Goal: Task Accomplishment & Management: Contribute content

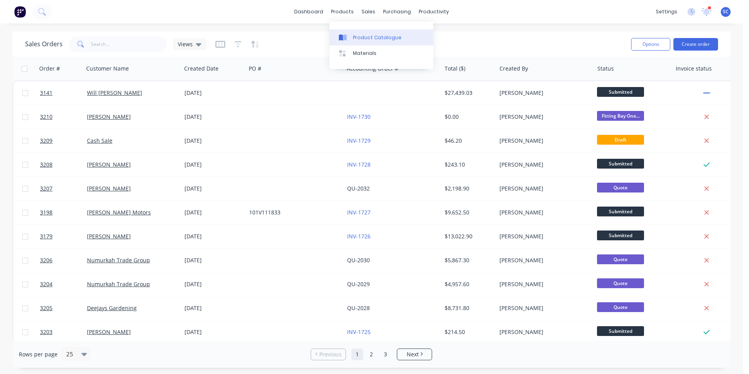
click at [363, 37] on div "Product Catalogue" at bounding box center [377, 37] width 49 height 7
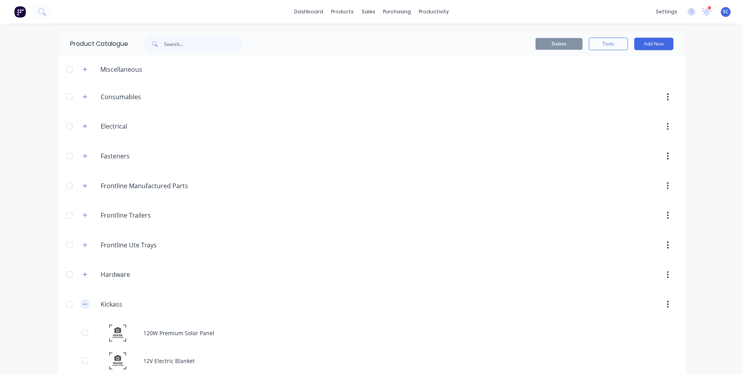
click at [80, 306] on button "button" at bounding box center [85, 304] width 10 height 10
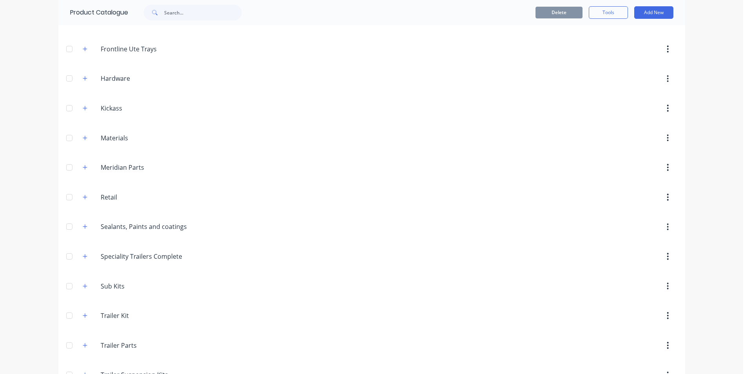
scroll to position [279, 0]
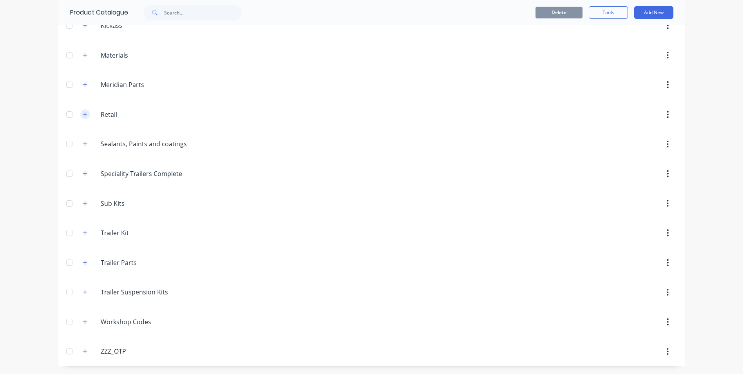
click at [83, 116] on icon "button" at bounding box center [85, 114] width 5 height 5
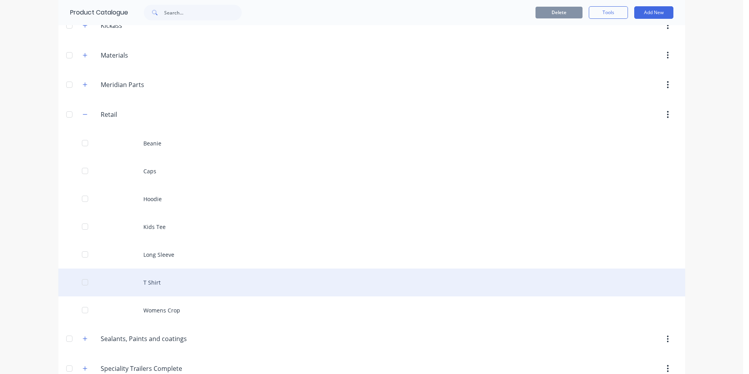
click at [151, 288] on div "T Shirt" at bounding box center [371, 282] width 627 height 28
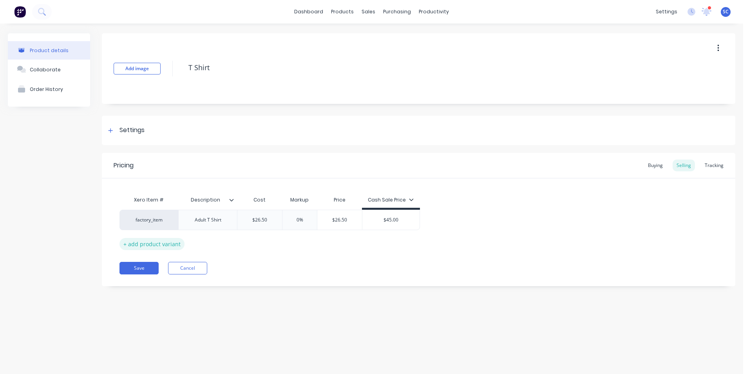
click at [155, 244] on div "+ add product variant" at bounding box center [152, 244] width 65 height 12
type textarea "x"
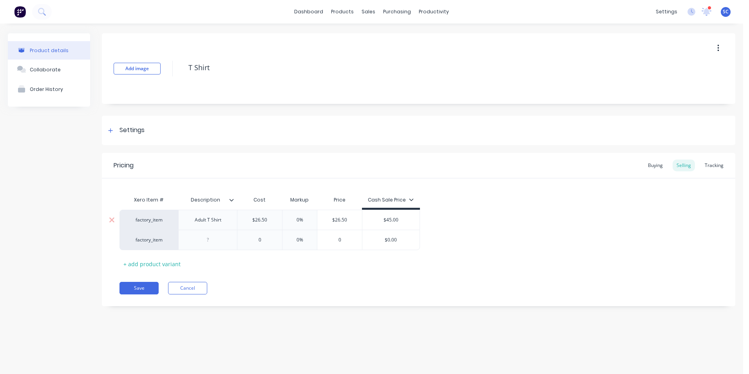
click at [219, 226] on div "Adult T Shirt" at bounding box center [207, 220] width 59 height 20
click at [223, 221] on div "Adult T Shirt" at bounding box center [208, 220] width 39 height 10
click at [210, 241] on div at bounding box center [208, 240] width 39 height 10
drag, startPoint x: 162, startPoint y: 219, endPoint x: 134, endPoint y: 220, distance: 27.8
click at [134, 220] on div "factory_item Men's Tee's $26.50 0% $26.50 $45.00 factory_item 0 0% 0 $0.00" at bounding box center [419, 230] width 598 height 40
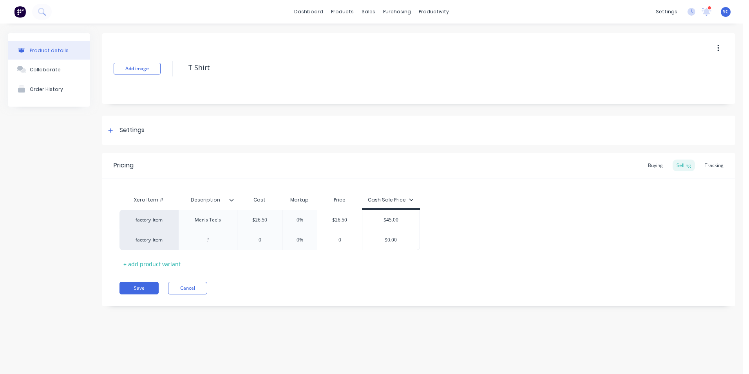
drag, startPoint x: 243, startPoint y: 188, endPoint x: 489, endPoint y: 212, distance: 247.7
click at [506, 205] on div "Xero Item # Description Cost Markup Price Cash Sale Price factory_item Men's Te…" at bounding box center [419, 231] width 598 height 78
click at [268, 201] on div "Cost" at bounding box center [259, 200] width 45 height 16
click at [256, 200] on div "Cost" at bounding box center [259, 200] width 45 height 16
click at [257, 198] on div "Cost" at bounding box center [259, 200] width 45 height 16
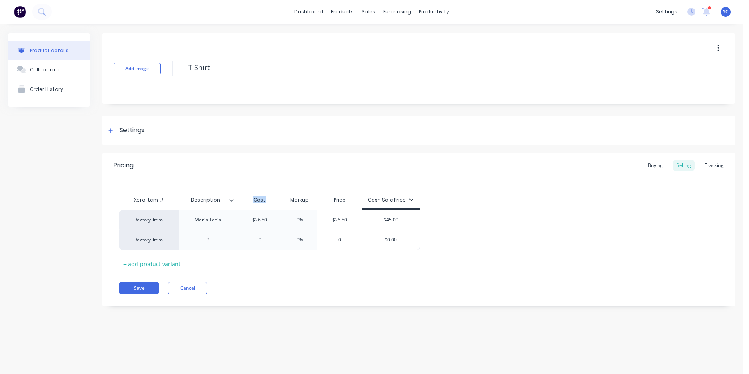
click at [257, 198] on div "Cost" at bounding box center [259, 200] width 45 height 16
drag, startPoint x: 257, startPoint y: 198, endPoint x: 234, endPoint y: 200, distance: 22.8
click at [234, 200] on div at bounding box center [234, 199] width 5 height 7
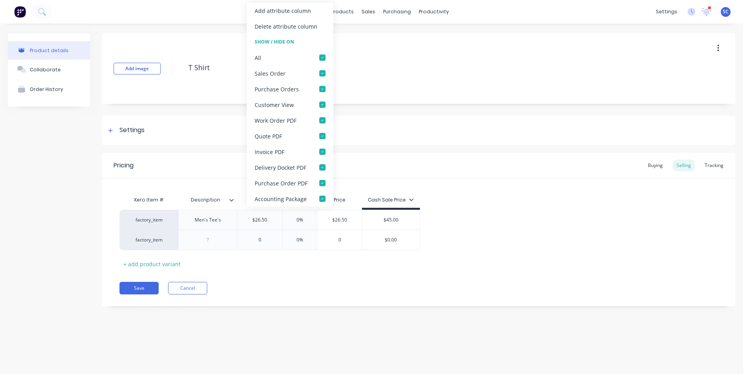
click at [233, 182] on div "Xero Item # Description Cost Markup Price Cash Sale Price factory_item Men's Te…" at bounding box center [419, 224] width 634 height 92
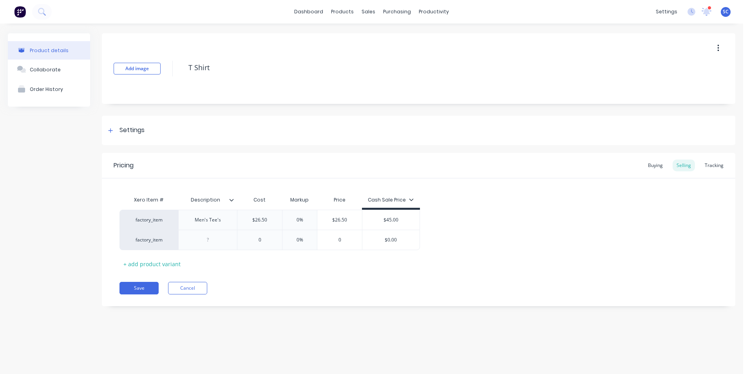
click at [411, 201] on icon at bounding box center [411, 199] width 5 height 5
drag, startPoint x: 412, startPoint y: 201, endPoint x: 392, endPoint y: 202, distance: 20.0
click at [392, 202] on div "Cash Sale Price" at bounding box center [391, 199] width 46 height 7
click at [388, 199] on div "Cash Sale Price" at bounding box center [391, 199] width 46 height 7
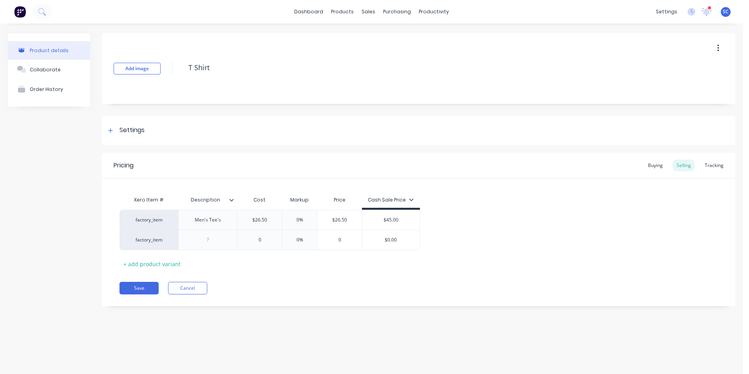
click at [385, 199] on div "Cash Sale Price" at bounding box center [391, 199] width 46 height 7
click at [473, 199] on div "Xero Item # Description Cost Markup Price Cash Sale Price factory_item Men's Te…" at bounding box center [419, 231] width 598 height 78
click at [107, 132] on div at bounding box center [111, 130] width 10 height 10
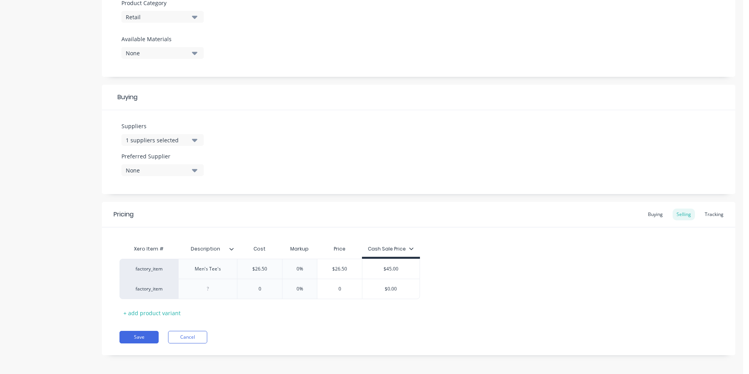
scroll to position [286, 0]
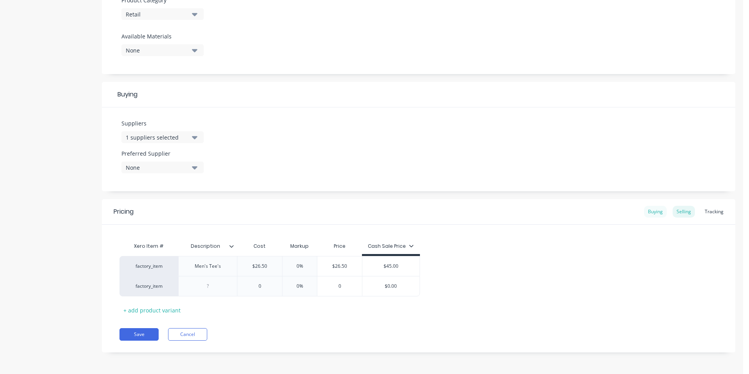
click at [649, 211] on div "Buying" at bounding box center [655, 212] width 23 height 12
click at [679, 216] on div "Selling" at bounding box center [684, 214] width 22 height 12
click at [716, 212] on div "Tracking" at bounding box center [714, 214] width 27 height 12
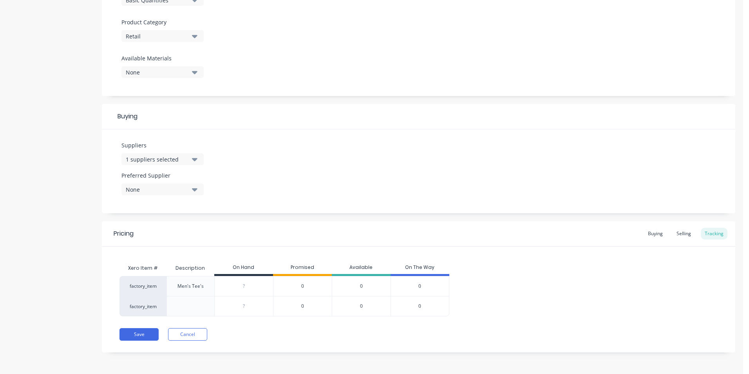
scroll to position [265, 0]
click at [679, 233] on div "Selling" at bounding box center [684, 234] width 22 height 12
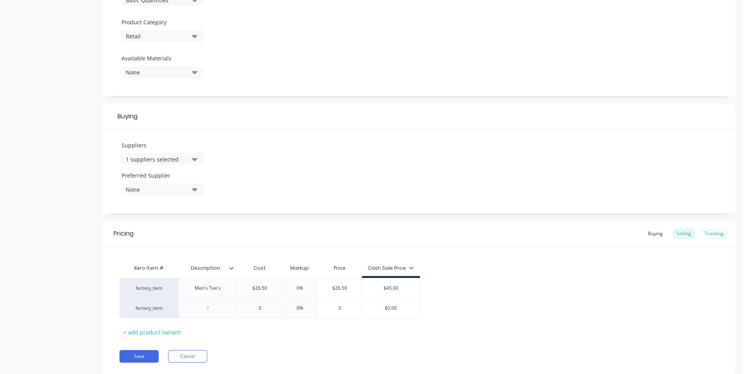
click at [707, 234] on div "Tracking" at bounding box center [714, 234] width 27 height 12
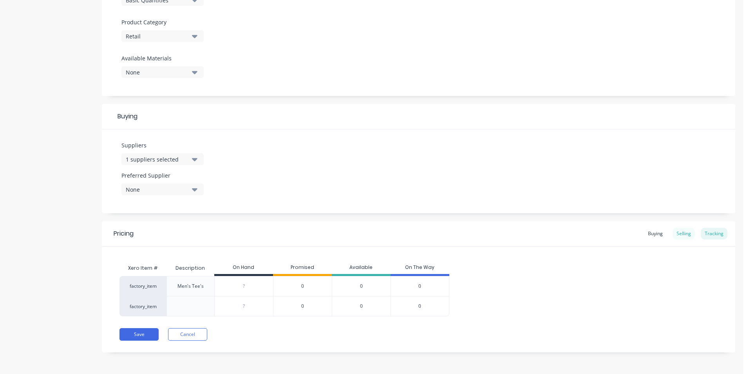
click at [684, 234] on div "Selling" at bounding box center [684, 234] width 22 height 12
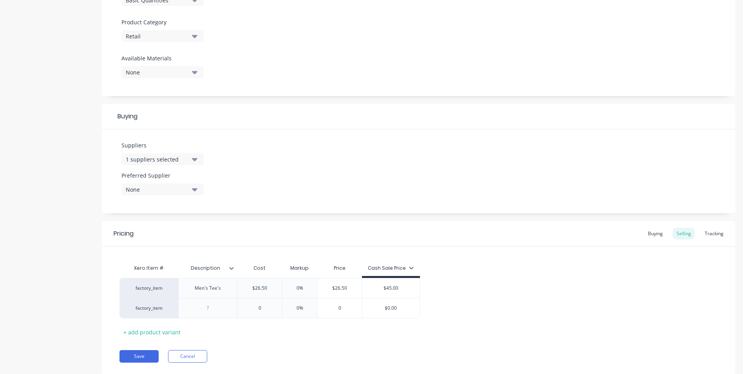
scroll to position [286, 0]
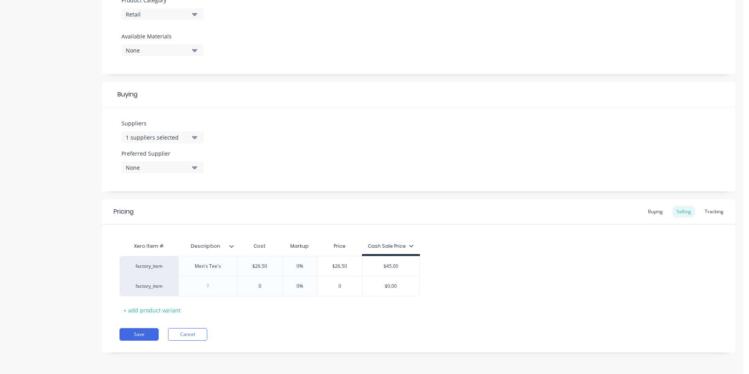
click at [232, 246] on icon at bounding box center [231, 246] width 5 height 5
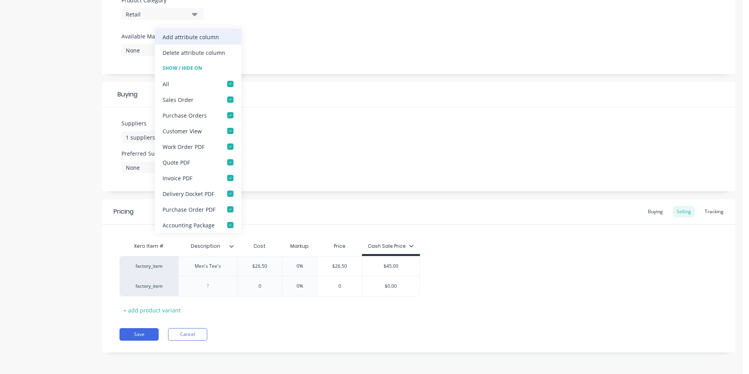
click at [204, 36] on div "Add attribute column" at bounding box center [191, 37] width 56 height 8
type textarea "x"
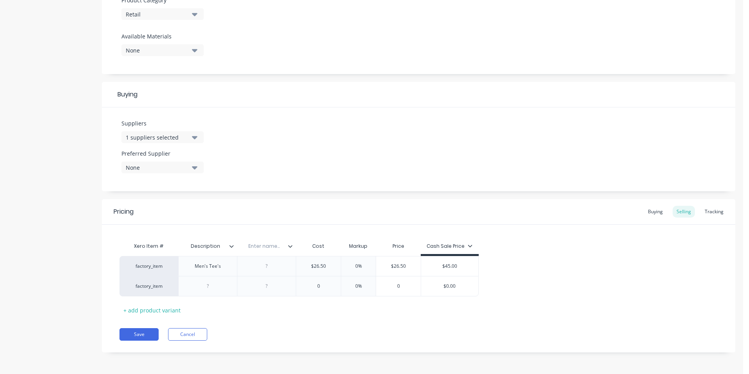
click at [268, 245] on input "text" at bounding box center [264, 246] width 54 height 7
drag, startPoint x: 279, startPoint y: 245, endPoint x: 257, endPoint y: 246, distance: 22.3
click at [257, 246] on input "text" at bounding box center [264, 246] width 54 height 7
type input "Size"
click at [232, 248] on icon at bounding box center [231, 246] width 5 height 5
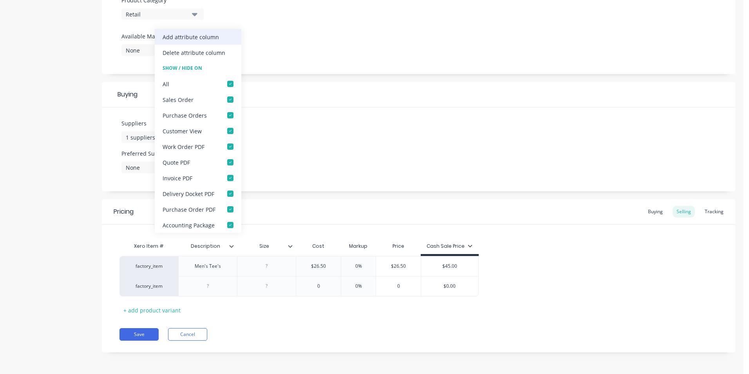
click at [181, 36] on div "Add attribute column" at bounding box center [191, 37] width 56 height 8
type textarea "x"
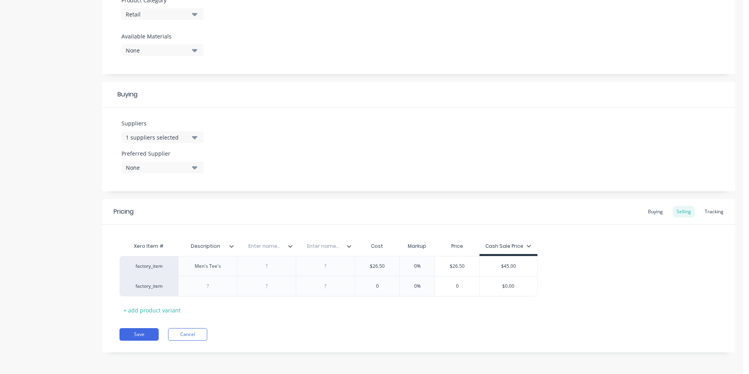
click at [261, 246] on input "text" at bounding box center [264, 246] width 54 height 7
type input "Colour"
type textarea "x"
click at [304, 217] on div "Pricing Buying Selling Tracking" at bounding box center [419, 211] width 634 height 25
click at [319, 250] on div "Enter name..." at bounding box center [323, 246] width 54 height 20
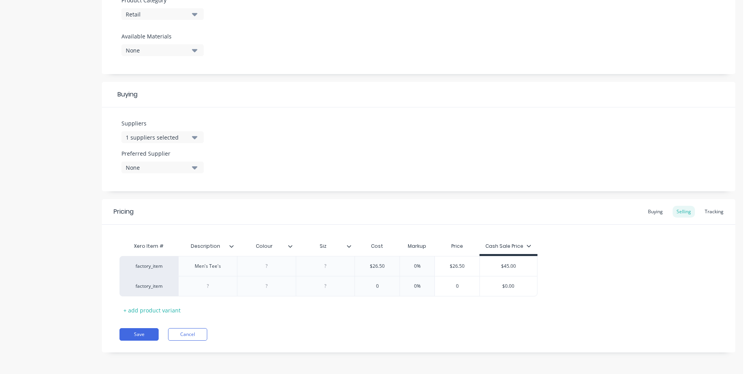
type input "Size"
click at [347, 208] on div "Pricing Buying Selling Tracking" at bounding box center [419, 211] width 634 height 25
type textarea "x"
click at [286, 324] on div "Pricing Buying Selling Tracking Xero Item # Description Colour Size Cost Markup…" at bounding box center [419, 275] width 634 height 153
click at [271, 270] on div at bounding box center [266, 266] width 39 height 10
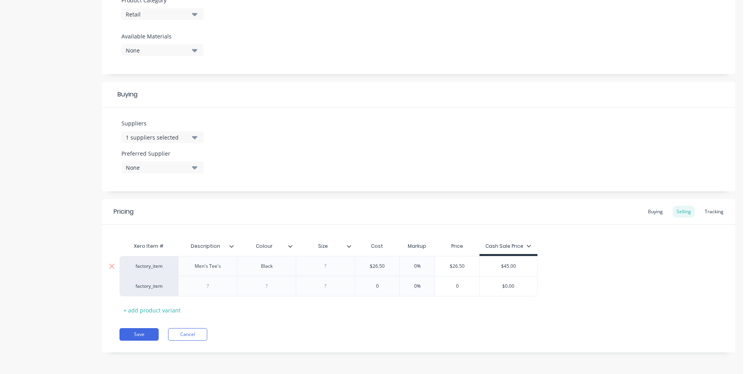
type textarea "x"
click at [213, 290] on div at bounding box center [208, 286] width 39 height 10
click at [221, 267] on div "Men's Tee's" at bounding box center [208, 266] width 39 height 10
drag, startPoint x: 223, startPoint y: 266, endPoint x: 193, endPoint y: 267, distance: 29.8
click at [193, 267] on div "Men's Tee's" at bounding box center [208, 266] width 39 height 10
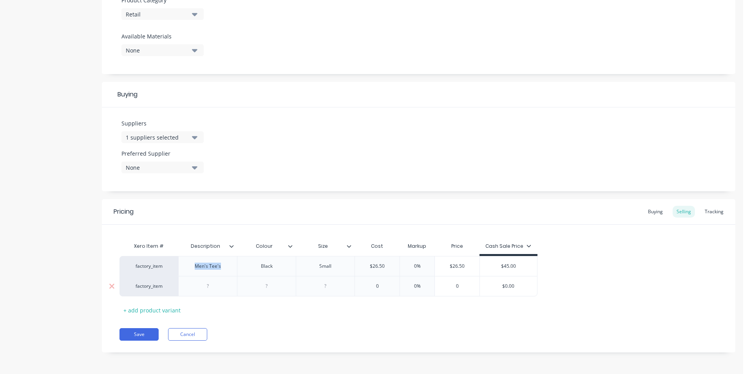
copy div "Men's Tee's"
type textarea "x"
click at [208, 286] on div at bounding box center [208, 286] width 39 height 10
paste div
click at [266, 286] on div at bounding box center [266, 286] width 39 height 10
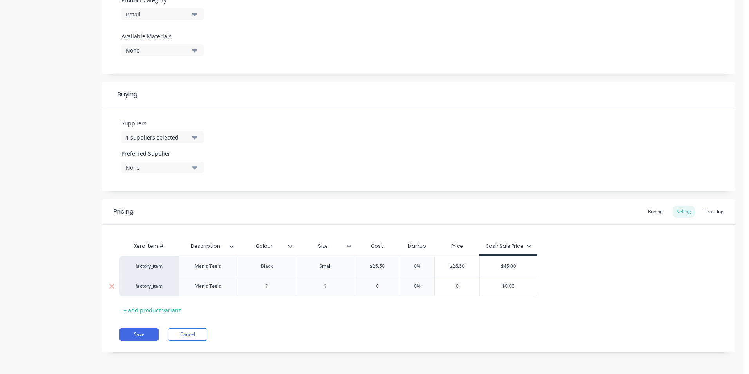
type textarea "x"
click at [160, 312] on div "+ add product variant" at bounding box center [152, 310] width 65 height 12
type textarea "x"
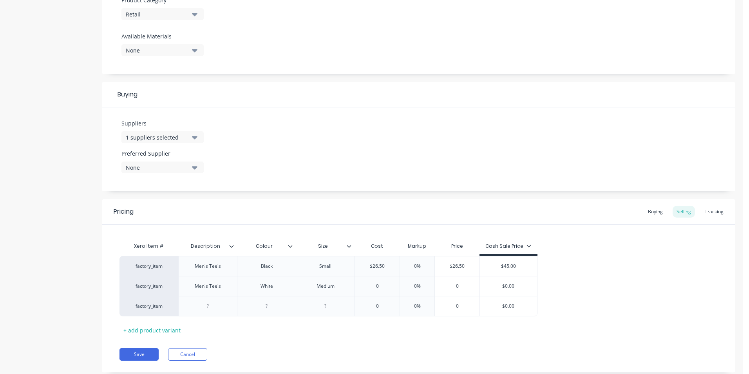
scroll to position [306, 0]
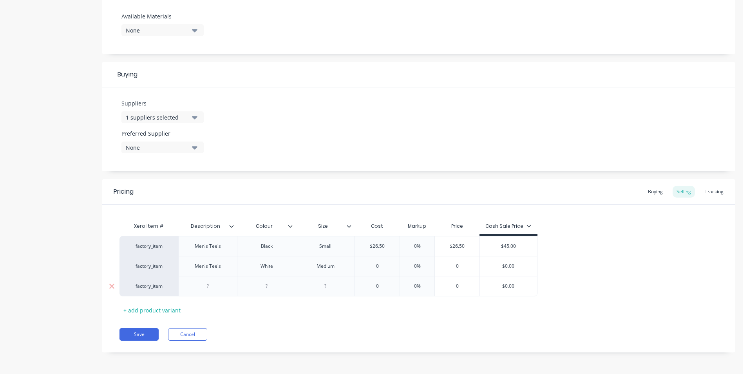
click at [212, 287] on div at bounding box center [208, 286] width 39 height 10
click at [265, 286] on div at bounding box center [266, 286] width 39 height 10
type textarea "x"
click at [327, 288] on div at bounding box center [325, 286] width 39 height 10
type textarea "x"
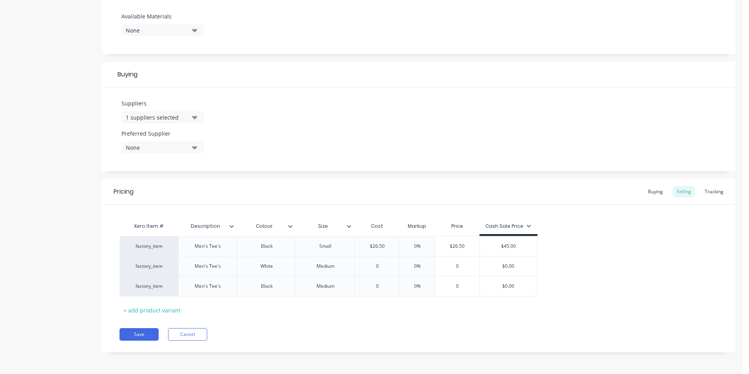
click at [348, 316] on div "Pricing Buying Selling Tracking Xero Item # Description Colour Size Cost Markup…" at bounding box center [419, 265] width 634 height 173
click at [148, 314] on div "+ add product variant" at bounding box center [152, 310] width 65 height 12
type textarea "x"
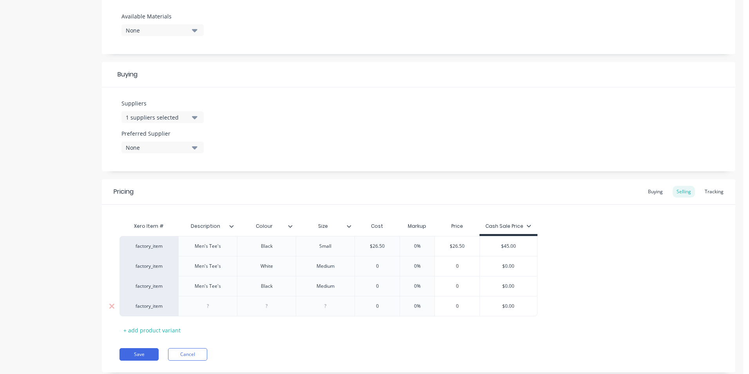
click at [208, 306] on div at bounding box center [208, 306] width 39 height 10
type textarea "x"
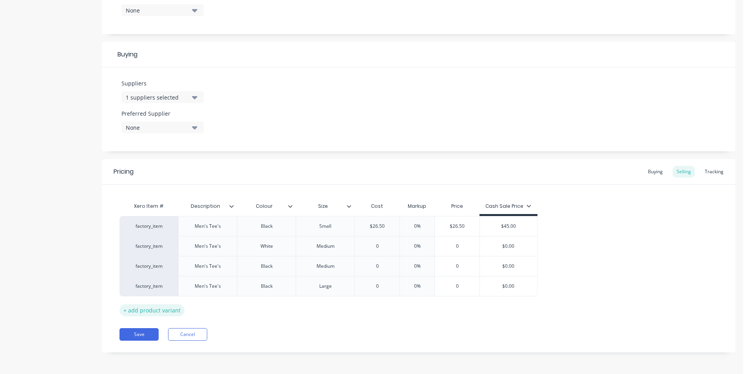
click at [145, 308] on div "+ add product variant" at bounding box center [152, 310] width 65 height 12
type textarea "x"
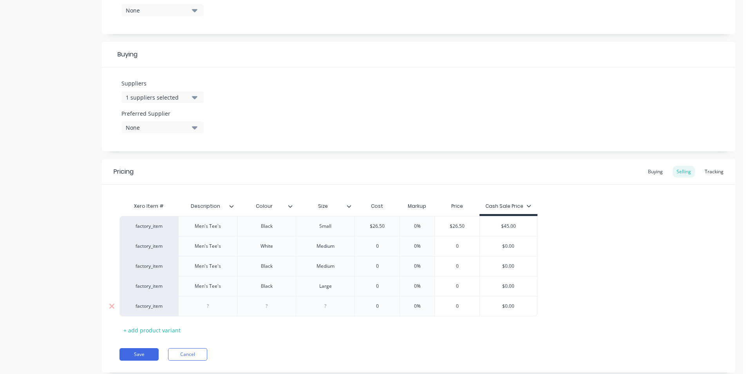
click at [208, 307] on div at bounding box center [208, 306] width 39 height 10
type textarea "x"
click at [146, 332] on div "+ add product variant" at bounding box center [152, 330] width 65 height 12
type textarea "x"
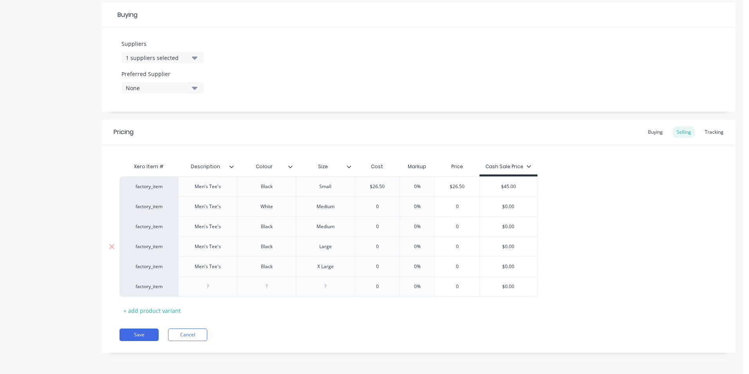
scroll to position [366, 0]
click at [209, 287] on div at bounding box center [208, 286] width 39 height 10
type textarea "x"
click at [165, 309] on div "+ add product variant" at bounding box center [152, 310] width 65 height 12
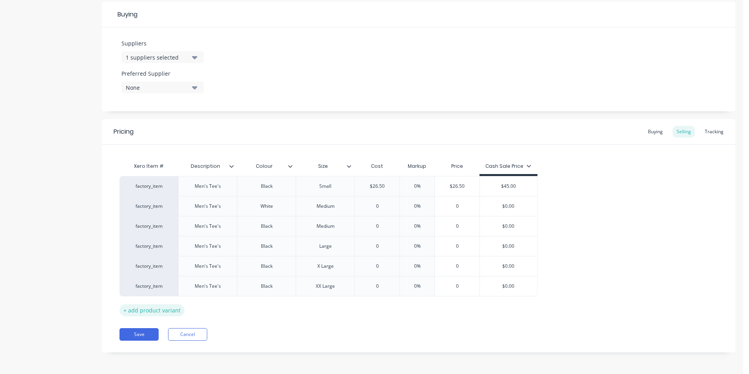
type textarea "x"
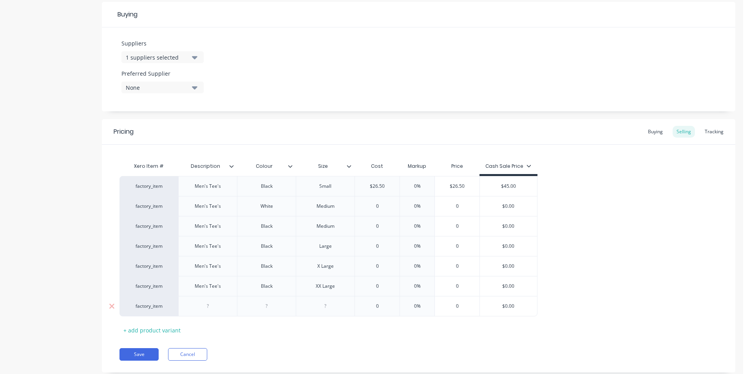
click at [210, 308] on div at bounding box center [208, 306] width 39 height 10
type textarea "x"
click at [158, 330] on div "+ add product variant" at bounding box center [152, 330] width 65 height 12
type textarea "x"
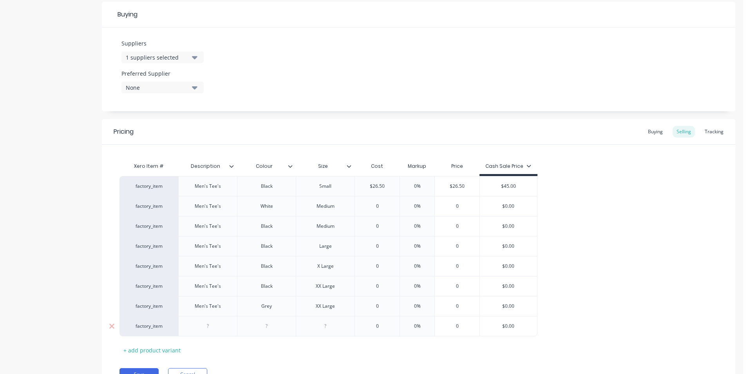
click at [209, 328] on div at bounding box center [208, 326] width 39 height 10
type textarea "x"
type input "$26.50"
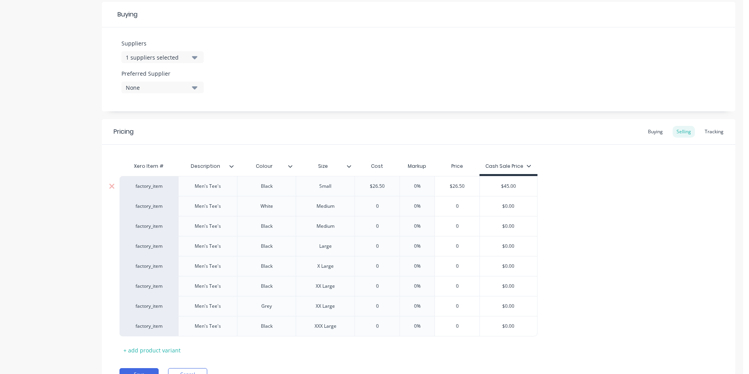
drag, startPoint x: 384, startPoint y: 187, endPoint x: 370, endPoint y: 188, distance: 13.7
click at [370, 188] on input "$26.50" at bounding box center [377, 186] width 45 height 7
type input "0"
click at [381, 207] on input "0" at bounding box center [377, 206] width 45 height 7
paste input "$26.50"
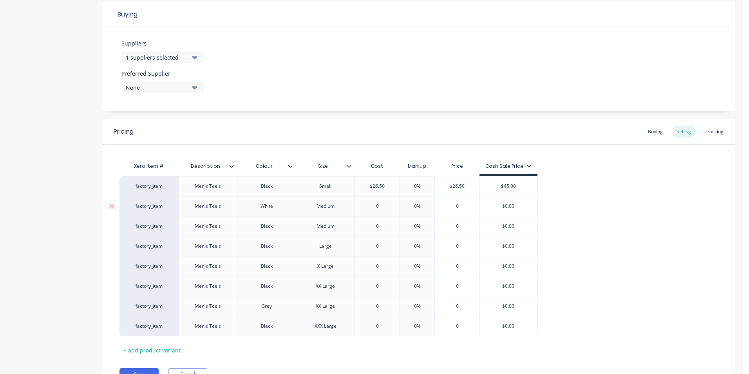
type textarea "x"
click at [372, 205] on input "0$26.50" at bounding box center [377, 206] width 45 height 7
type input "$26.50"
type input "0"
drag, startPoint x: 378, startPoint y: 226, endPoint x: 370, endPoint y: 227, distance: 8.2
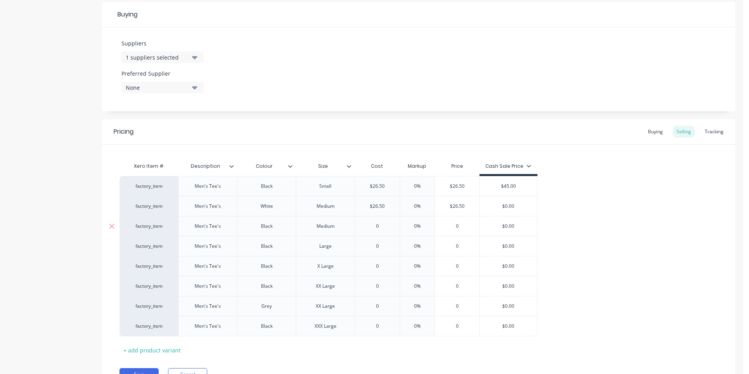
click at [370, 227] on input "0" at bounding box center [377, 226] width 45 height 7
paste input "$26.5"
type textarea "x"
type input "$26.50"
type input "0"
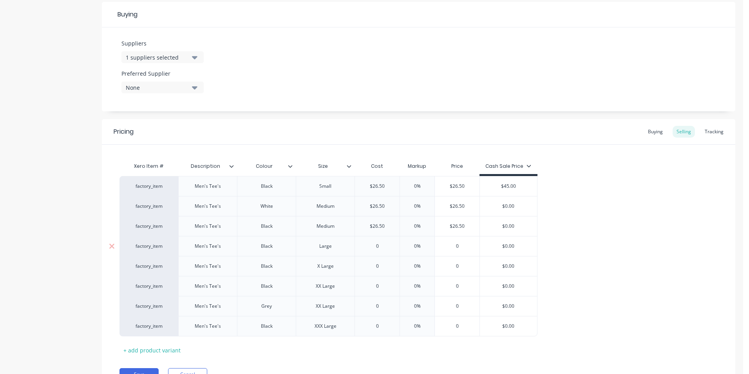
drag, startPoint x: 379, startPoint y: 247, endPoint x: 368, endPoint y: 247, distance: 10.2
click at [369, 247] on input "0" at bounding box center [377, 246] width 45 height 7
paste input "$26.5"
type textarea "x"
type input "$26.50"
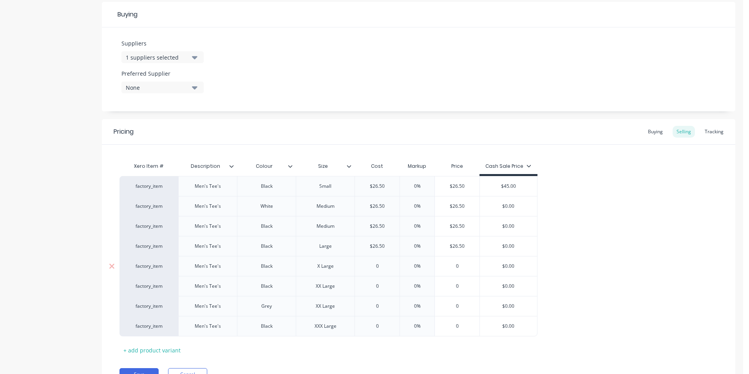
type input "0"
drag, startPoint x: 380, startPoint y: 263, endPoint x: 371, endPoint y: 264, distance: 9.4
click at [371, 264] on input "0" at bounding box center [377, 266] width 45 height 7
paste input "$26.5"
type textarea "x"
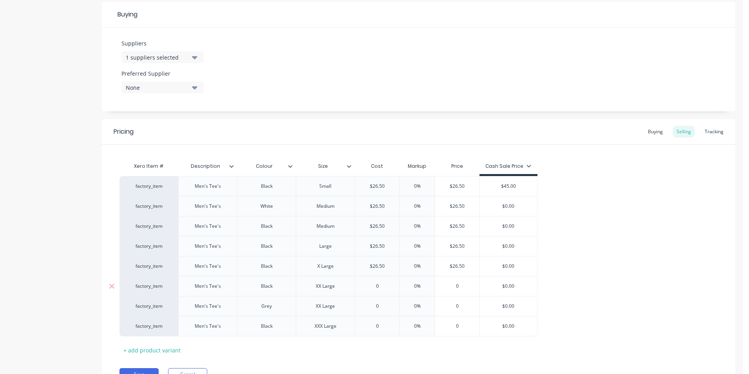
type input "$26.50"
type input "0"
drag, startPoint x: 365, startPoint y: 286, endPoint x: 360, endPoint y: 287, distance: 5.2
click at [360, 287] on input "0" at bounding box center [377, 286] width 45 height 7
paste input "$26.5"
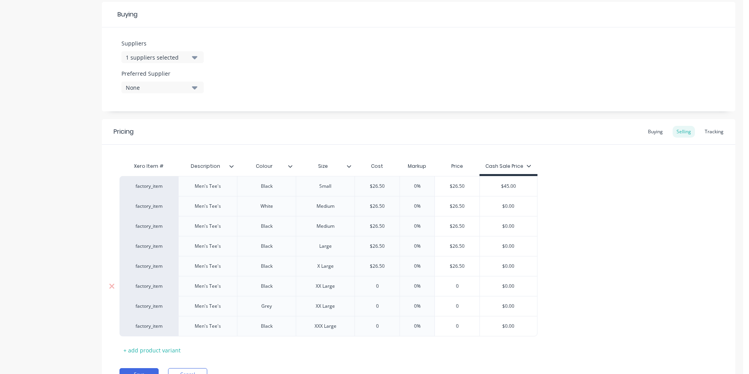
type textarea "x"
type input "$26.50"
type input "0"
drag, startPoint x: 381, startPoint y: 305, endPoint x: 362, endPoint y: 306, distance: 18.8
click at [362, 306] on input "0" at bounding box center [377, 306] width 45 height 7
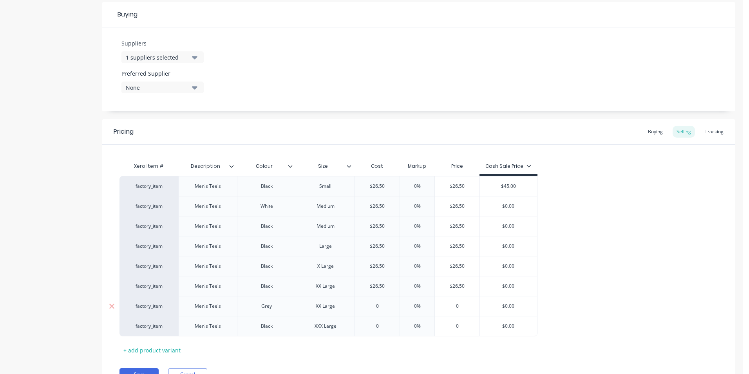
paste input "$26.5"
type textarea "x"
type input "$26.50"
type input "0"
drag, startPoint x: 380, startPoint y: 326, endPoint x: 359, endPoint y: 327, distance: 20.8
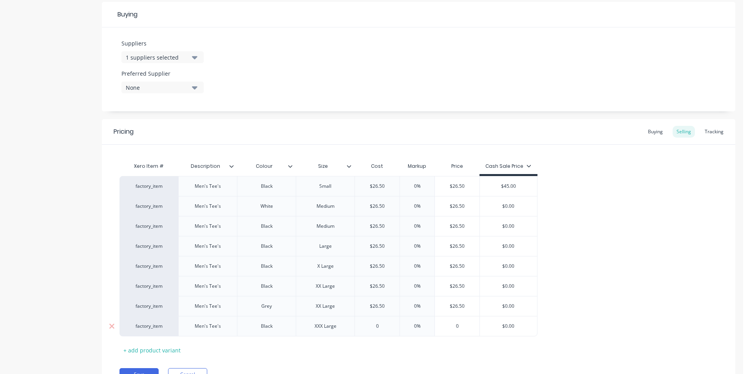
click at [359, 327] on input "0" at bounding box center [377, 326] width 45 height 7
paste input "$26.5"
type textarea "x"
type input "$26.50"
type input "$45.00"
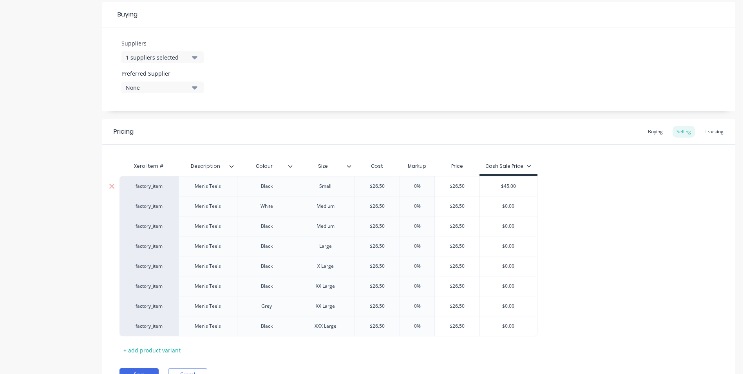
drag, startPoint x: 518, startPoint y: 187, endPoint x: 499, endPoint y: 189, distance: 19.3
click at [499, 189] on input "$45.00" at bounding box center [508, 186] width 57 height 7
type input "$0.00"
drag, startPoint x: 514, startPoint y: 207, endPoint x: 499, endPoint y: 208, distance: 15.0
click at [499, 208] on input "$0.00" at bounding box center [508, 206] width 57 height 7
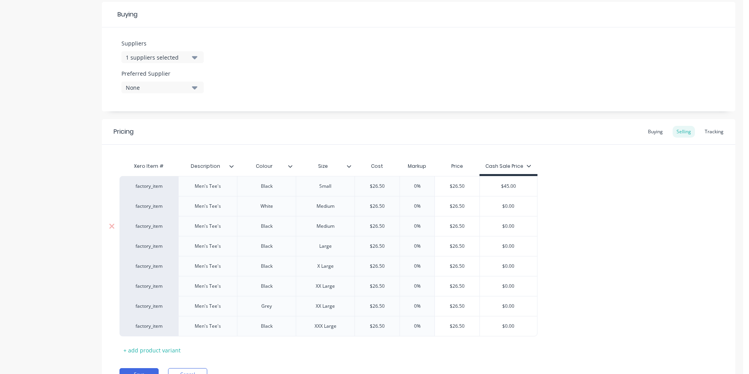
paste input "45"
type textarea "x"
type input "$45.00"
type input "$0.00"
drag, startPoint x: 514, startPoint y: 227, endPoint x: 496, endPoint y: 227, distance: 18.0
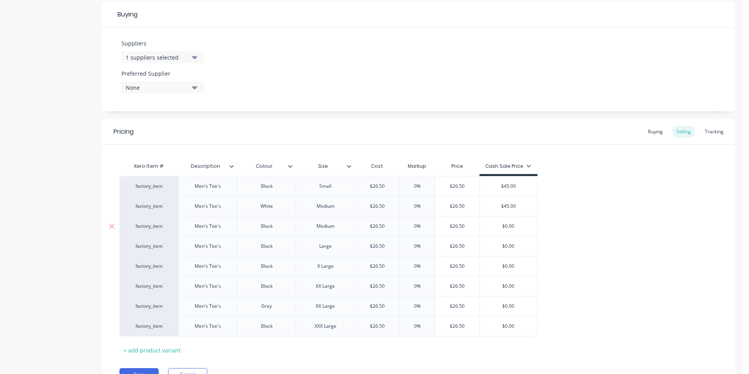
click at [496, 227] on input "$0.00" at bounding box center [508, 226] width 57 height 7
paste input "45"
type textarea "x"
type input "$45.00"
type input "$0.00"
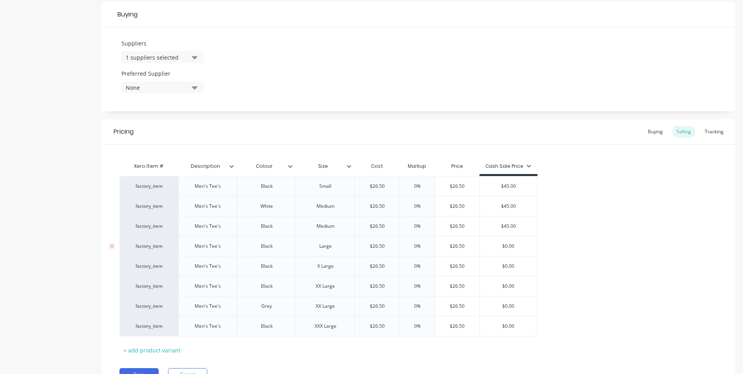
drag, startPoint x: 513, startPoint y: 245, endPoint x: 497, endPoint y: 245, distance: 16.5
click at [497, 245] on input "$0.00" at bounding box center [508, 246] width 57 height 7
paste input "45"
type textarea "x"
type input "$45.00"
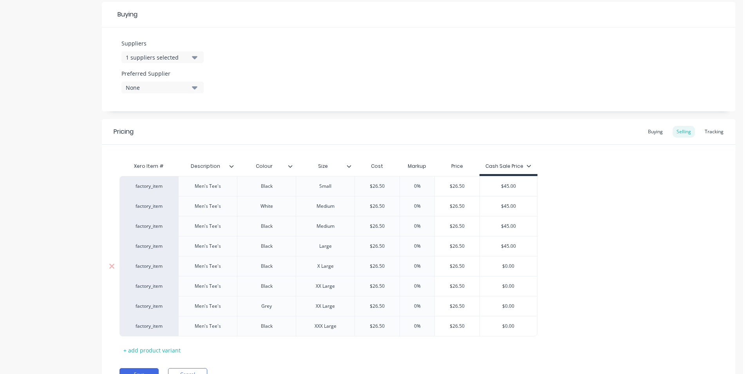
type input "$0.00"
drag, startPoint x: 514, startPoint y: 266, endPoint x: 496, endPoint y: 266, distance: 17.6
click at [496, 266] on input "$0.00" at bounding box center [508, 266] width 57 height 7
paste input "45"
type textarea "x"
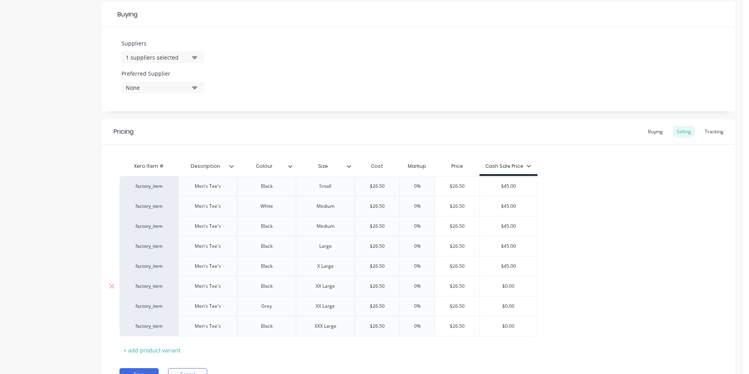
type input "$45.00"
type input "$0.00"
drag, startPoint x: 515, startPoint y: 286, endPoint x: 495, endPoint y: 286, distance: 20.4
click at [495, 286] on input "$0.00" at bounding box center [508, 286] width 57 height 7
paste input "45"
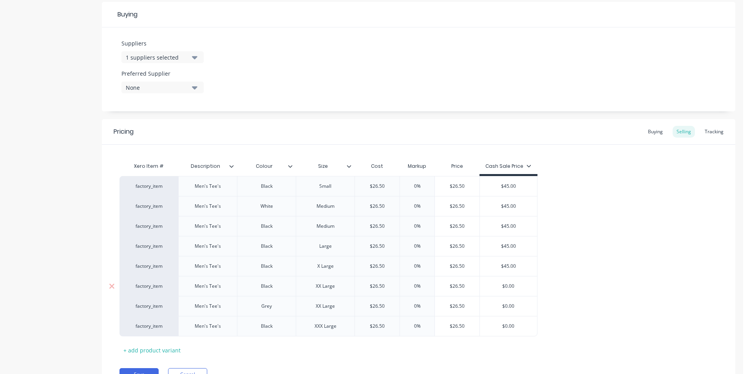
type textarea "x"
type input "$45.00"
type input "$0.00"
drag, startPoint x: 515, startPoint y: 304, endPoint x: 479, endPoint y: 305, distance: 36.5
click at [479, 305] on div "factory_item Men's Tee's Grey XX Large $26.50 $26.50 0% $26.50 $0.00 $0.00" at bounding box center [329, 306] width 418 height 20
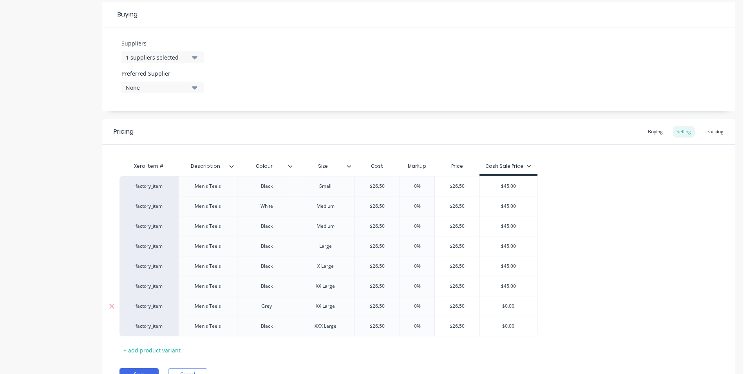
paste input "45"
type textarea "x"
type input "$45.00"
type input "$0.00"
drag, startPoint x: 515, startPoint y: 326, endPoint x: 497, endPoint y: 326, distance: 18.0
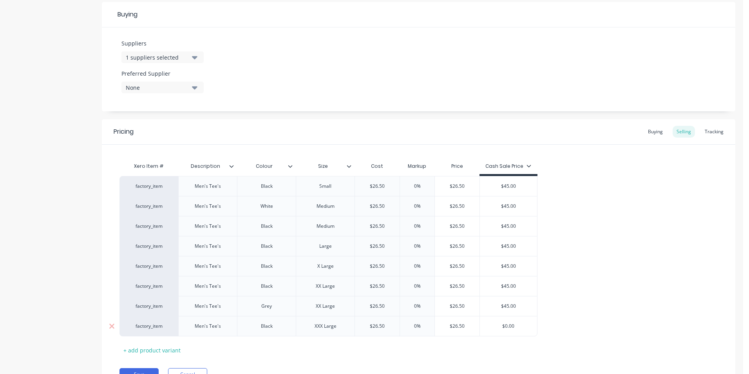
click at [497, 326] on input "$0.00" at bounding box center [508, 326] width 57 height 7
paste input "45"
type textarea "x"
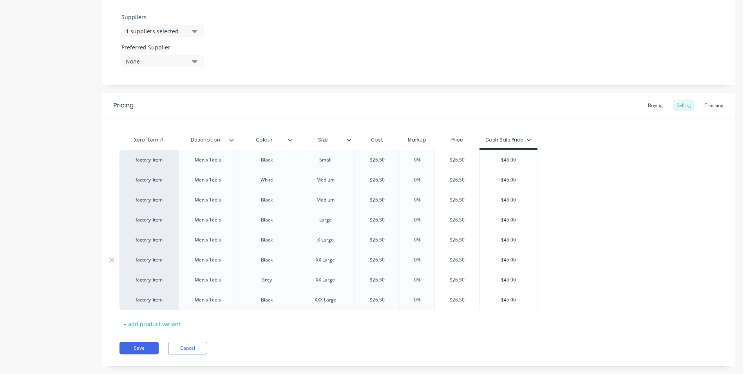
scroll to position [406, 0]
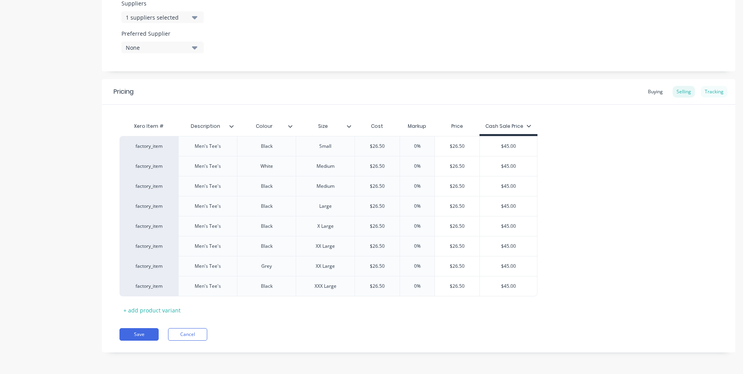
type input "$45.00"
click at [711, 92] on div "Tracking" at bounding box center [714, 92] width 27 height 12
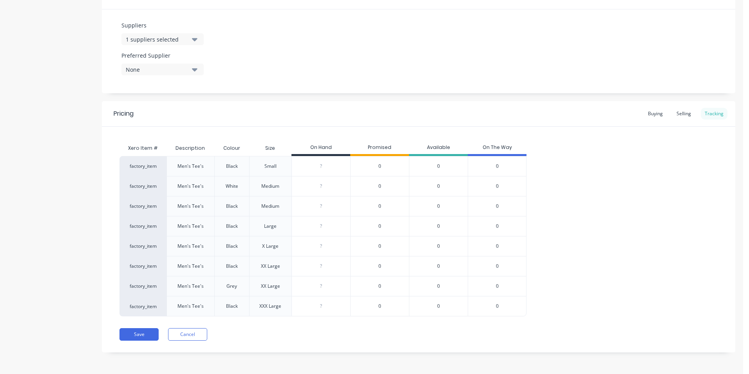
scroll to position [384, 0]
click at [321, 169] on input "0" at bounding box center [321, 166] width 58 height 7
type input "01"
type textarea "x"
type input "0"
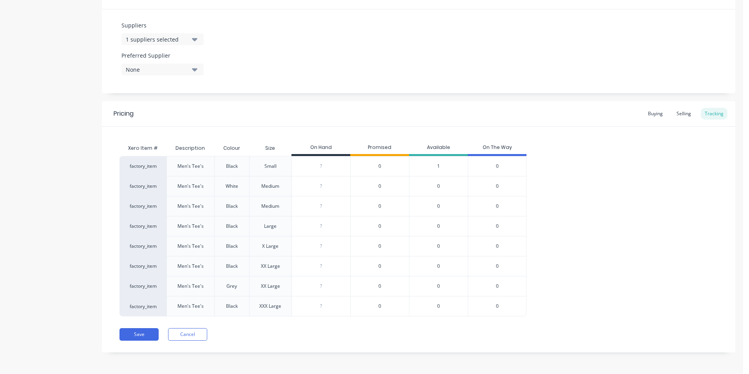
type textarea "x"
type input "1"
type textarea "x"
type input "1"
drag, startPoint x: 324, startPoint y: 187, endPoint x: 310, endPoint y: 187, distance: 14.1
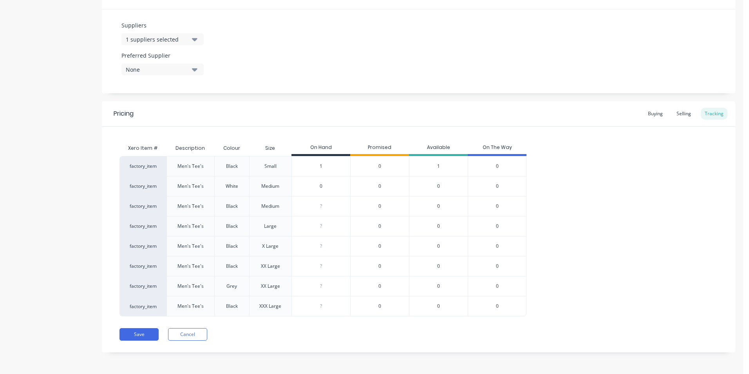
click at [310, 187] on input "0" at bounding box center [321, 186] width 58 height 7
type input "2"
type textarea "x"
type input "2"
drag, startPoint x: 324, startPoint y: 208, endPoint x: 314, endPoint y: 208, distance: 9.4
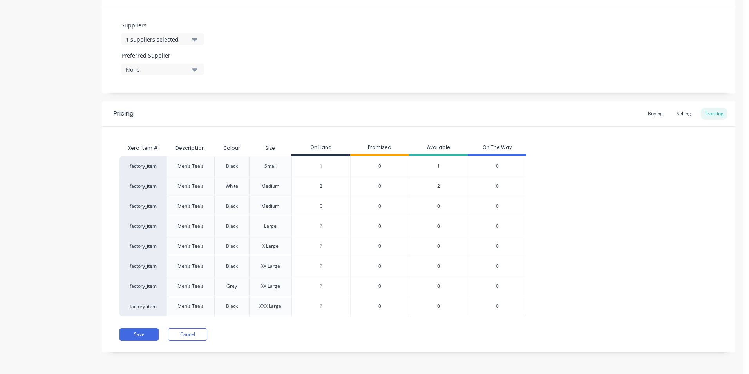
click at [315, 208] on input "0" at bounding box center [321, 206] width 58 height 7
type input "6"
type textarea "x"
type input "6"
drag, startPoint x: 323, startPoint y: 226, endPoint x: 315, endPoint y: 227, distance: 7.8
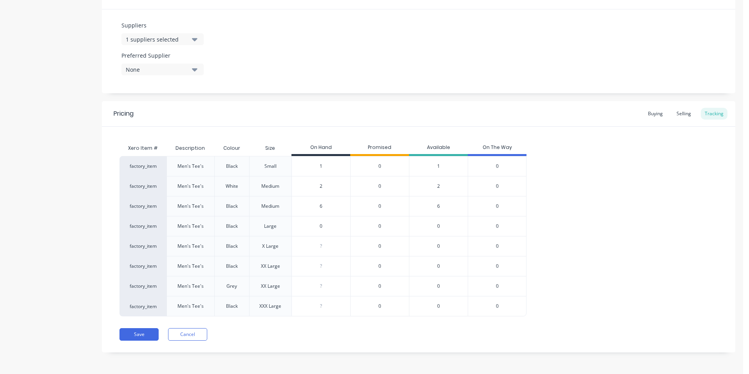
click at [315, 227] on input "0" at bounding box center [321, 226] width 58 height 7
type input "9"
type textarea "x"
type input "9"
drag, startPoint x: 325, startPoint y: 245, endPoint x: 312, endPoint y: 245, distance: 13.3
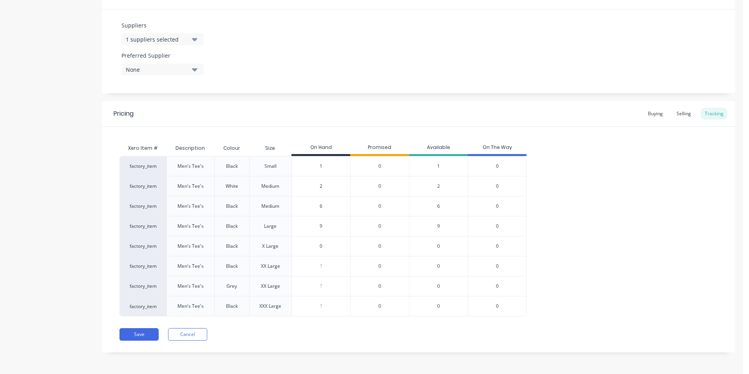
click at [312, 245] on input "0" at bounding box center [321, 246] width 58 height 7
type input "9"
type textarea "x"
type input "9"
click at [310, 269] on input "0" at bounding box center [321, 266] width 58 height 7
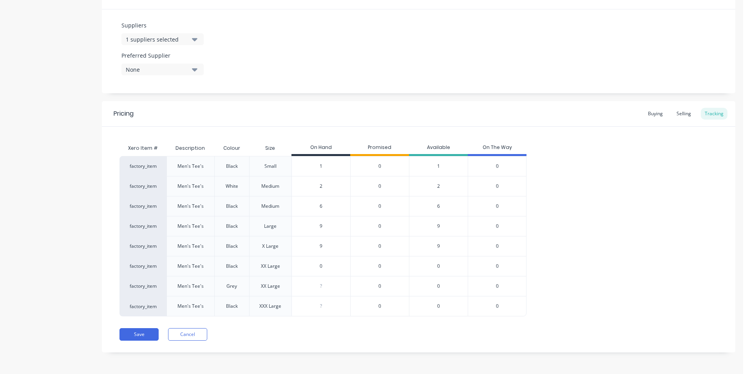
type input "4"
type textarea "x"
type input "4"
click at [317, 286] on input "0" at bounding box center [321, 286] width 58 height 7
type input "1"
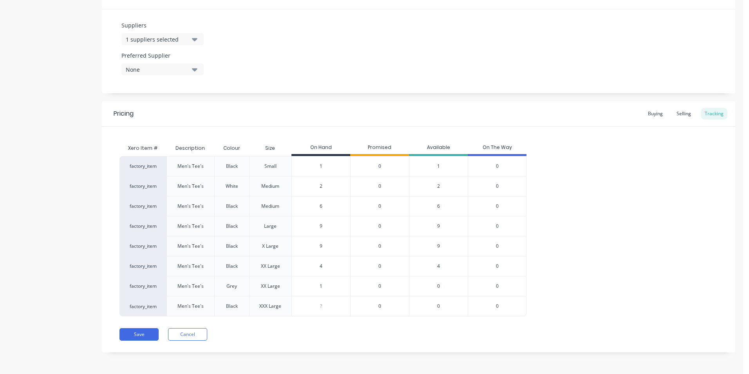
type textarea "x"
type input "1"
drag, startPoint x: 327, startPoint y: 307, endPoint x: 312, endPoint y: 307, distance: 15.3
click at [312, 307] on input "0" at bounding box center [321, 306] width 58 height 7
type input "1"
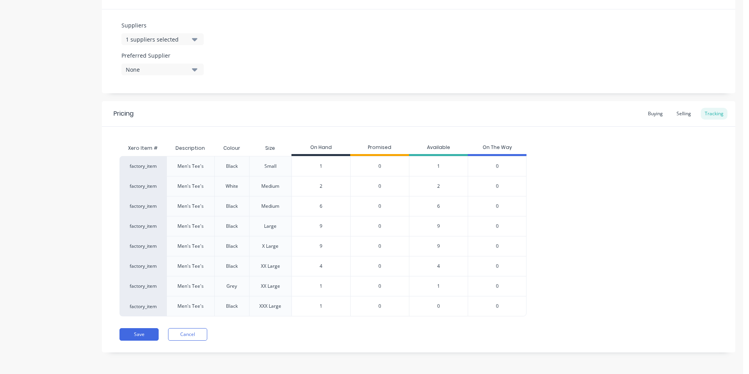
type textarea "x"
type input "1"
click at [455, 125] on div "Pricing Buying Selling Tracking" at bounding box center [419, 113] width 634 height 25
click at [682, 112] on div "Selling" at bounding box center [684, 114] width 22 height 12
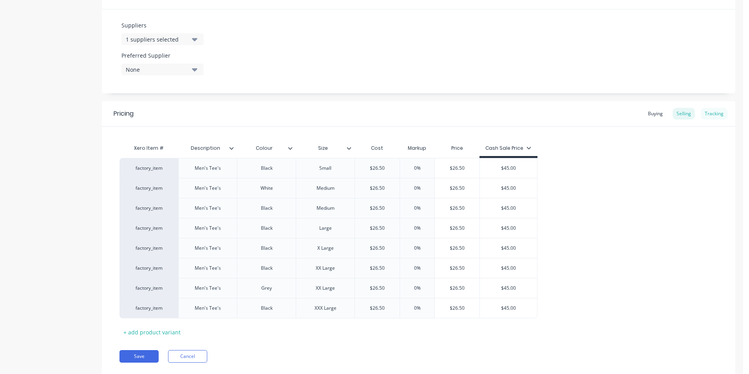
click at [709, 113] on div "Tracking" at bounding box center [714, 114] width 27 height 12
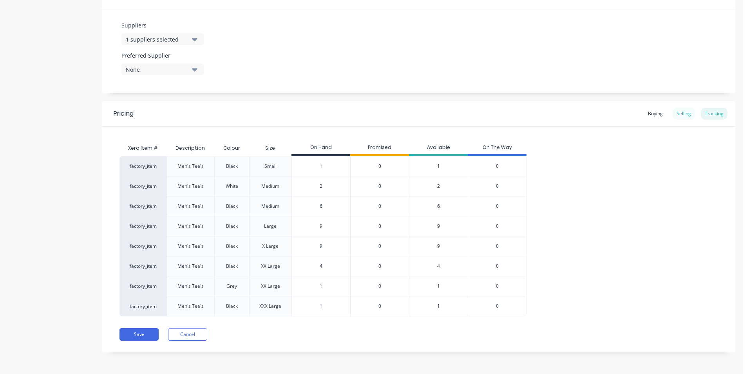
click at [676, 115] on div "Selling" at bounding box center [684, 114] width 22 height 12
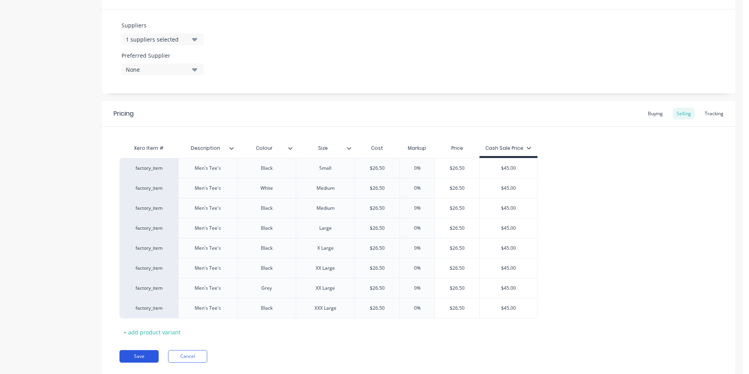
click at [133, 355] on button "Save" at bounding box center [139, 356] width 39 height 13
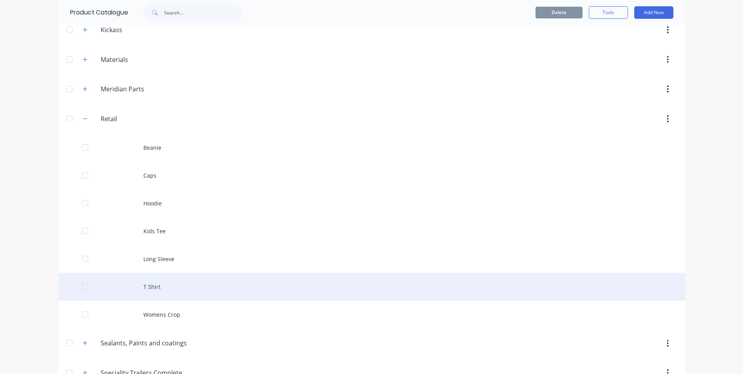
scroll to position [314, 0]
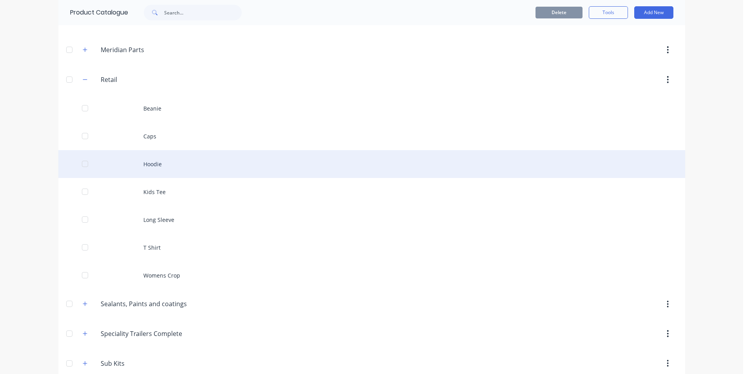
click at [154, 165] on div "Hoodie" at bounding box center [371, 164] width 627 height 28
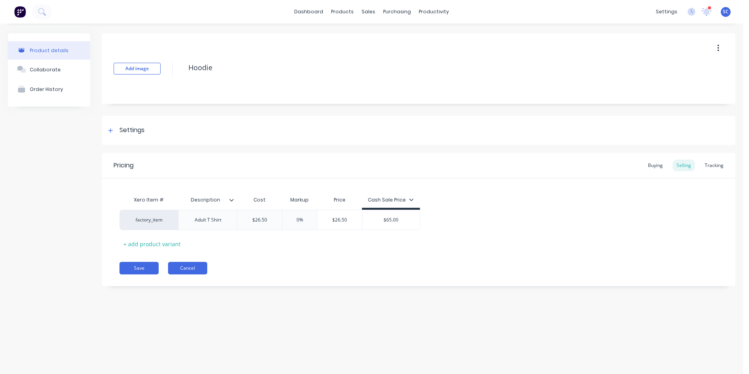
click at [186, 268] on button "Cancel" at bounding box center [187, 268] width 39 height 13
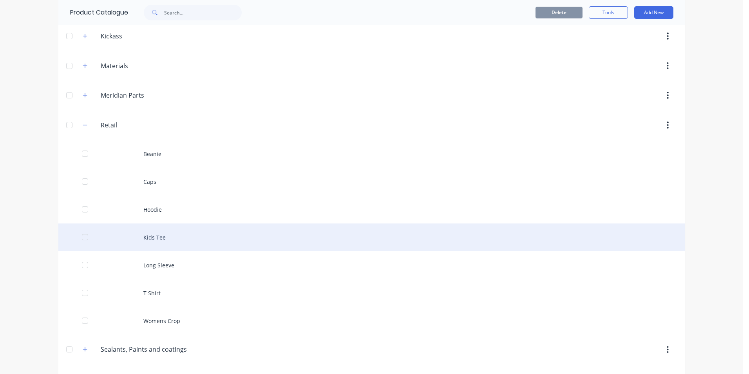
scroll to position [314, 0]
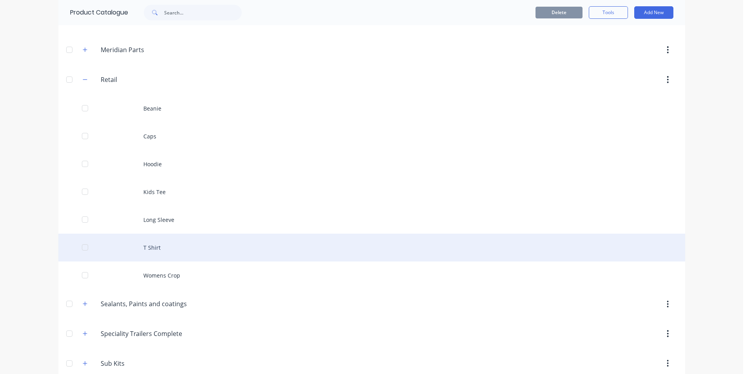
click at [150, 247] on div "T Shirt" at bounding box center [371, 248] width 627 height 28
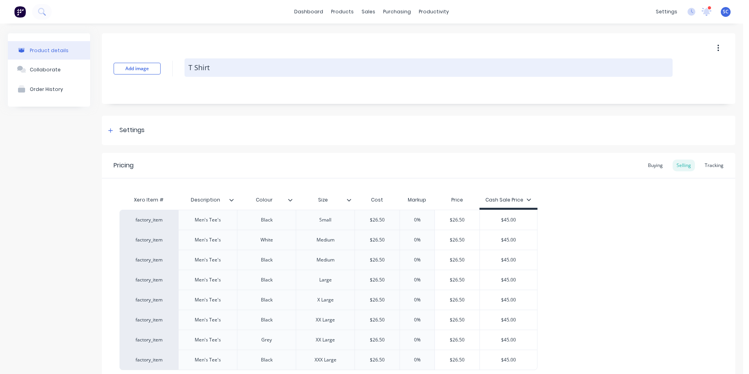
click at [214, 65] on textarea "T Shirt" at bounding box center [429, 67] width 488 height 18
type textarea "x"
type textarea "T Shir"
type textarea "x"
type textarea "T Shi"
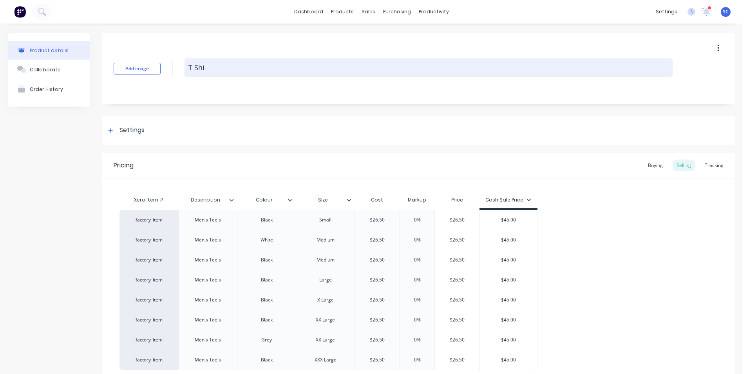
type textarea "x"
type textarea "T Sh"
type textarea "x"
type textarea "T S"
type textarea "x"
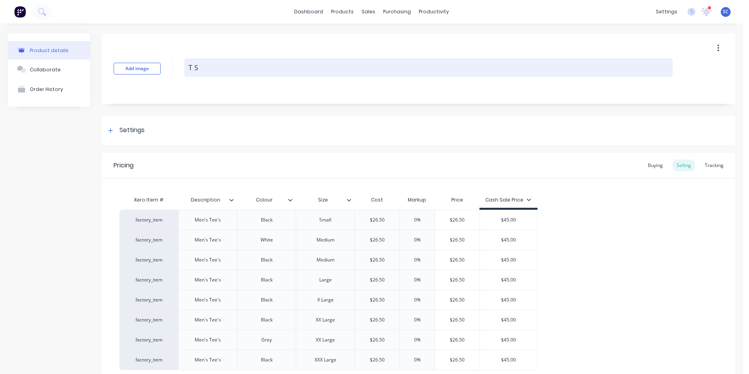
type textarea "T"
type textarea "x"
type textarea "T"
type textarea "x"
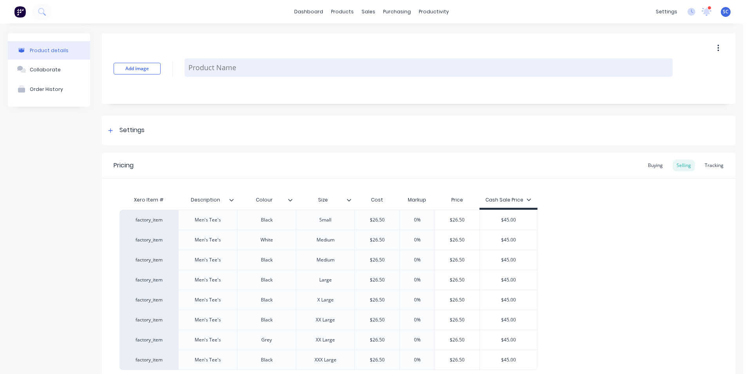
type textarea "F"
type textarea "x"
type textarea "Fr"
type textarea "x"
type textarea "Fro"
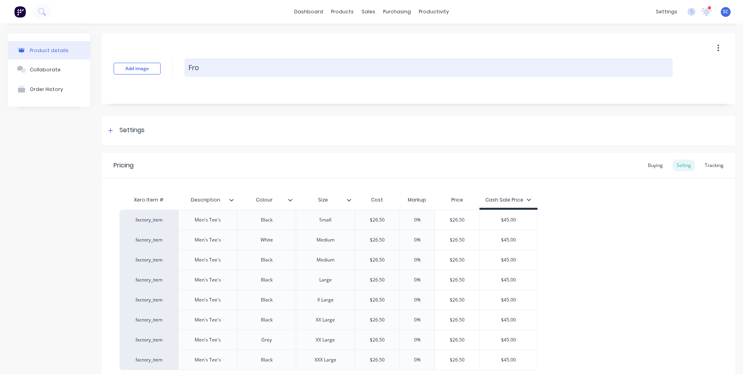
type textarea "x"
type textarea "Fron"
type textarea "x"
type textarea "Front"
type textarea "x"
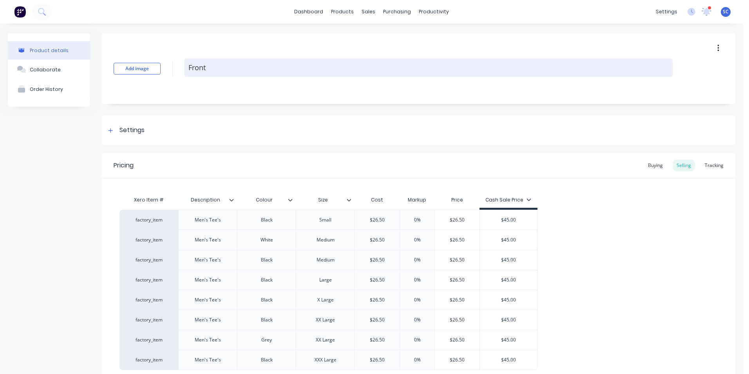
type textarea "Frontl"
type textarea "x"
type textarea "Frontli"
type textarea "x"
type textarea "Frontlin"
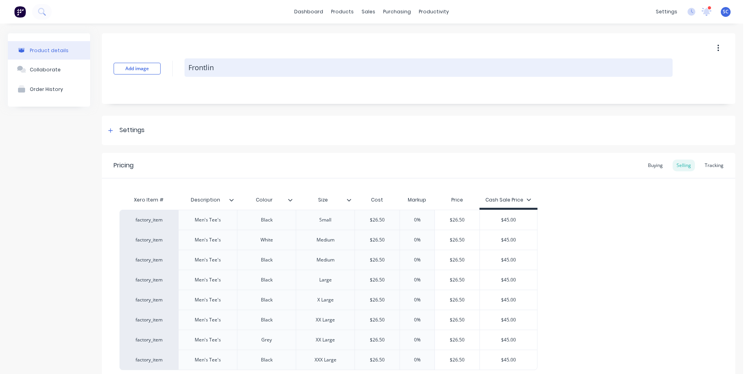
type textarea "x"
type textarea "Frontline"
type textarea "x"
type textarea "Frontline"
type textarea "x"
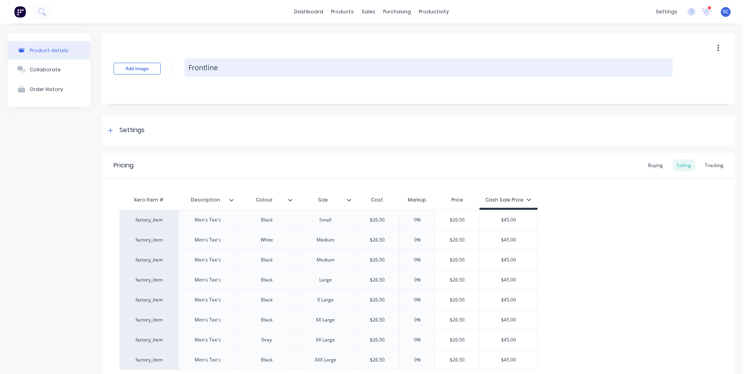
type textarea "Frontline T"
type textarea "x"
type textarea "Frontline Te"
type textarea "x"
type textarea "Frontline Tee"
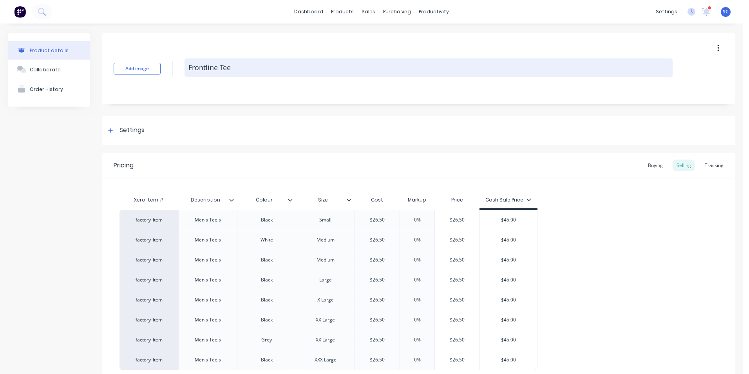
type textarea "x"
type textarea "Frontline Tee'"
type textarea "x"
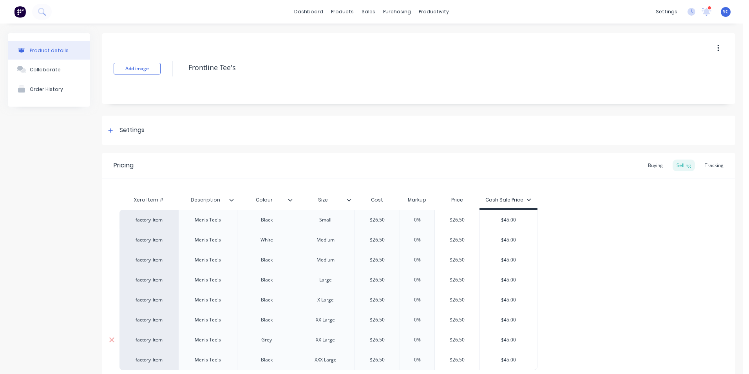
scroll to position [74, 0]
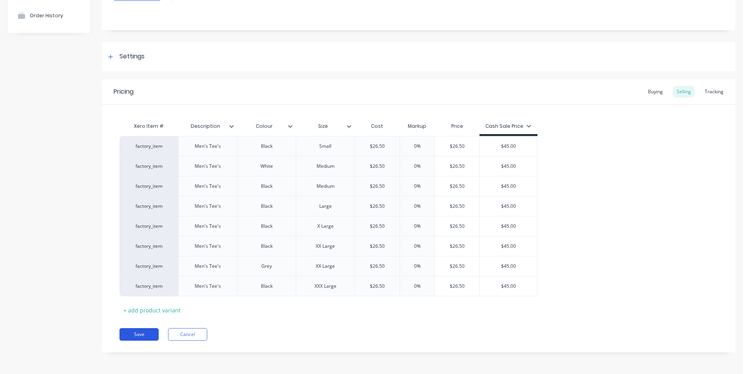
type textarea "Frontline Tee's"
drag, startPoint x: 141, startPoint y: 335, endPoint x: 211, endPoint y: 255, distance: 105.8
click at [141, 335] on button "Save" at bounding box center [139, 334] width 39 height 13
type textarea "x"
type textarea "Frontline Tee's"
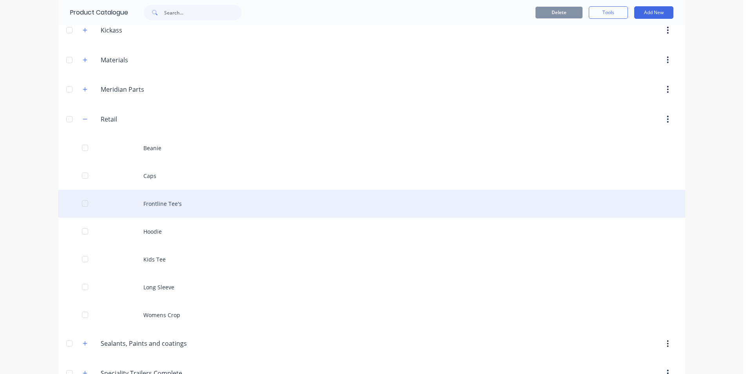
scroll to position [274, 0]
click at [163, 205] on div "Frontline Tee's" at bounding box center [371, 203] width 627 height 28
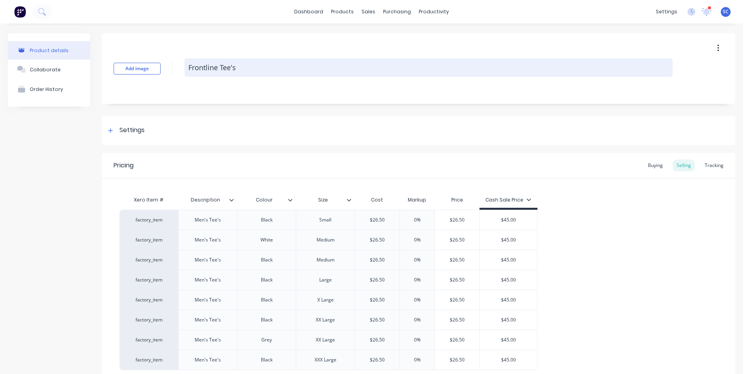
click at [220, 66] on textarea "Frontline Tee's" at bounding box center [429, 67] width 488 height 18
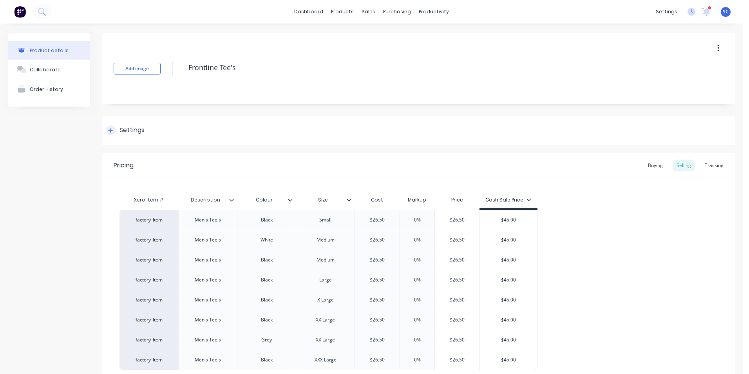
type textarea "x"
type textarea "Frontline ATee's"
type textarea "x"
type textarea "Frontline AdTee's"
type textarea "x"
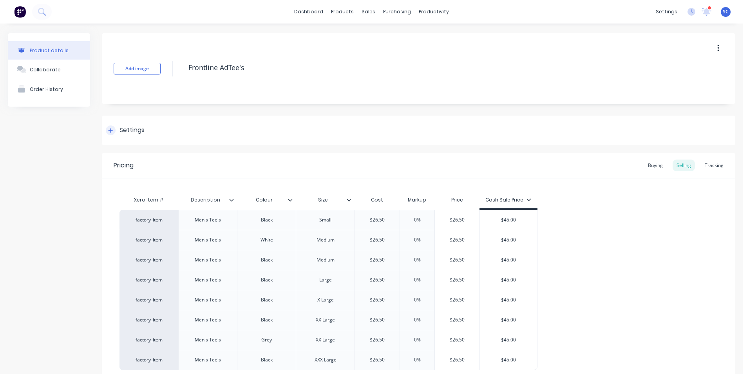
type textarea "Frontline AduTee's"
type textarea "x"
type textarea "Frontline AdulTee's"
type textarea "x"
type textarea "Frontline AdultTee's"
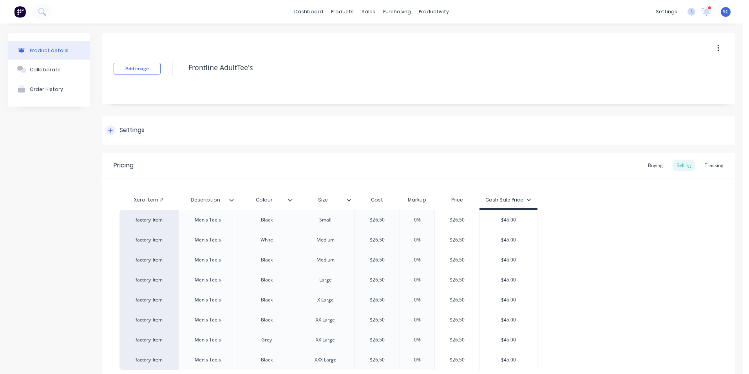
type textarea "x"
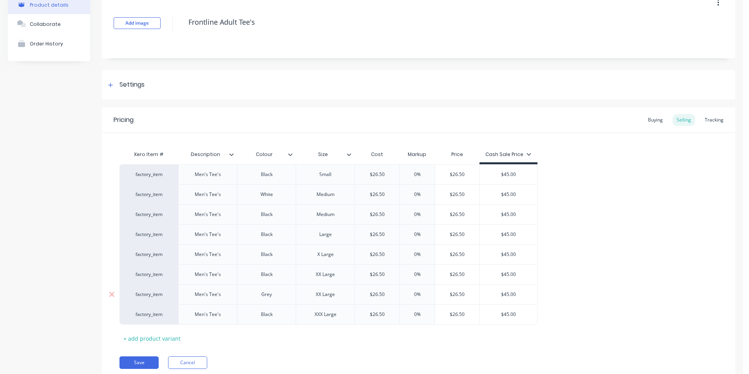
scroll to position [74, 0]
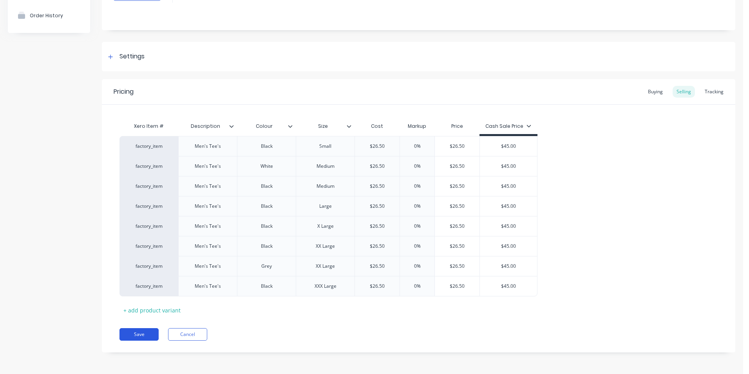
type textarea "Frontline Adult Tee's"
type textarea "x"
type textarea "Frontline Adult Tee's"
click at [146, 332] on button "Save" at bounding box center [139, 334] width 39 height 13
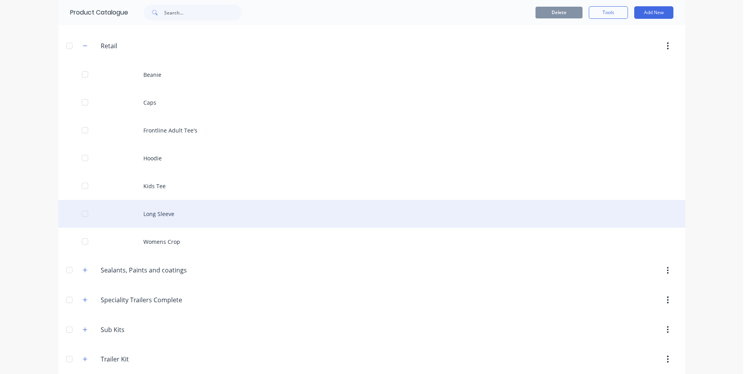
scroll to position [353, 0]
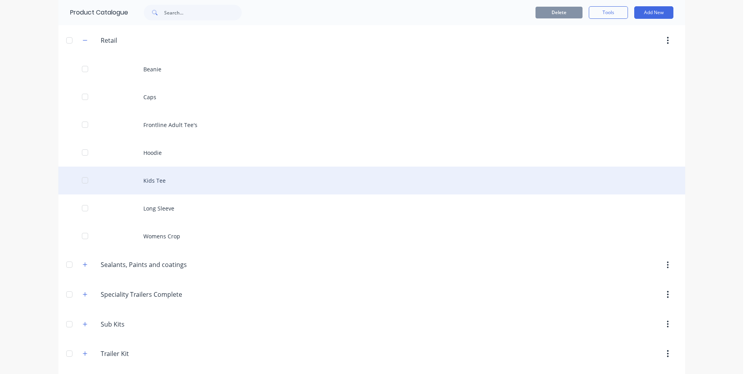
click at [149, 180] on div "Kids Tee" at bounding box center [371, 181] width 627 height 28
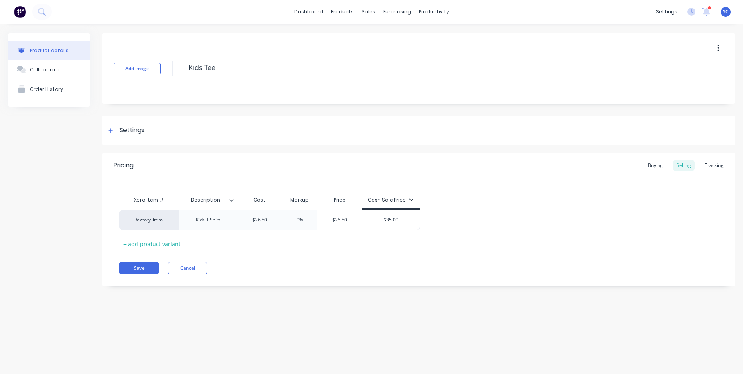
drag, startPoint x: 220, startPoint y: 64, endPoint x: 183, endPoint y: 73, distance: 37.4
click at [183, 73] on div "Add image Kids Tee" at bounding box center [419, 68] width 634 height 71
type textarea "x"
type textarea "F"
type textarea "x"
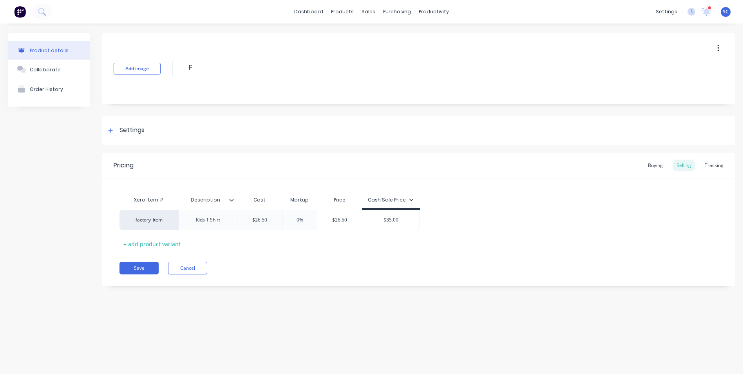
type textarea "Fr"
type textarea "x"
type textarea "Fro"
type textarea "x"
type textarea "Fron"
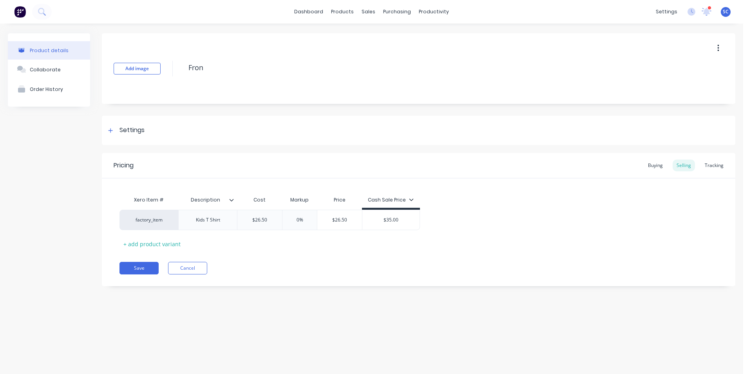
type textarea "x"
type textarea "Front"
type textarea "x"
type textarea "Frontl"
click at [161, 244] on div "+ add product variant" at bounding box center [152, 244] width 65 height 12
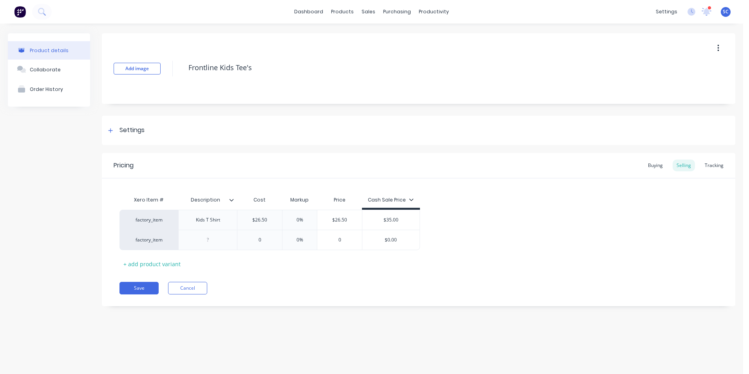
click at [231, 200] on icon at bounding box center [232, 200] width 4 height 2
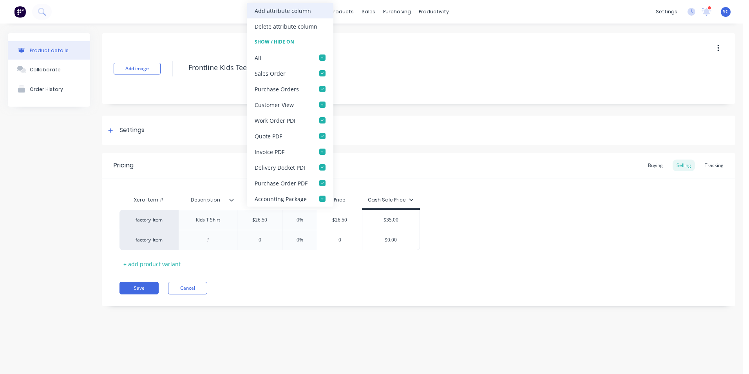
click at [275, 9] on div "Add attribute column" at bounding box center [283, 11] width 56 height 8
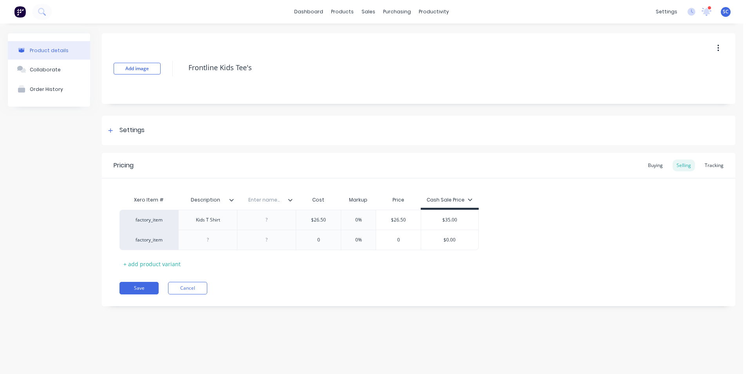
click at [261, 202] on input "text" at bounding box center [264, 199] width 54 height 7
click at [301, 167] on div "Pricing Buying Selling Tracking" at bounding box center [419, 165] width 634 height 25
click at [231, 202] on icon at bounding box center [231, 200] width 5 height 5
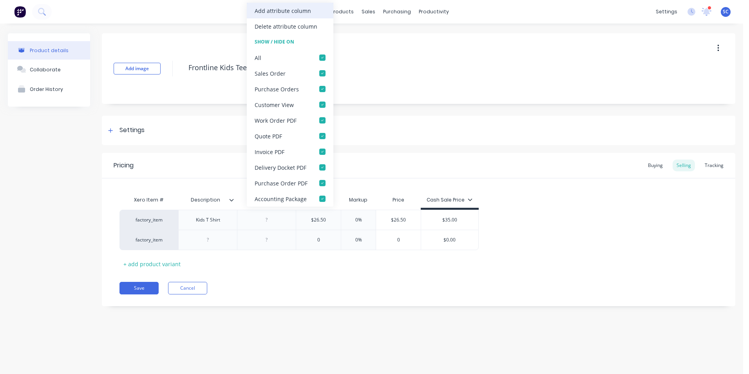
click at [277, 12] on div "Add attribute column" at bounding box center [283, 11] width 56 height 8
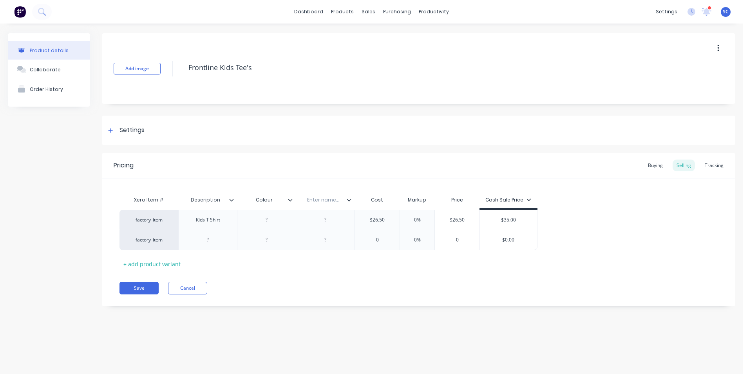
click at [325, 201] on input "text" at bounding box center [323, 199] width 54 height 7
click at [268, 219] on div at bounding box center [266, 220] width 39 height 10
click at [219, 219] on div "Kids T Shirt" at bounding box center [208, 220] width 39 height 10
drag, startPoint x: 220, startPoint y: 221, endPoint x: 186, endPoint y: 221, distance: 34.5
click at [186, 221] on div "Kids T Shirt" at bounding box center [207, 220] width 59 height 20
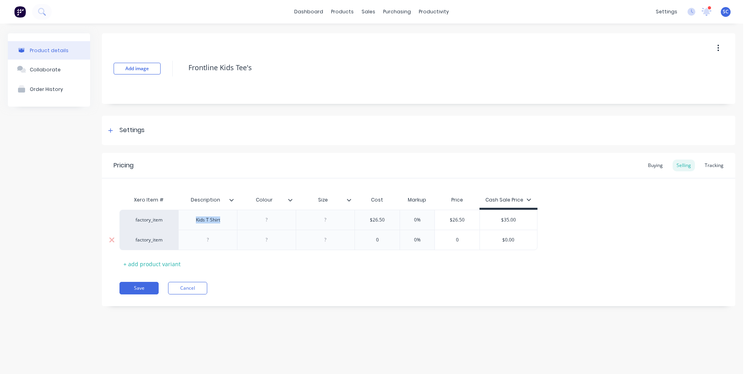
click at [211, 239] on div at bounding box center [208, 240] width 39 height 10
click at [269, 219] on div at bounding box center [266, 220] width 39 height 10
click at [222, 219] on div "Kids T Shirt" at bounding box center [208, 220] width 39 height 10
drag, startPoint x: 221, startPoint y: 220, endPoint x: 198, endPoint y: 224, distance: 23.0
click at [198, 224] on div "Kids Tee's" at bounding box center [208, 220] width 39 height 10
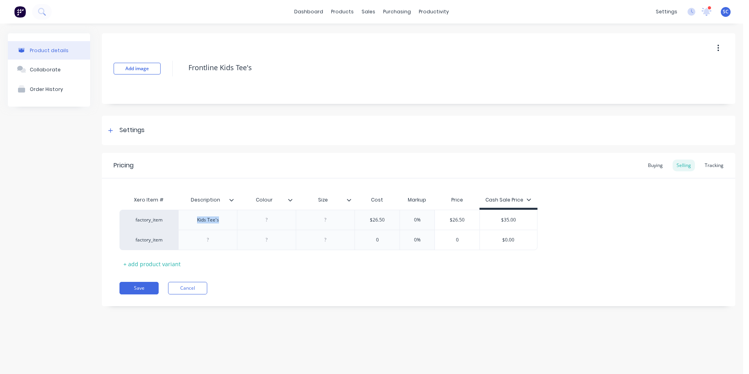
copy div "Kids Tee's"
click at [212, 238] on div at bounding box center [208, 240] width 39 height 10
paste div
click at [147, 264] on div "+ add product variant" at bounding box center [152, 264] width 65 height 12
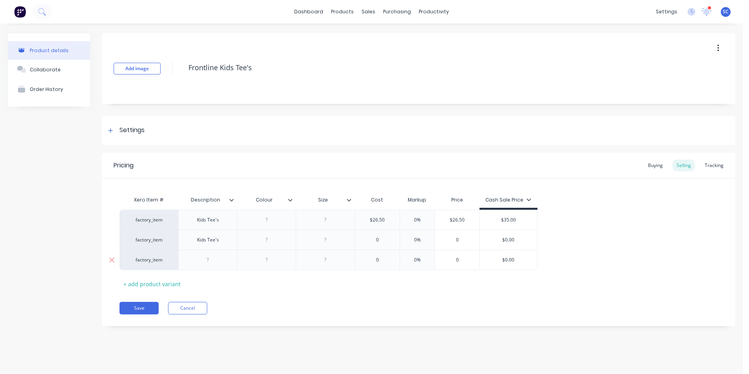
click at [206, 261] on div at bounding box center [208, 260] width 39 height 10
paste div
click at [164, 280] on div "+ add product variant" at bounding box center [152, 284] width 65 height 12
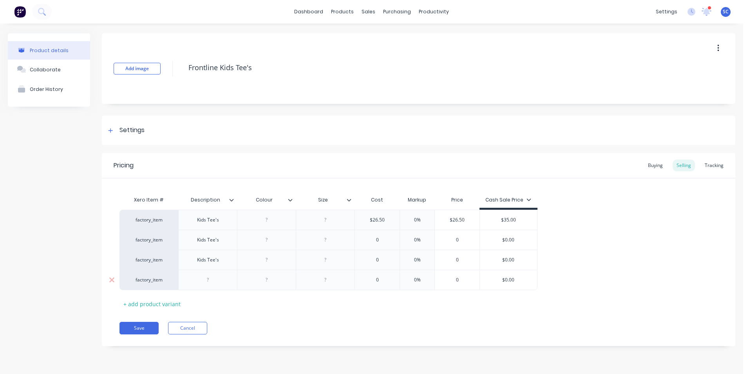
click at [212, 280] on div at bounding box center [208, 280] width 39 height 10
paste div
click at [150, 305] on div "+ add product variant" at bounding box center [152, 304] width 65 height 12
click at [208, 299] on div at bounding box center [208, 300] width 39 height 10
paste div
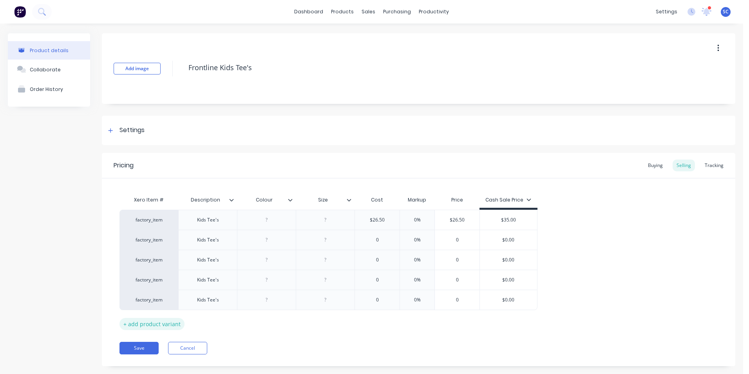
click at [162, 324] on div "+ add product variant" at bounding box center [152, 324] width 65 height 12
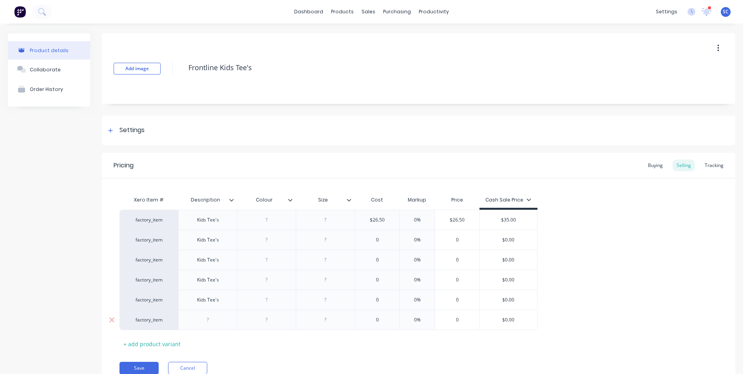
click at [207, 319] on div at bounding box center [208, 320] width 39 height 10
paste div
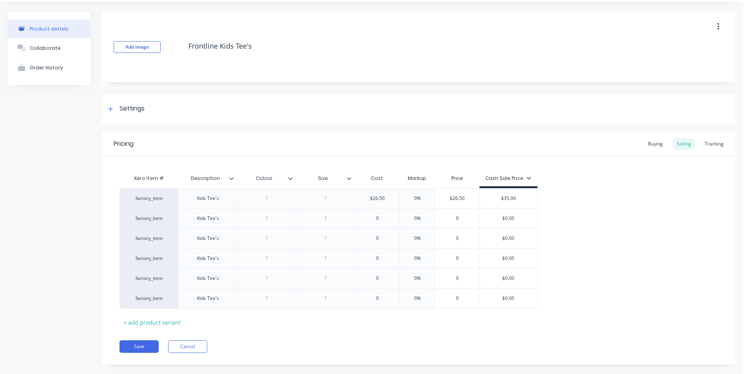
scroll to position [34, 0]
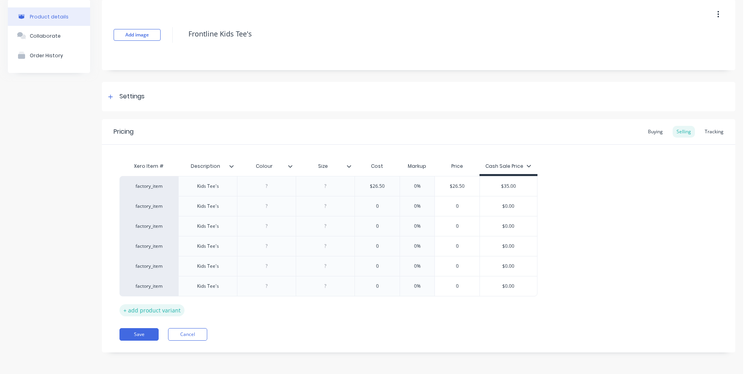
click at [164, 306] on div "+ add product variant" at bounding box center [152, 310] width 65 height 12
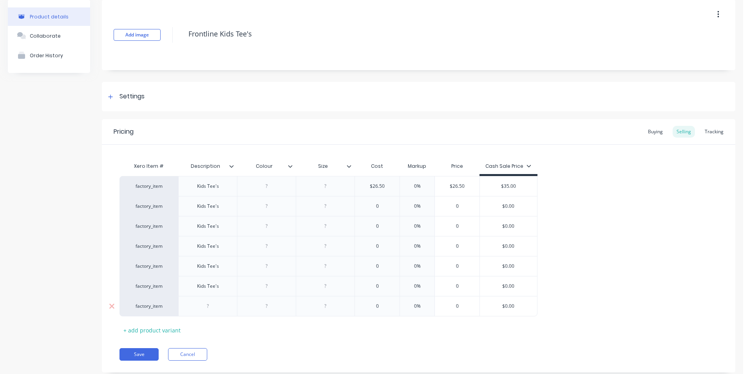
click at [206, 306] on div at bounding box center [208, 306] width 39 height 10
paste div
click at [161, 328] on div "+ add product variant" at bounding box center [152, 330] width 65 height 12
click at [209, 326] on div at bounding box center [208, 326] width 39 height 10
paste div
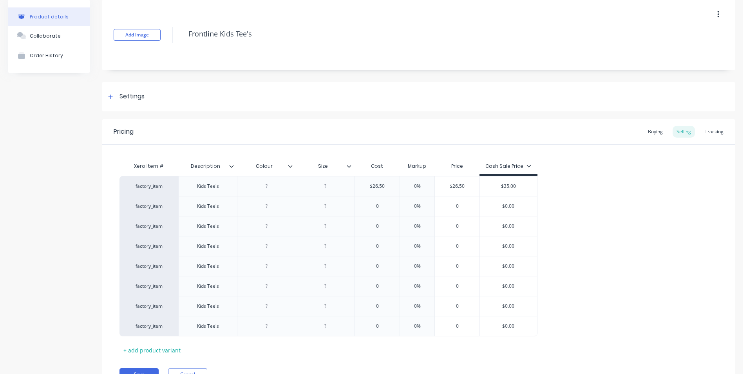
scroll to position [74, 0]
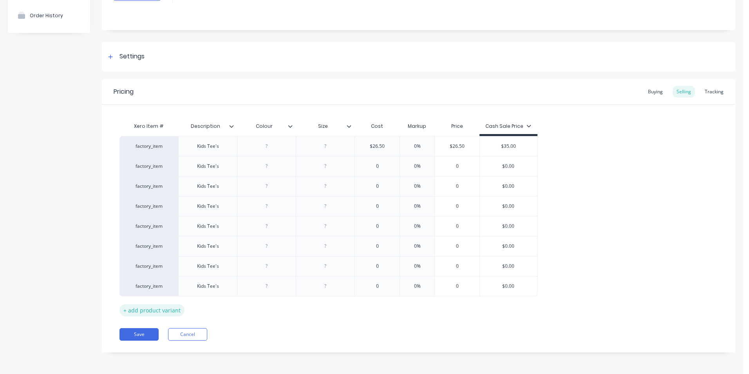
click at [167, 312] on div "+ add product variant" at bounding box center [152, 310] width 65 height 12
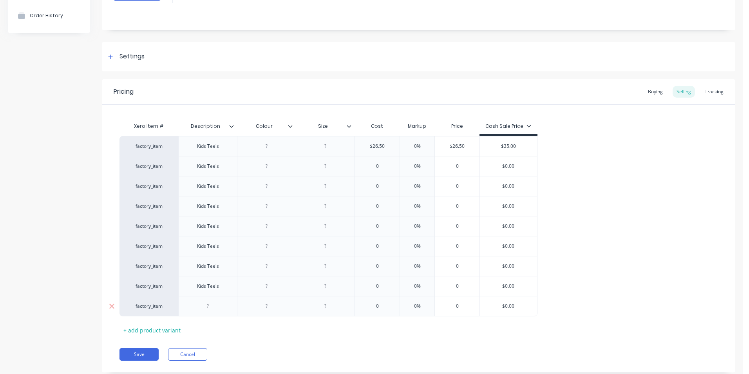
click at [211, 308] on div at bounding box center [208, 306] width 39 height 10
paste div
click at [172, 330] on div "+ add product variant" at bounding box center [152, 330] width 65 height 12
click at [208, 326] on div at bounding box center [208, 326] width 39 height 10
paste div
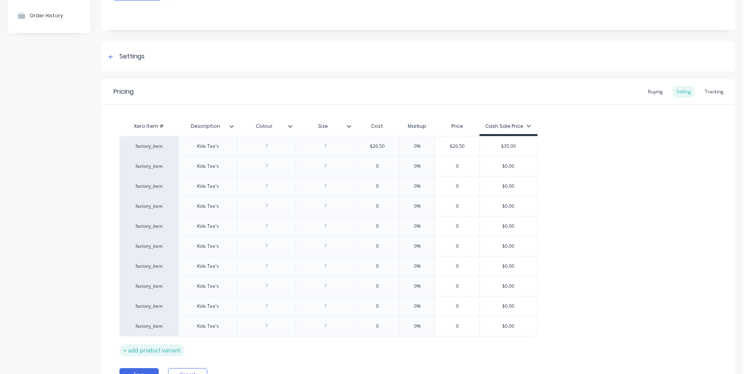
click at [163, 350] on div "+ add product variant" at bounding box center [152, 350] width 65 height 12
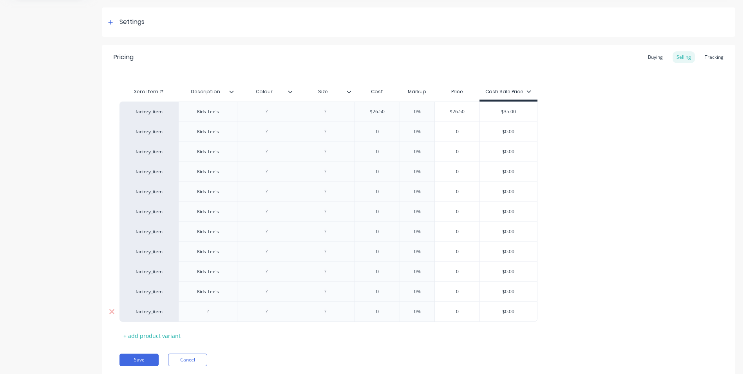
scroll to position [134, 0]
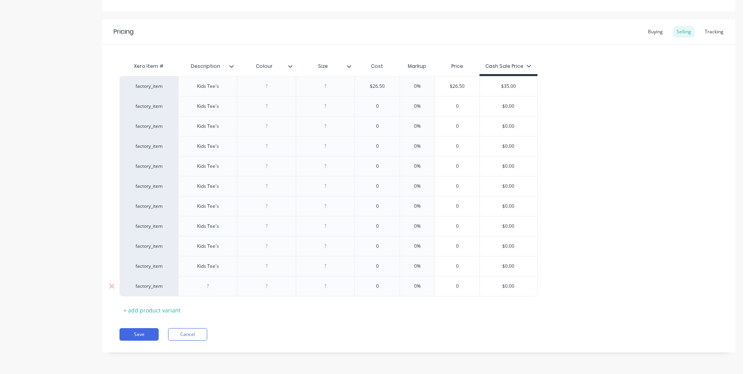
click at [214, 286] on div at bounding box center [208, 286] width 39 height 10
paste div
click at [166, 309] on div "+ add product variant" at bounding box center [152, 310] width 65 height 12
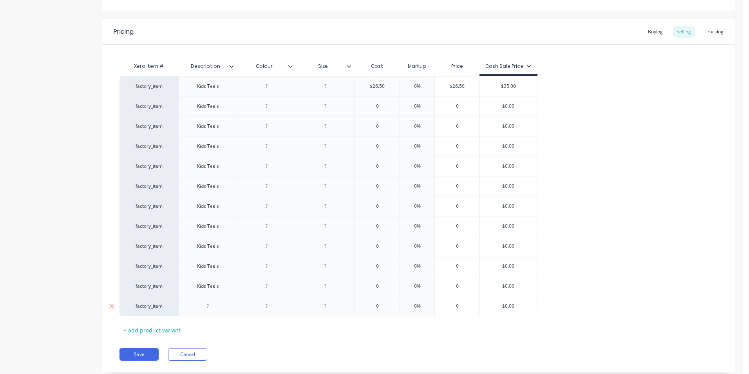
click at [207, 306] on div at bounding box center [208, 306] width 39 height 10
paste div
click at [172, 327] on div "+ add product variant" at bounding box center [152, 330] width 65 height 12
click at [210, 324] on div at bounding box center [208, 326] width 39 height 10
paste div
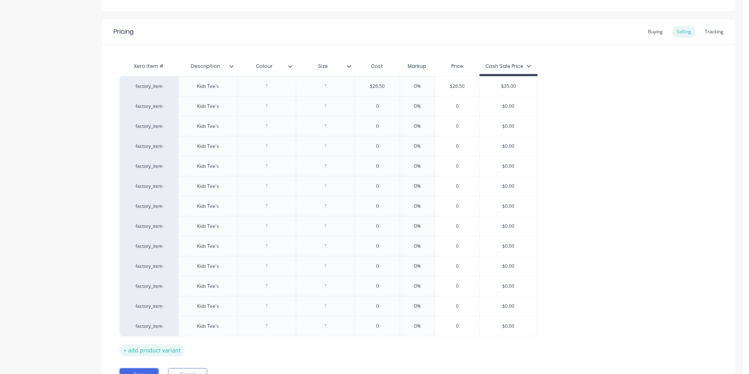
click at [162, 348] on div "+ add product variant" at bounding box center [152, 350] width 65 height 12
click at [209, 347] on div at bounding box center [208, 346] width 39 height 10
paste div
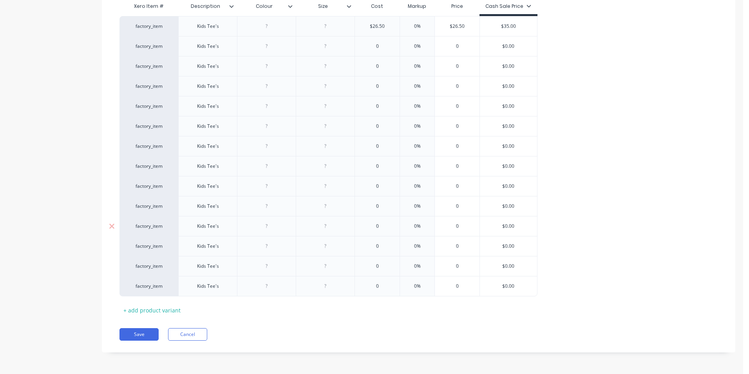
scroll to position [76, 0]
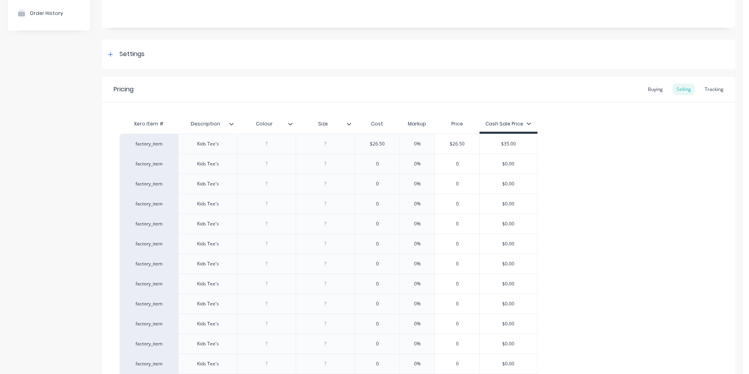
click at [577, 133] on div "Xero Item # Description Colour Size Cost Markup Price Cash Sale Price factory_i…" at bounding box center [419, 275] width 598 height 318
click at [270, 142] on div at bounding box center [266, 144] width 39 height 10
click at [269, 162] on div at bounding box center [266, 164] width 39 height 10
click at [267, 181] on div at bounding box center [266, 184] width 39 height 10
click at [271, 203] on div at bounding box center [266, 204] width 39 height 10
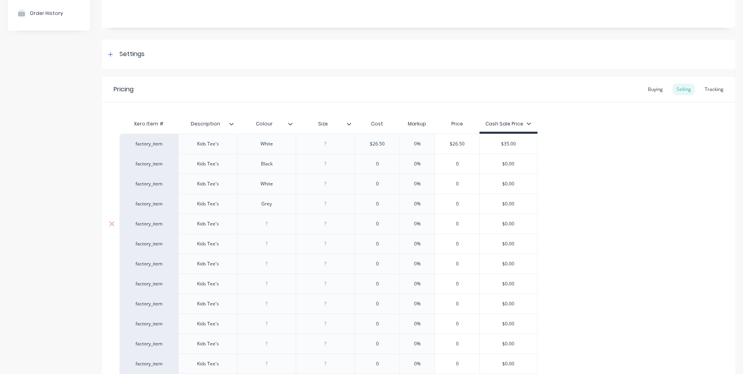
click at [267, 223] on div at bounding box center [266, 224] width 39 height 10
click at [266, 242] on div at bounding box center [266, 244] width 39 height 10
click at [266, 263] on div at bounding box center [266, 264] width 39 height 10
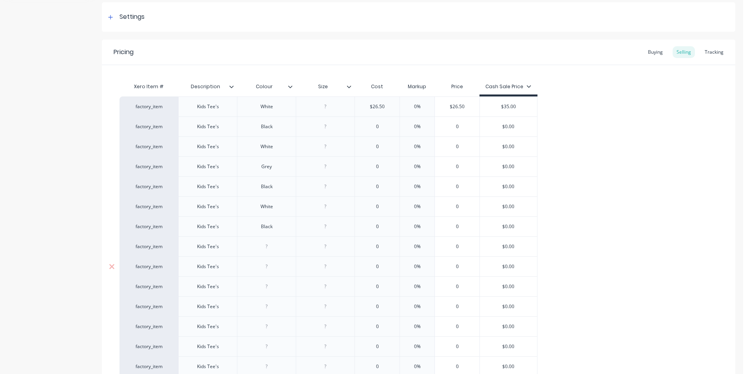
scroll to position [154, 0]
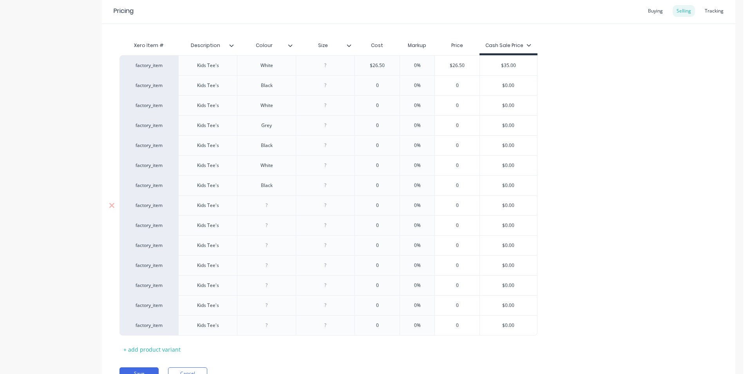
click at [270, 205] on div at bounding box center [266, 205] width 39 height 10
click at [268, 225] on div at bounding box center [266, 225] width 39 height 10
click at [267, 243] on div at bounding box center [266, 245] width 39 height 10
click at [269, 265] on div at bounding box center [266, 265] width 39 height 10
click at [266, 285] on div at bounding box center [266, 285] width 39 height 10
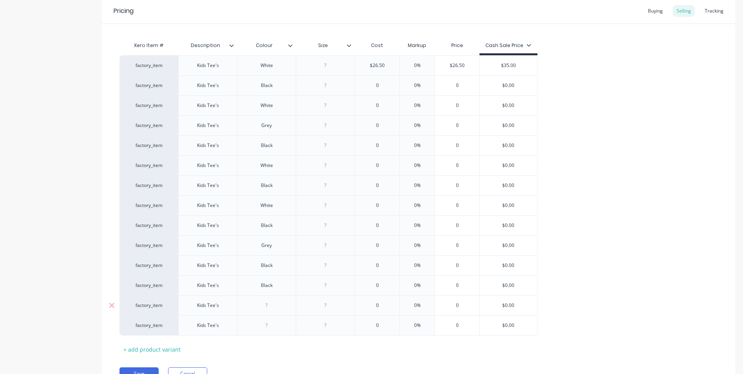
click at [266, 305] on div at bounding box center [266, 305] width 39 height 10
click at [266, 327] on div at bounding box center [266, 325] width 39 height 10
click at [553, 210] on div "factory_item Kids Tee's White $26.50 0% $26.50 $35.00 factory_item Kids Tee's B…" at bounding box center [419, 195] width 598 height 280
click at [327, 61] on div at bounding box center [325, 65] width 39 height 10
click at [330, 84] on div at bounding box center [325, 85] width 39 height 10
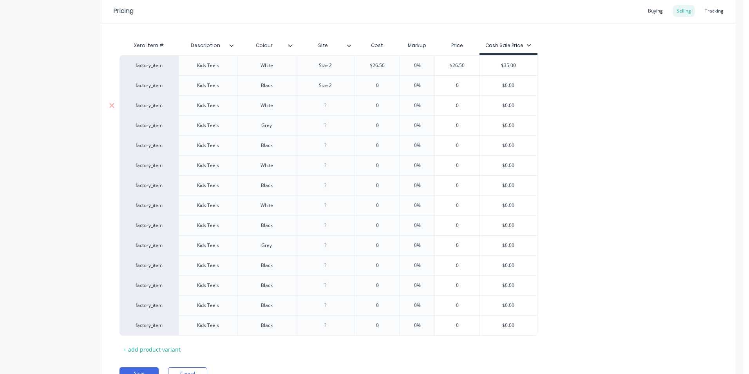
click at [327, 103] on div at bounding box center [325, 105] width 39 height 10
click at [325, 124] on div at bounding box center [325, 125] width 39 height 10
click at [321, 143] on div at bounding box center [325, 145] width 39 height 10
click at [325, 165] on div at bounding box center [325, 165] width 39 height 10
click at [324, 182] on div at bounding box center [325, 185] width 39 height 10
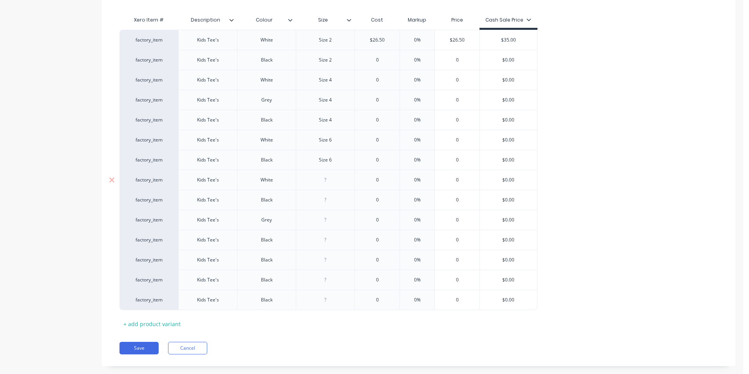
scroll to position [194, 0]
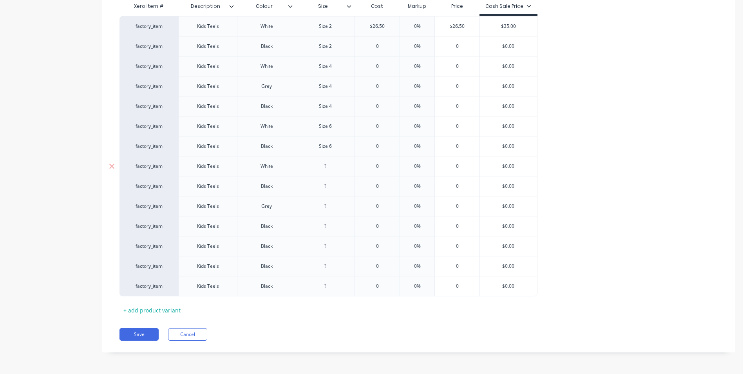
click at [328, 166] on div at bounding box center [325, 166] width 39 height 10
click at [325, 185] on div at bounding box center [325, 186] width 39 height 10
click at [337, 210] on div at bounding box center [325, 206] width 39 height 10
click at [327, 226] on div at bounding box center [325, 226] width 39 height 10
click at [324, 245] on div at bounding box center [325, 246] width 39 height 10
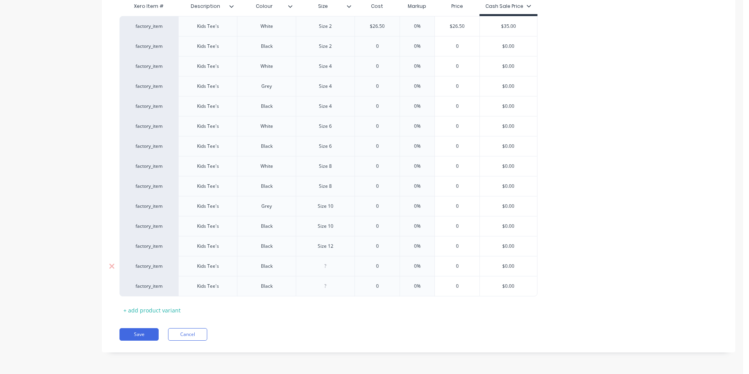
click at [328, 266] on div at bounding box center [325, 266] width 39 height 10
click at [328, 286] on div at bounding box center [325, 286] width 39 height 10
drag, startPoint x: 386, startPoint y: 25, endPoint x: 365, endPoint y: 26, distance: 20.8
click at [365, 26] on input "$26.50" at bounding box center [377, 26] width 45 height 7
click at [378, 45] on input "0" at bounding box center [377, 46] width 45 height 7
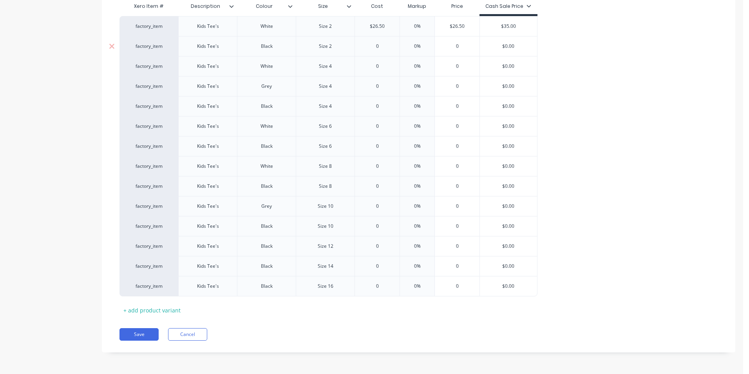
drag, startPoint x: 378, startPoint y: 45, endPoint x: 366, endPoint y: 45, distance: 12.5
click at [366, 45] on input "0" at bounding box center [377, 46] width 45 height 7
paste input "$26.5"
drag, startPoint x: 380, startPoint y: 63, endPoint x: 373, endPoint y: 65, distance: 7.3
click at [373, 65] on input "0" at bounding box center [377, 66] width 45 height 7
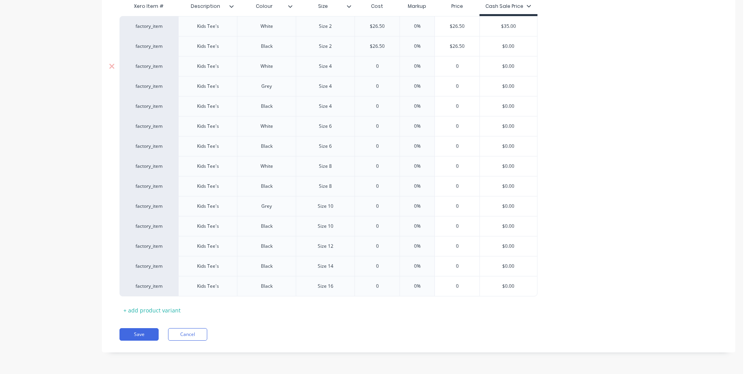
paste input "$26.5"
drag, startPoint x: 379, startPoint y: 83, endPoint x: 370, endPoint y: 85, distance: 8.8
click at [370, 85] on input "0" at bounding box center [377, 86] width 45 height 7
paste input "$26.5"
drag, startPoint x: 378, startPoint y: 105, endPoint x: 337, endPoint y: 107, distance: 41.2
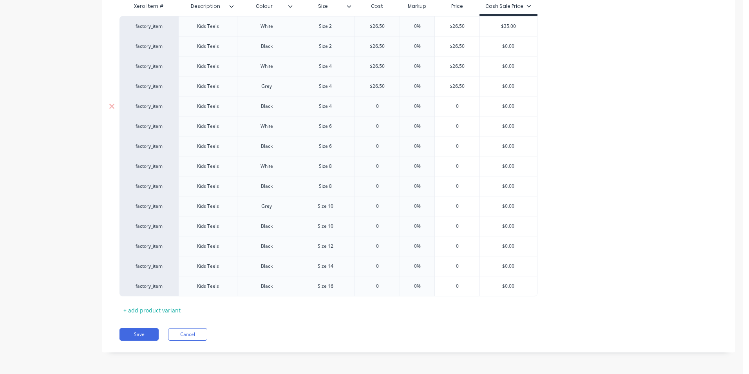
click at [337, 107] on div "factory_item Kids Tee's Black Size 4 0 0 0% 0 $0.00" at bounding box center [329, 106] width 418 height 20
paste input "$26.5"
drag, startPoint x: 379, startPoint y: 126, endPoint x: 371, endPoint y: 126, distance: 7.8
click at [371, 126] on input "0" at bounding box center [377, 126] width 45 height 7
paste input "$26.5"
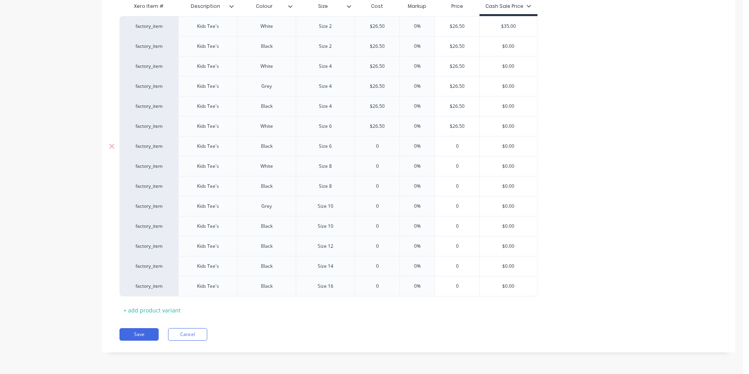
drag, startPoint x: 379, startPoint y: 147, endPoint x: 368, endPoint y: 147, distance: 11.8
click at [368, 147] on input "0" at bounding box center [377, 146] width 45 height 7
paste input "$26.5"
click at [376, 164] on input "0" at bounding box center [377, 166] width 45 height 7
paste input "$26.5"
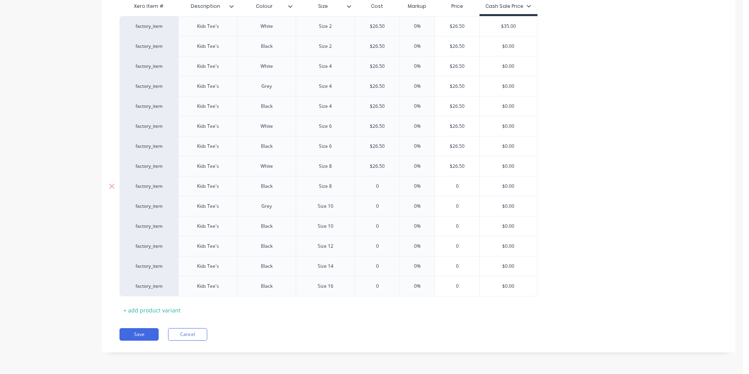
drag, startPoint x: 378, startPoint y: 186, endPoint x: 372, endPoint y: 186, distance: 6.3
click at [372, 186] on input "0" at bounding box center [377, 186] width 45 height 7
paste input "$26.5"
drag, startPoint x: 378, startPoint y: 208, endPoint x: 372, endPoint y: 208, distance: 6.7
click at [372, 208] on input "0" at bounding box center [377, 206] width 45 height 7
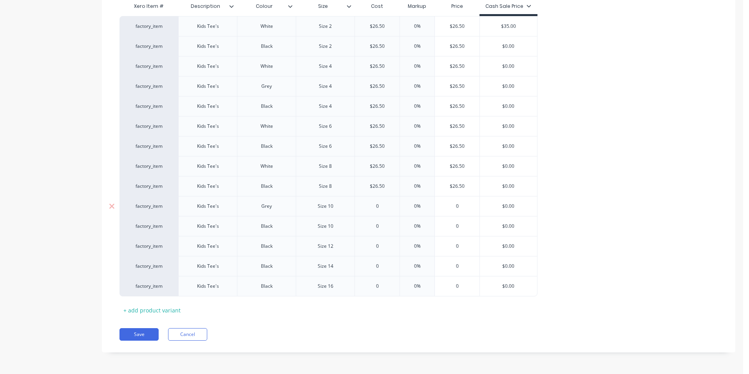
paste input "$26.5"
drag, startPoint x: 377, startPoint y: 227, endPoint x: 368, endPoint y: 226, distance: 9.4
click at [368, 226] on input "0" at bounding box center [377, 226] width 45 height 7
drag, startPoint x: 379, startPoint y: 226, endPoint x: 370, endPoint y: 226, distance: 9.4
click at [370, 226] on input "0" at bounding box center [377, 226] width 45 height 7
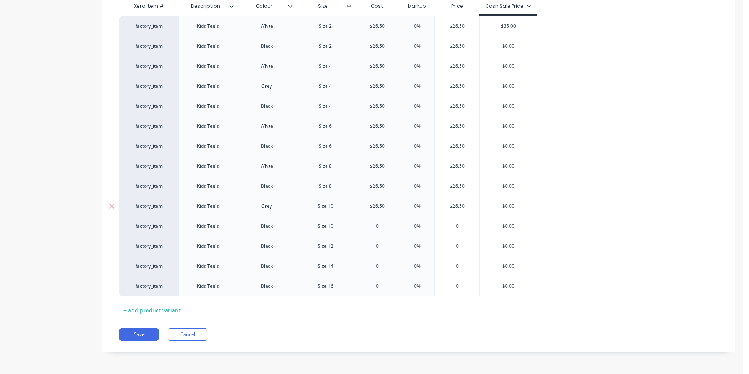
paste input "$26.5"
drag, startPoint x: 379, startPoint y: 245, endPoint x: 364, endPoint y: 246, distance: 14.1
click at [364, 246] on input "0" at bounding box center [377, 246] width 45 height 7
paste input "$26.5"
click at [376, 265] on input "0" at bounding box center [377, 266] width 45 height 7
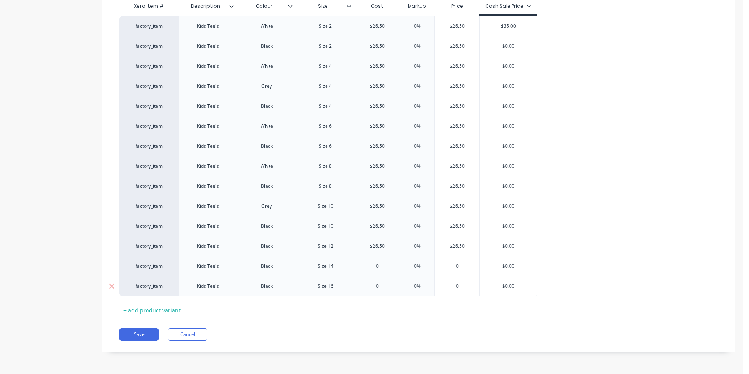
paste input "$26.5"
drag, startPoint x: 379, startPoint y: 285, endPoint x: 370, endPoint y: 285, distance: 9.8
click at [370, 285] on input "0" at bounding box center [377, 286] width 45 height 7
paste input "$26.5"
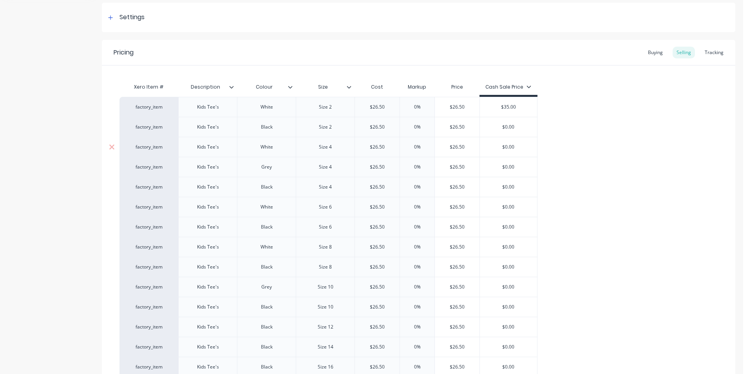
scroll to position [154, 0]
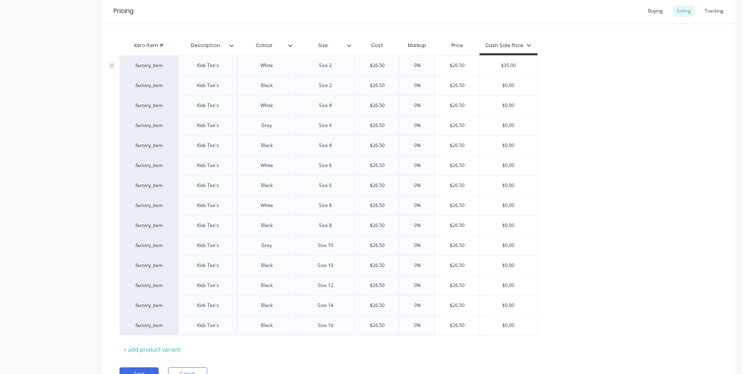
drag, startPoint x: 518, startPoint y: 62, endPoint x: 496, endPoint y: 67, distance: 23.0
click at [496, 67] on input "$35.00" at bounding box center [508, 65] width 57 height 7
drag, startPoint x: 517, startPoint y: 85, endPoint x: 484, endPoint y: 89, distance: 32.3
click at [484, 89] on input "$0.00" at bounding box center [508, 85] width 57 height 7
paste input "35"
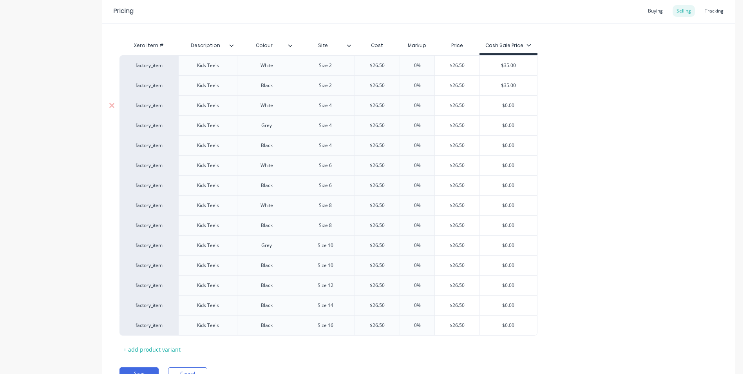
drag, startPoint x: 517, startPoint y: 103, endPoint x: 490, endPoint y: 105, distance: 26.7
click at [490, 105] on input "$0.00" at bounding box center [508, 105] width 57 height 7
paste input "35"
drag, startPoint x: 514, startPoint y: 124, endPoint x: 499, endPoint y: 124, distance: 14.5
click at [499, 124] on input "$0.00" at bounding box center [508, 125] width 57 height 7
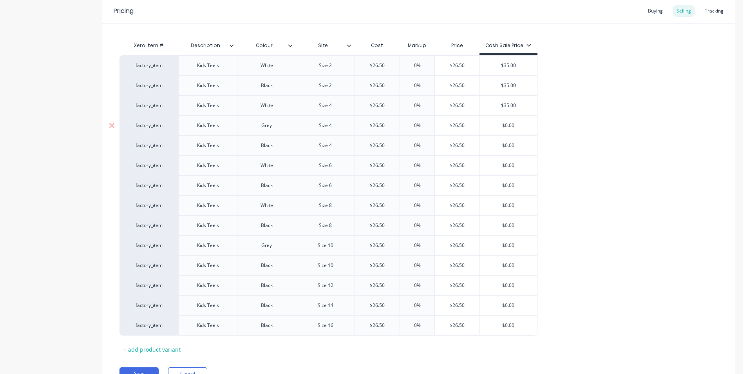
paste input "35"
drag, startPoint x: 517, startPoint y: 143, endPoint x: 501, endPoint y: 144, distance: 16.1
click at [501, 144] on input "$0.00" at bounding box center [508, 145] width 57 height 7
paste input "35"
drag, startPoint x: 515, startPoint y: 163, endPoint x: 500, endPoint y: 164, distance: 14.9
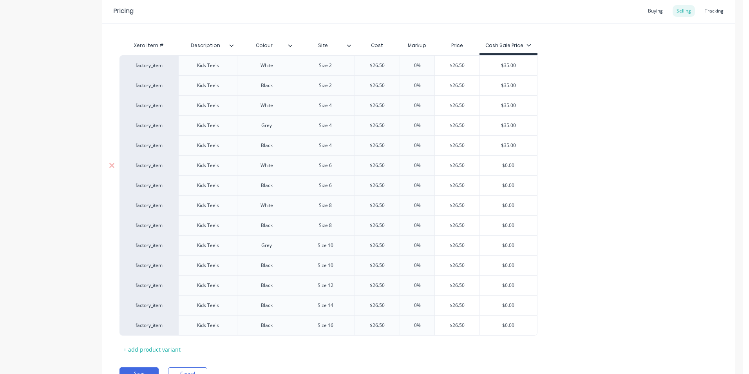
click at [500, 164] on input "$0.00" at bounding box center [508, 165] width 57 height 7
paste input "35"
click at [512, 185] on input "$0.00" at bounding box center [508, 185] width 57 height 7
drag, startPoint x: 513, startPoint y: 185, endPoint x: 496, endPoint y: 185, distance: 16.5
click at [496, 185] on input "$0.00" at bounding box center [508, 185] width 57 height 7
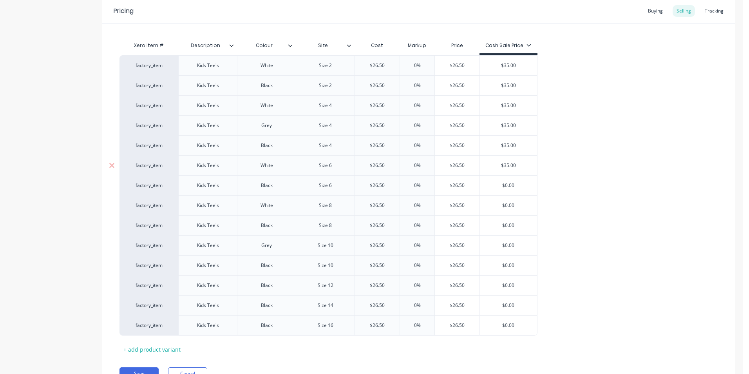
paste input "35"
drag, startPoint x: 516, startPoint y: 204, endPoint x: 493, endPoint y: 205, distance: 23.5
click at [493, 205] on input "$0.00" at bounding box center [508, 205] width 57 height 7
paste input "35"
drag, startPoint x: 518, startPoint y: 224, endPoint x: 498, endPoint y: 225, distance: 20.0
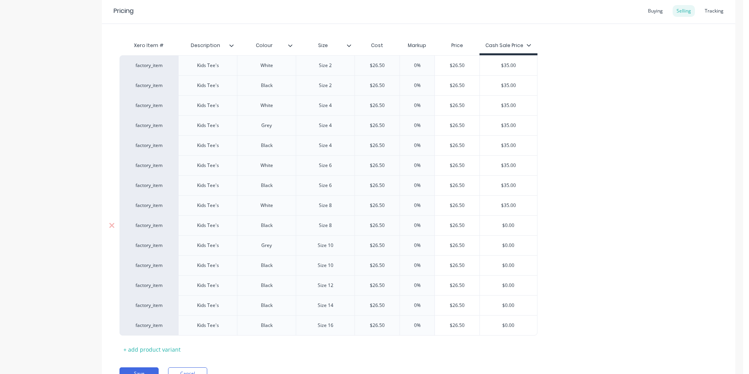
click at [498, 225] on input "$0.00" at bounding box center [508, 225] width 57 height 7
paste input "35"
drag, startPoint x: 516, startPoint y: 244, endPoint x: 493, endPoint y: 245, distance: 22.8
click at [493, 245] on input "$0.00" at bounding box center [508, 245] width 57 height 7
paste input "35"
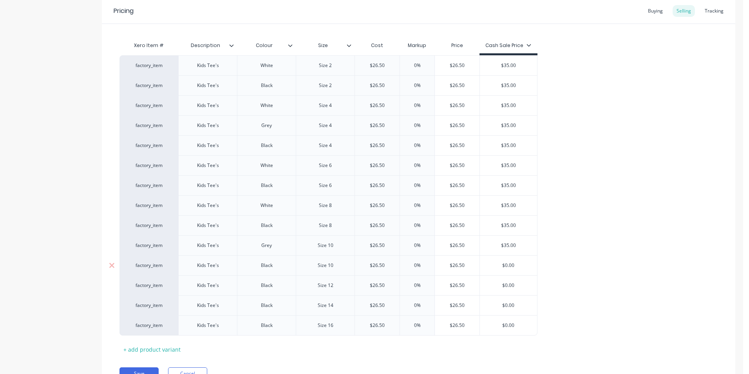
drag, startPoint x: 513, startPoint y: 265, endPoint x: 475, endPoint y: 266, distance: 38.8
click at [475, 266] on div "factory_item Kids Tee's Black Size 10 $26.50 $26.50 0% $26.50 $0.00 $0.00" at bounding box center [329, 265] width 418 height 20
paste input "35"
drag, startPoint x: 514, startPoint y: 286, endPoint x: 491, endPoint y: 286, distance: 22.3
click at [491, 286] on input "$0.00" at bounding box center [508, 285] width 57 height 7
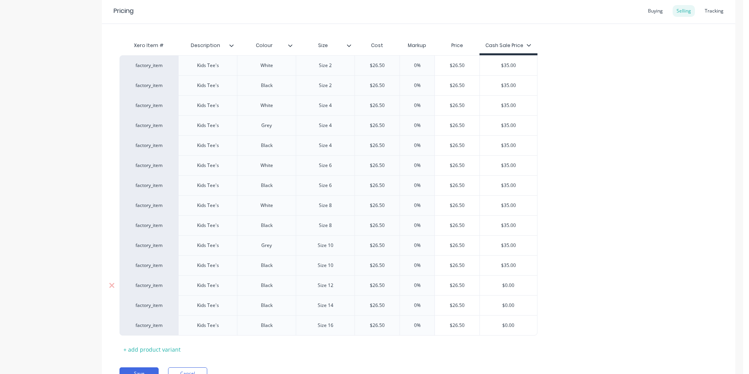
paste input "35"
drag, startPoint x: 514, startPoint y: 304, endPoint x: 489, endPoint y: 303, distance: 25.1
click at [489, 303] on input "$0.00" at bounding box center [508, 305] width 57 height 7
paste input "35"
drag, startPoint x: 515, startPoint y: 327, endPoint x: 486, endPoint y: 323, distance: 29.7
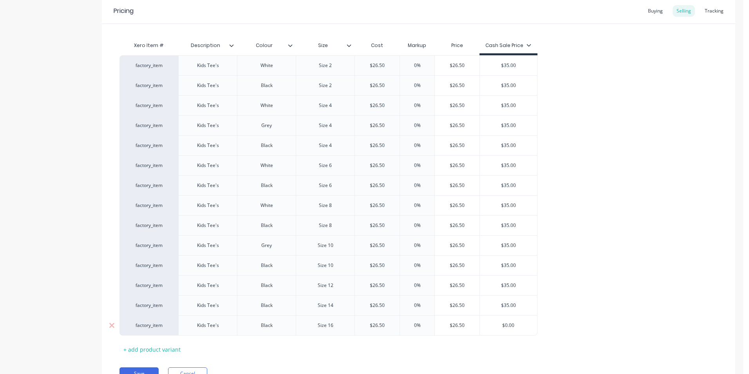
click at [486, 323] on input "$0.00" at bounding box center [508, 325] width 57 height 7
paste input "35"
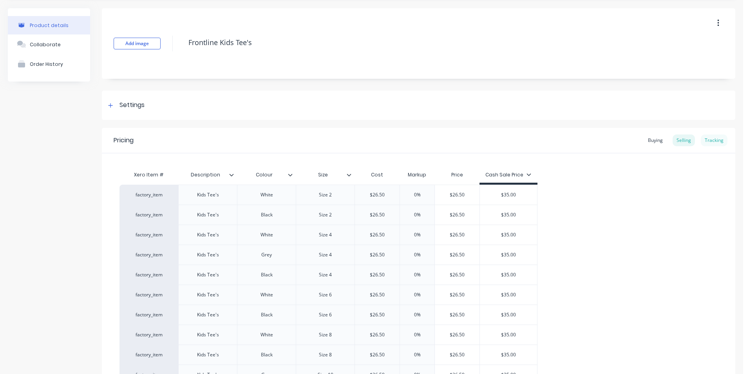
scroll to position [39, 0]
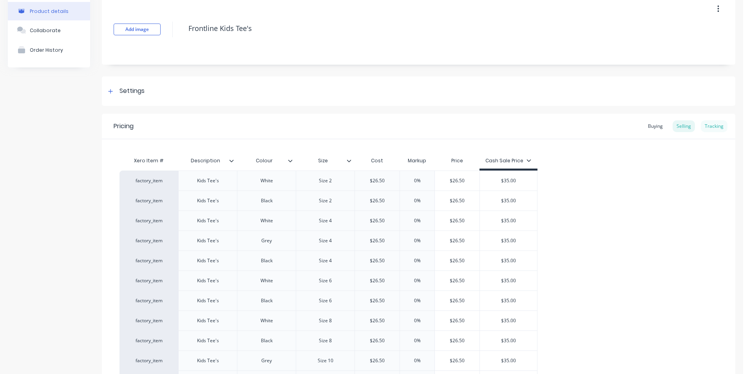
click at [718, 127] on div "Tracking" at bounding box center [714, 126] width 27 height 12
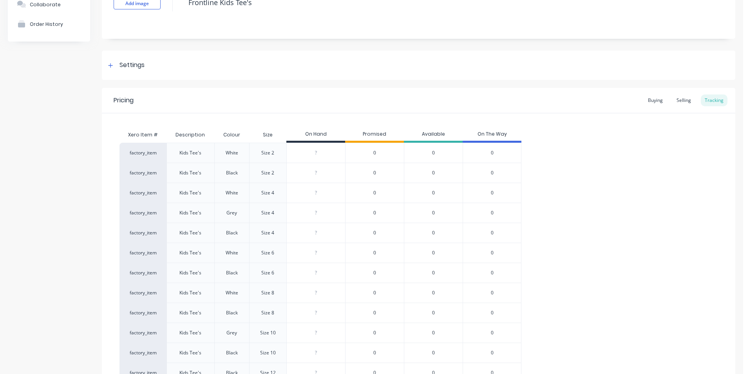
scroll to position [78, 0]
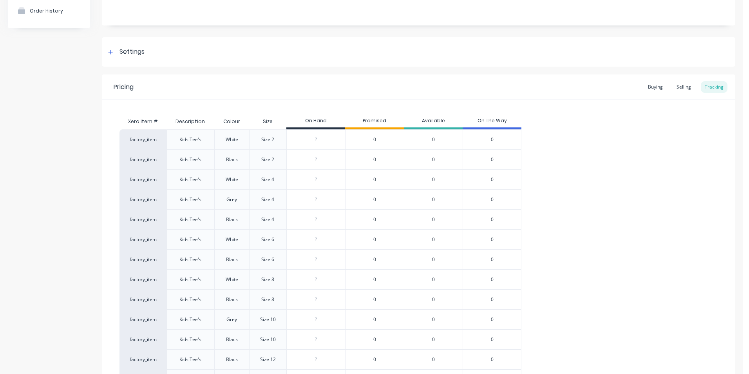
click at [316, 139] on input "0" at bounding box center [316, 139] width 58 height 7
drag, startPoint x: 324, startPoint y: 138, endPoint x: 304, endPoint y: 140, distance: 19.7
click at [304, 140] on input "10" at bounding box center [316, 139] width 58 height 7
drag, startPoint x: 317, startPoint y: 157, endPoint x: 299, endPoint y: 157, distance: 17.2
click at [302, 157] on input "0" at bounding box center [316, 159] width 58 height 7
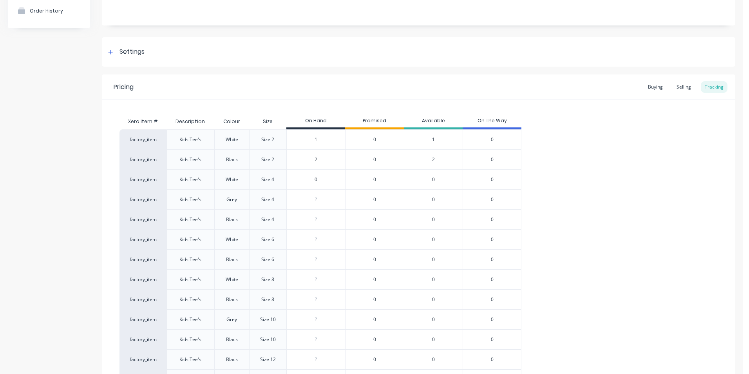
drag, startPoint x: 319, startPoint y: 181, endPoint x: 304, endPoint y: 181, distance: 15.3
click at [304, 181] on input "0" at bounding box center [316, 179] width 58 height 7
drag, startPoint x: 321, startPoint y: 199, endPoint x: 289, endPoint y: 199, distance: 31.7
click at [289, 199] on input "0" at bounding box center [316, 199] width 58 height 7
drag, startPoint x: 319, startPoint y: 221, endPoint x: 303, endPoint y: 221, distance: 15.7
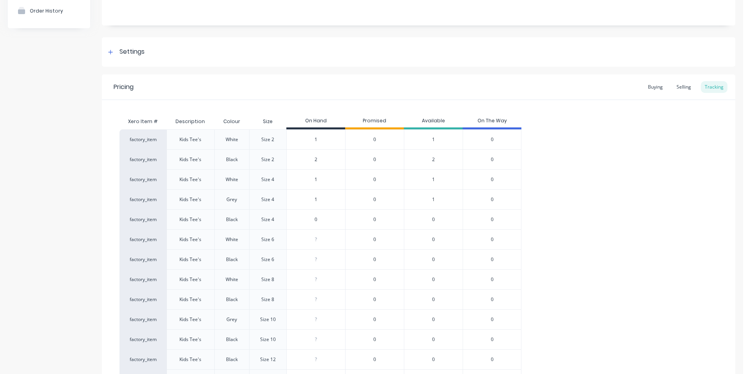
click at [303, 221] on input "0" at bounding box center [316, 219] width 58 height 7
drag, startPoint x: 315, startPoint y: 238, endPoint x: 298, endPoint y: 238, distance: 17.2
click at [298, 238] on input "0" at bounding box center [316, 239] width 58 height 7
drag, startPoint x: 317, startPoint y: 261, endPoint x: 304, endPoint y: 262, distance: 12.6
click at [304, 262] on input "0" at bounding box center [316, 259] width 58 height 7
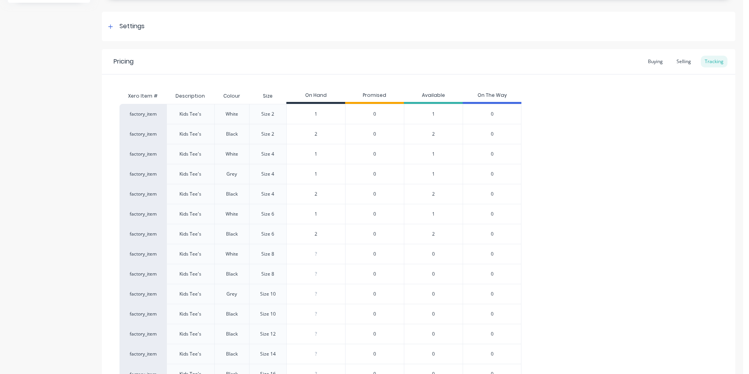
scroll to position [118, 0]
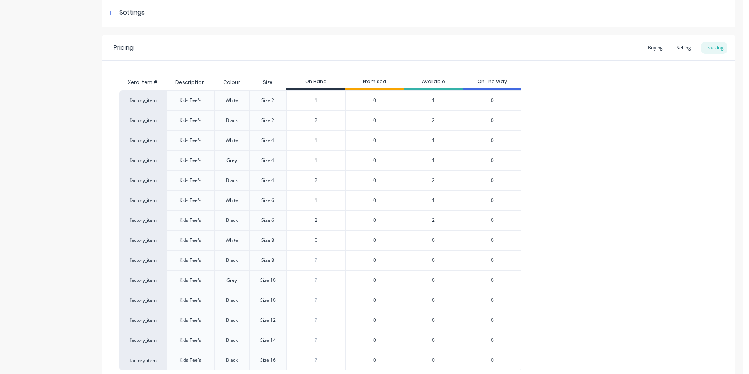
drag, startPoint x: 322, startPoint y: 242, endPoint x: 299, endPoint y: 243, distance: 23.5
click at [299, 243] on input "0" at bounding box center [316, 240] width 58 height 7
drag, startPoint x: 319, startPoint y: 259, endPoint x: 306, endPoint y: 259, distance: 12.1
click at [306, 259] on input "0" at bounding box center [316, 260] width 58 height 7
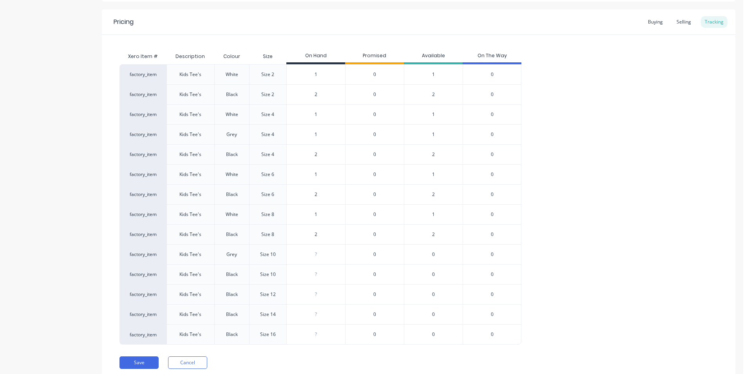
scroll to position [157, 0]
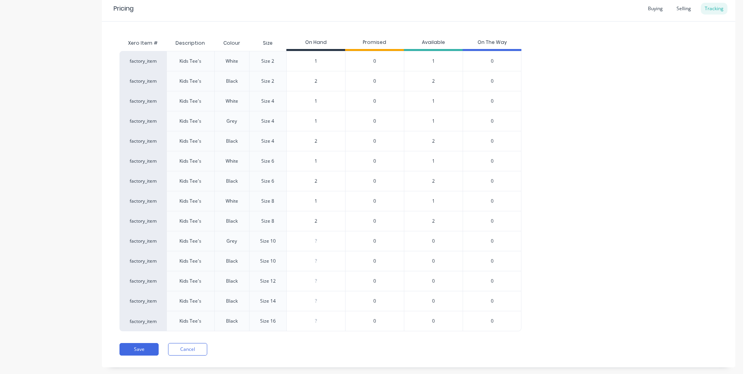
click at [320, 241] on input "0" at bounding box center [316, 240] width 58 height 7
drag, startPoint x: 320, startPoint y: 241, endPoint x: 303, endPoint y: 243, distance: 17.0
click at [303, 243] on input "0" at bounding box center [316, 240] width 58 height 7
drag, startPoint x: 318, startPoint y: 261, endPoint x: 307, endPoint y: 261, distance: 11.0
click at [307, 261] on input "0" at bounding box center [316, 260] width 58 height 7
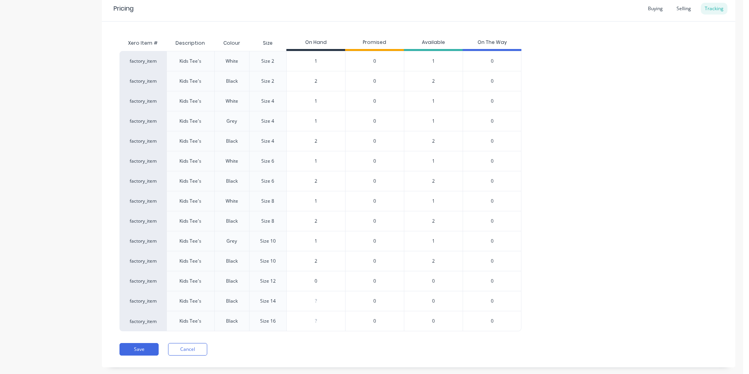
drag, startPoint x: 316, startPoint y: 281, endPoint x: 304, endPoint y: 281, distance: 12.5
click at [304, 281] on input "0" at bounding box center [316, 280] width 58 height 7
click at [313, 299] on input "0" at bounding box center [316, 300] width 58 height 7
drag, startPoint x: 317, startPoint y: 319, endPoint x: 308, endPoint y: 320, distance: 9.0
click at [308, 320] on input "0" at bounding box center [316, 320] width 58 height 7
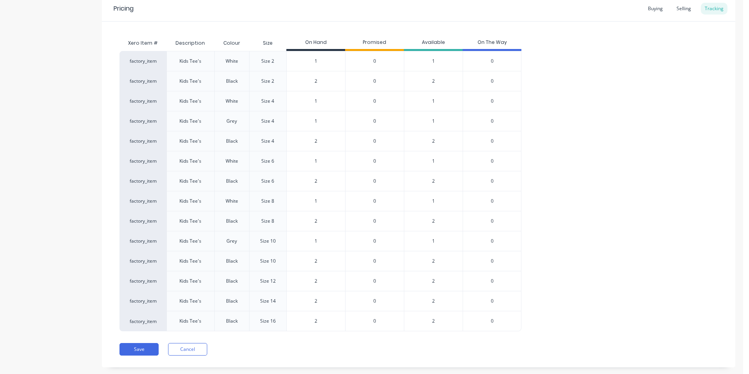
click at [583, 225] on div "factory_item Kids Tee's White Size 2 1 1 0 1 0 factory_item Kids Tee's Black Si…" at bounding box center [419, 191] width 598 height 280
click at [131, 347] on button "Save" at bounding box center [139, 349] width 39 height 13
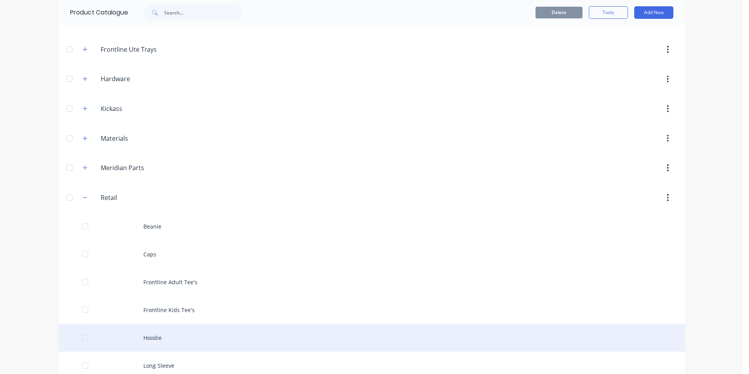
scroll to position [274, 0]
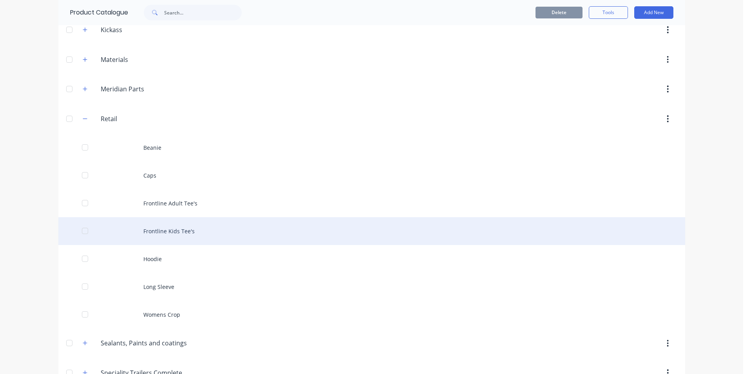
click at [160, 230] on div "Frontline Kids Tee's" at bounding box center [371, 231] width 627 height 28
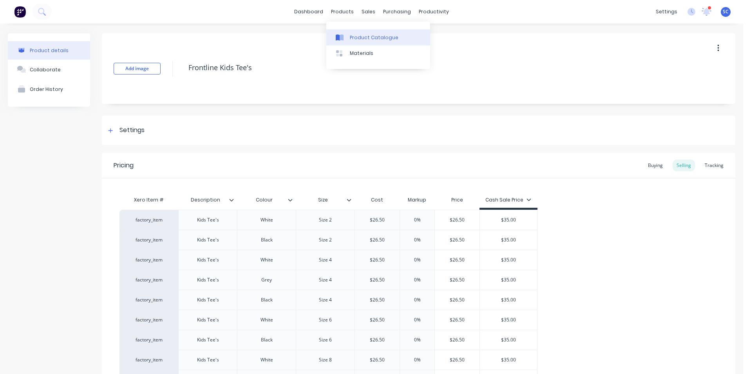
click at [356, 38] on div "Product Catalogue" at bounding box center [374, 37] width 49 height 7
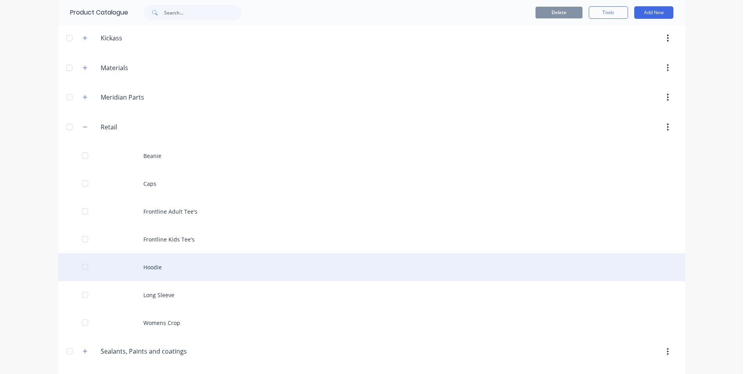
scroll to position [274, 0]
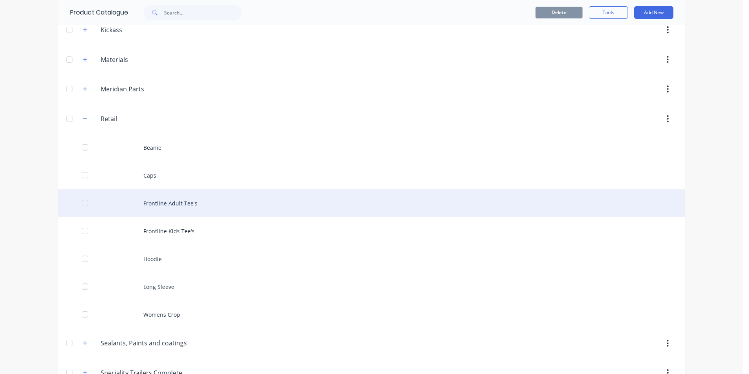
click at [178, 204] on div "Frontline Adult Tee's" at bounding box center [371, 203] width 627 height 28
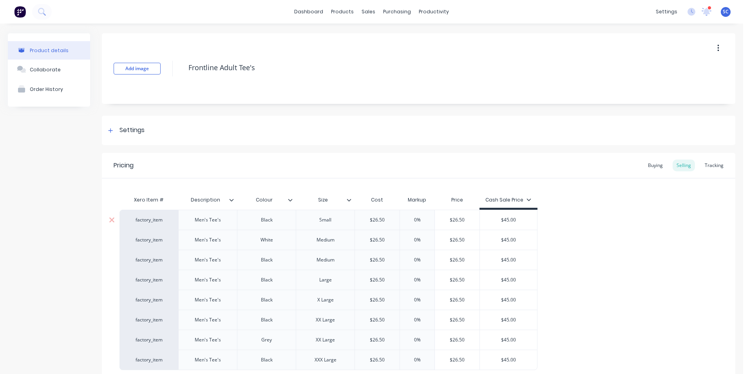
scroll to position [74, 0]
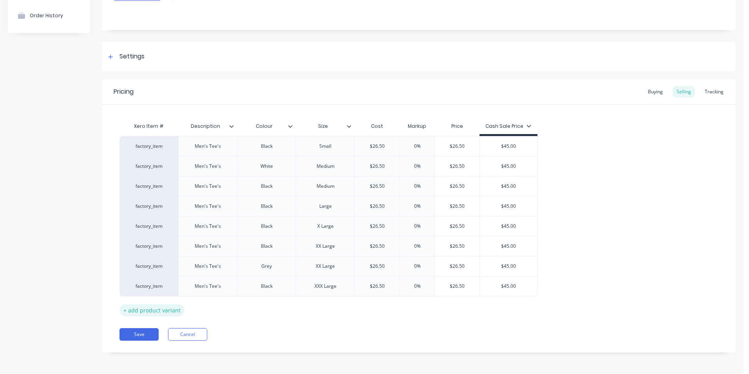
click at [157, 312] on div "+ add product variant" at bounding box center [152, 310] width 65 height 12
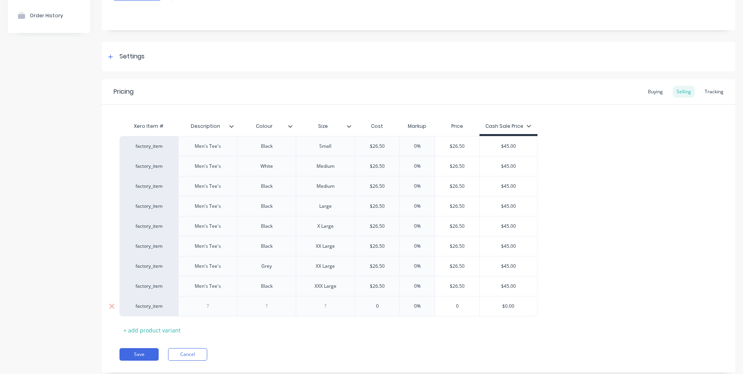
click at [210, 309] on div at bounding box center [208, 306] width 39 height 10
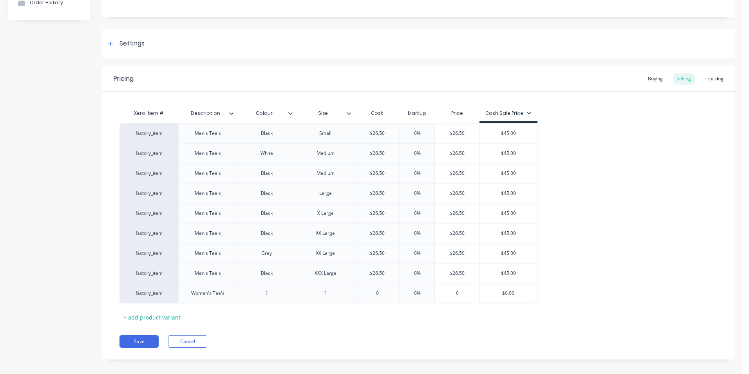
scroll to position [94, 0]
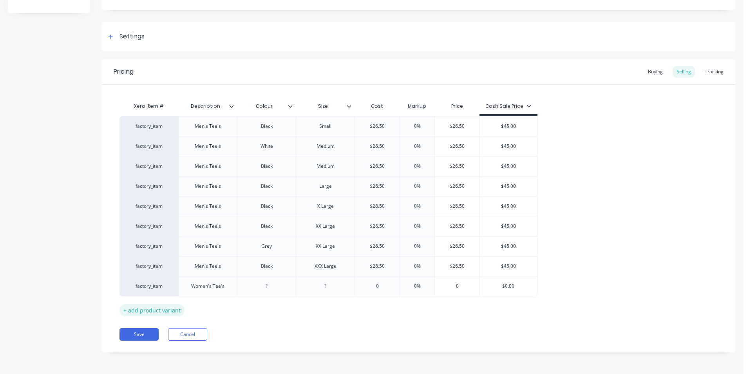
click at [160, 311] on div "+ add product variant" at bounding box center [152, 310] width 65 height 12
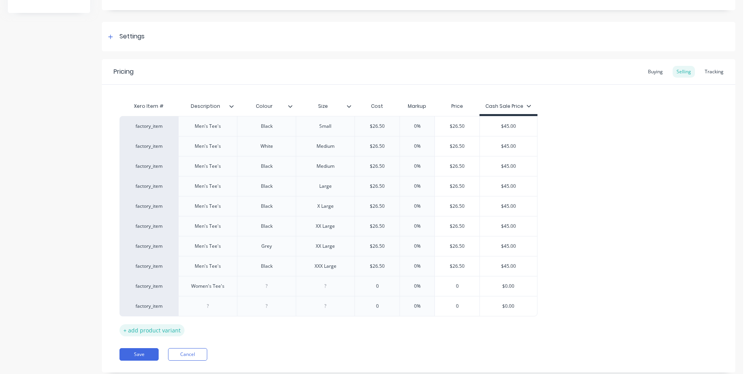
click at [154, 332] on div "+ add product variant" at bounding box center [152, 330] width 65 height 12
click at [153, 350] on div "+ add product variant" at bounding box center [152, 350] width 65 height 12
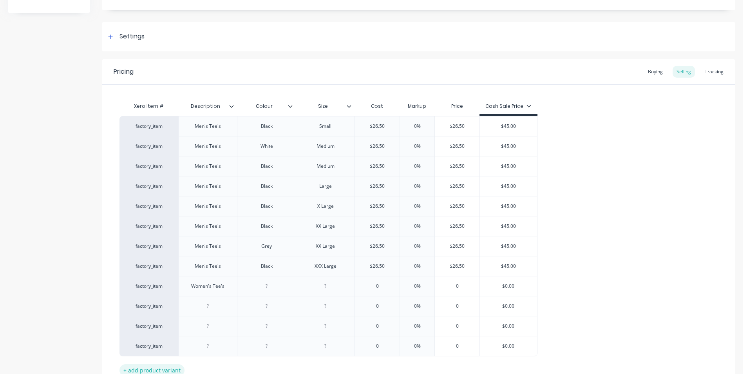
scroll to position [154, 0]
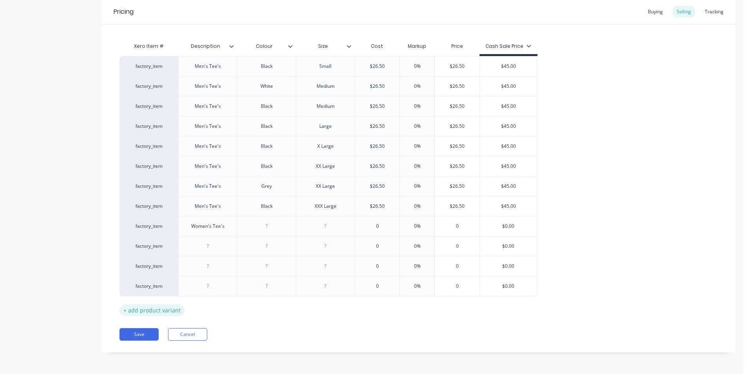
click at [160, 313] on div "+ add product variant" at bounding box center [152, 310] width 65 height 12
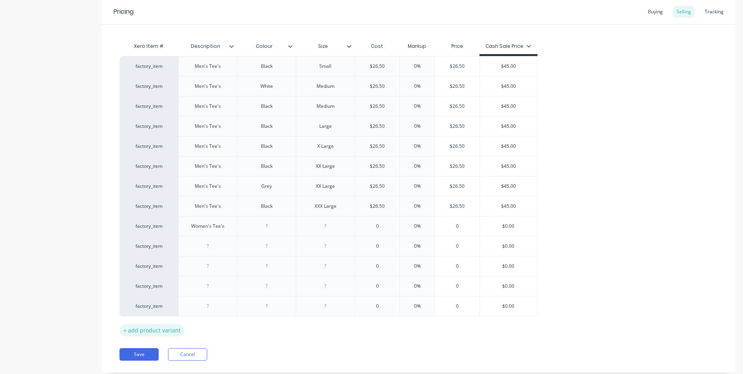
click at [146, 330] on div "+ add product variant" at bounding box center [152, 330] width 65 height 12
click at [142, 352] on div "+ add product variant" at bounding box center [152, 350] width 65 height 12
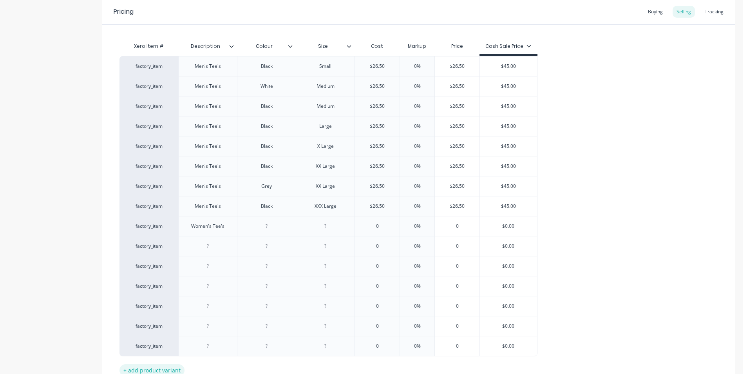
click at [135, 368] on div "+ add product variant" at bounding box center [152, 370] width 65 height 12
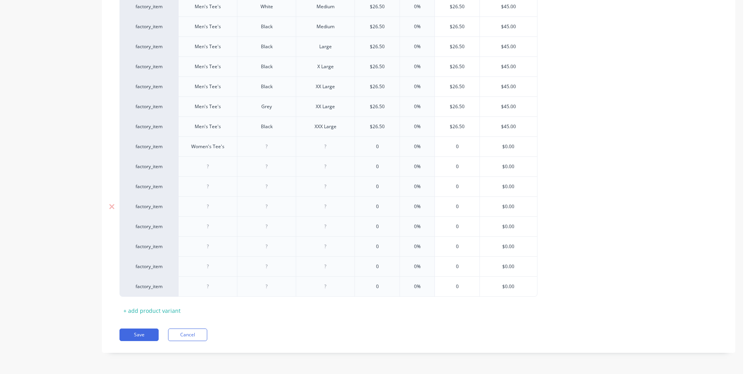
scroll to position [234, 0]
drag, startPoint x: 225, startPoint y: 147, endPoint x: 190, endPoint y: 147, distance: 35.3
click at [190, 147] on div "Women's Tee's" at bounding box center [208, 146] width 46 height 10
copy div "Women's Tee's"
click at [210, 168] on div at bounding box center [208, 166] width 39 height 10
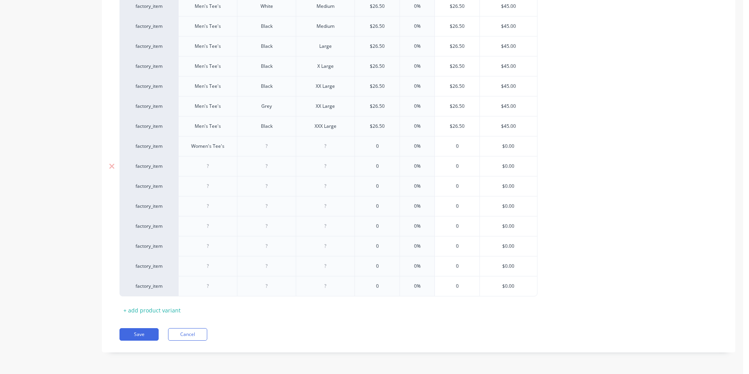
paste div
click at [210, 184] on div at bounding box center [208, 186] width 39 height 10
paste div
click at [210, 206] on div at bounding box center [208, 206] width 39 height 10
paste div
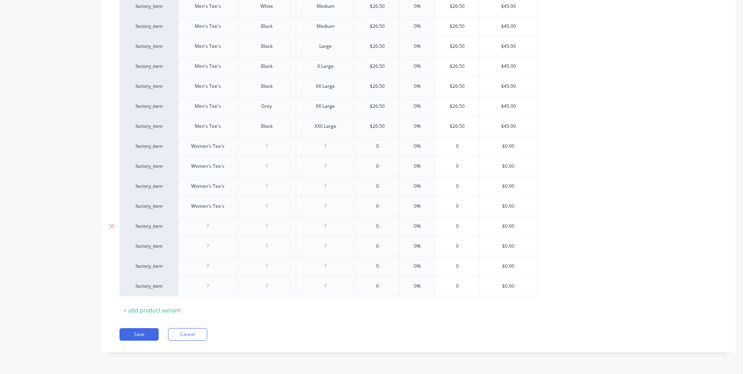
click at [208, 226] on div at bounding box center [208, 226] width 39 height 10
paste div
click at [210, 248] on div at bounding box center [208, 246] width 39 height 10
paste div
click at [208, 266] on div at bounding box center [208, 266] width 39 height 10
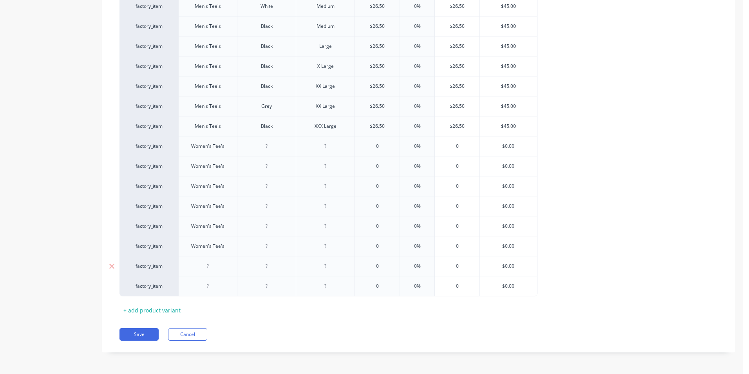
paste div
click at [210, 285] on div at bounding box center [208, 286] width 39 height 10
paste div
click at [267, 147] on div at bounding box center [266, 146] width 39 height 10
click at [267, 166] on div at bounding box center [266, 166] width 39 height 10
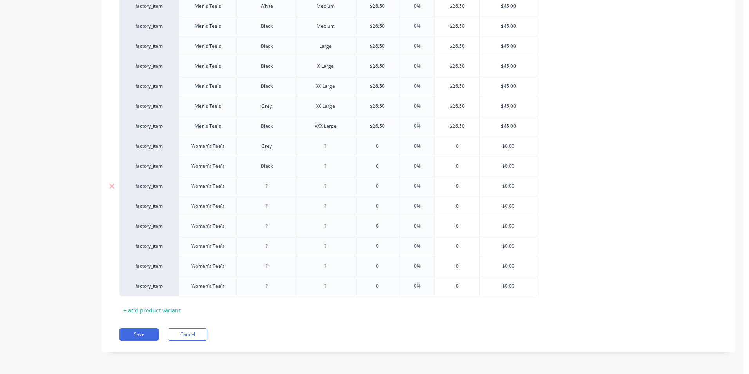
click at [266, 190] on div at bounding box center [266, 186] width 39 height 10
click at [268, 208] on div at bounding box center [266, 206] width 39 height 10
click at [271, 225] on div at bounding box center [266, 226] width 39 height 10
click at [268, 246] on div at bounding box center [266, 246] width 39 height 10
click at [268, 265] on div at bounding box center [266, 266] width 39 height 10
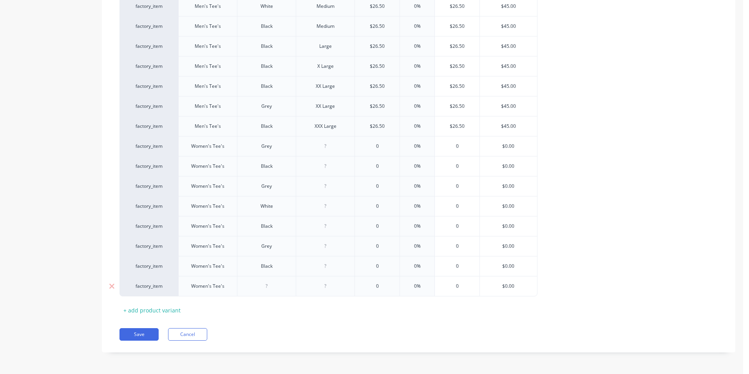
click at [271, 289] on div at bounding box center [266, 286] width 39 height 10
click at [327, 146] on div at bounding box center [325, 146] width 39 height 10
click at [326, 167] on div at bounding box center [325, 166] width 39 height 10
drag, startPoint x: 326, startPoint y: 187, endPoint x: 331, endPoint y: 187, distance: 5.5
click at [326, 187] on div at bounding box center [325, 186] width 39 height 10
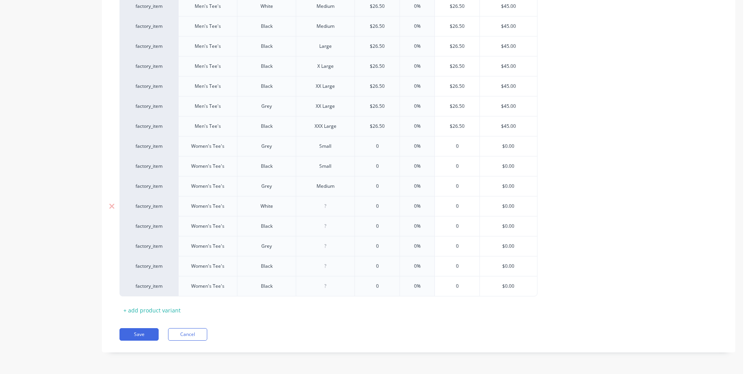
click at [328, 209] on div at bounding box center [325, 206] width 39 height 10
click at [330, 227] on div at bounding box center [325, 226] width 39 height 10
click at [331, 247] on div at bounding box center [325, 246] width 39 height 10
click at [328, 266] on div at bounding box center [325, 266] width 39 height 10
click at [327, 288] on div at bounding box center [325, 286] width 39 height 10
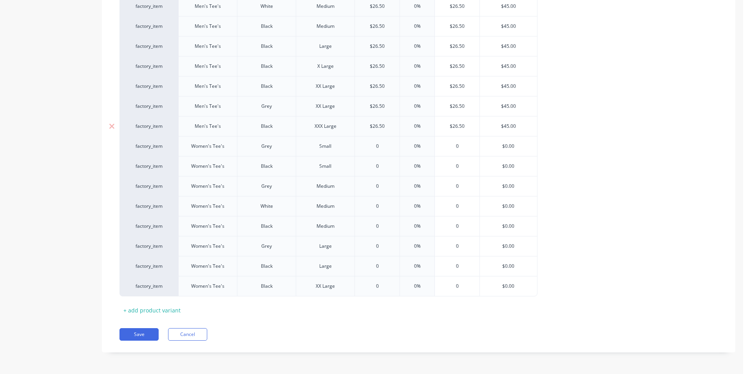
drag, startPoint x: 387, startPoint y: 127, endPoint x: 364, endPoint y: 131, distance: 22.7
click at [364, 131] on div "$26.50 $26.50" at bounding box center [377, 126] width 45 height 20
drag, startPoint x: 380, startPoint y: 147, endPoint x: 362, endPoint y: 149, distance: 18.6
click at [362, 149] on input "0" at bounding box center [377, 146] width 45 height 7
paste input "$26.5"
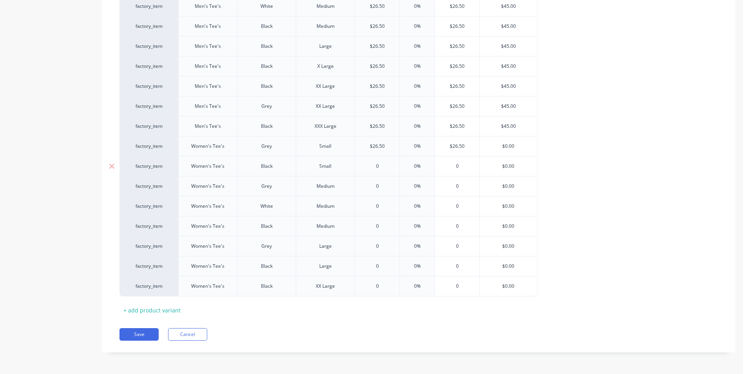
drag, startPoint x: 379, startPoint y: 167, endPoint x: 368, endPoint y: 167, distance: 11.0
click at [368, 167] on input "0" at bounding box center [377, 166] width 45 height 7
paste input "$26.5"
drag, startPoint x: 380, startPoint y: 186, endPoint x: 363, endPoint y: 186, distance: 17.2
click at [363, 186] on input "0" at bounding box center [377, 186] width 45 height 7
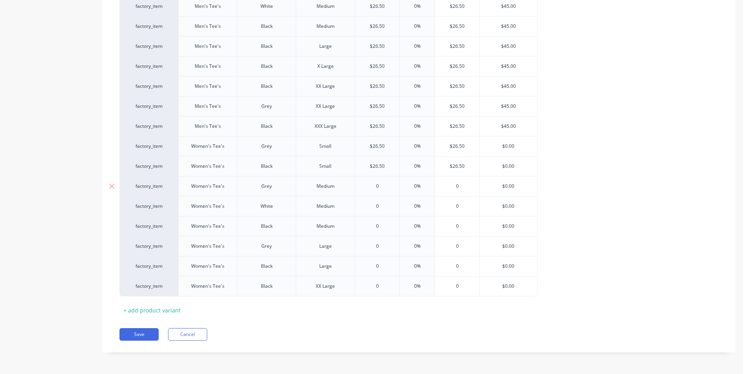
paste input "$26.5"
drag, startPoint x: 379, startPoint y: 208, endPoint x: 359, endPoint y: 208, distance: 20.0
click at [359, 208] on input "0" at bounding box center [377, 206] width 45 height 7
paste input "$26.5"
drag, startPoint x: 379, startPoint y: 227, endPoint x: 349, endPoint y: 223, distance: 30.5
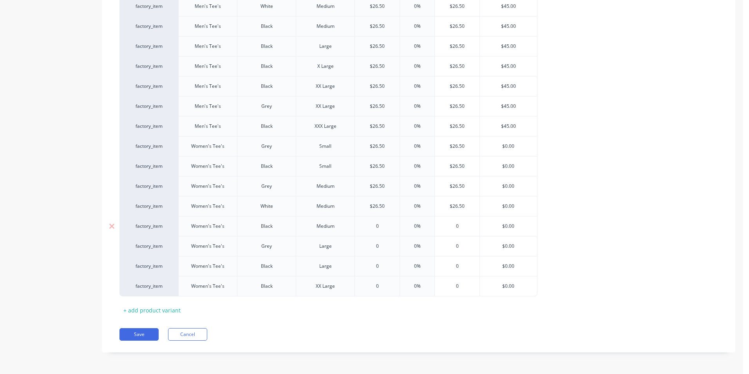
click at [349, 223] on div "factory_item Women's Tee's Black Medium 0 0 0% 0 $0.00" at bounding box center [329, 226] width 418 height 20
paste input "$26.5"
click at [372, 246] on input "0" at bounding box center [377, 246] width 45 height 7
paste input "$26.5"
drag, startPoint x: 379, startPoint y: 265, endPoint x: 339, endPoint y: 260, distance: 40.3
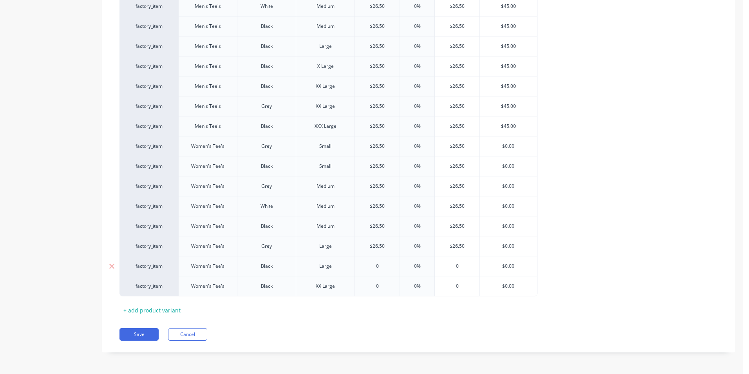
click at [339, 260] on div "factory_item Women's Tee's Black Large 0 0 0% 0 $0.00" at bounding box center [329, 266] width 418 height 20
paste input "$26.5"
drag, startPoint x: 379, startPoint y: 286, endPoint x: 364, endPoint y: 285, distance: 14.9
click at [364, 285] on input "0" at bounding box center [377, 286] width 45 height 7
paste input "$26.5"
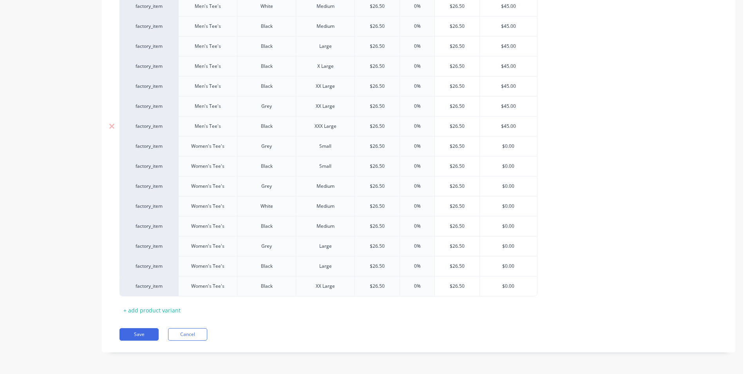
drag, startPoint x: 518, startPoint y: 127, endPoint x: 495, endPoint y: 127, distance: 22.7
click at [495, 127] on input "$45.00" at bounding box center [508, 126] width 57 height 7
drag, startPoint x: 515, startPoint y: 145, endPoint x: 496, endPoint y: 147, distance: 19.2
click at [496, 147] on input "$0.00" at bounding box center [508, 146] width 57 height 7
paste input "45"
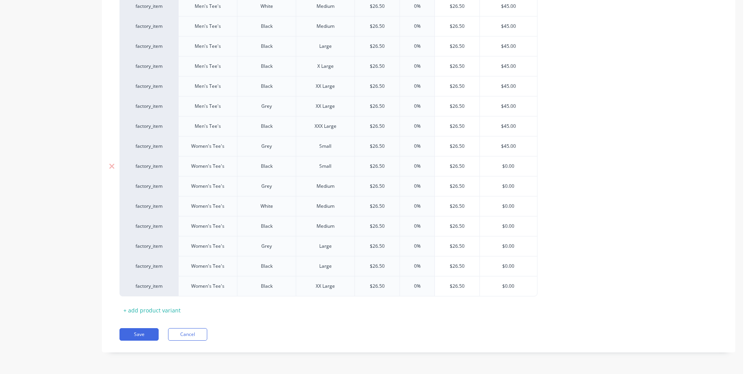
drag, startPoint x: 509, startPoint y: 165, endPoint x: 458, endPoint y: 170, distance: 51.6
click at [458, 170] on div "factory_item Women's Tee's Black Small $26.50 $26.50 0% $26.50 $0.00 $0.00" at bounding box center [329, 166] width 418 height 20
paste input "45"
drag, startPoint x: 515, startPoint y: 187, endPoint x: 457, endPoint y: 192, distance: 58.2
click at [457, 192] on div "factory_item Women's Tee's Grey Medium $26.50 $26.50 0% $26.50 $0.00 $0.00" at bounding box center [329, 186] width 418 height 20
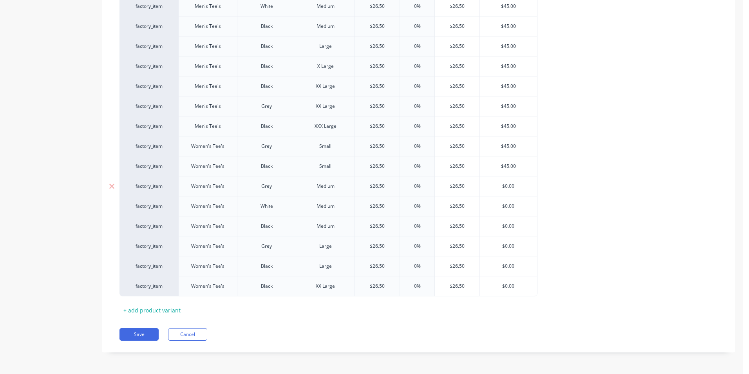
paste input "45"
drag, startPoint x: 515, startPoint y: 207, endPoint x: 457, endPoint y: 215, distance: 59.4
click at [457, 215] on div "factory_item Women's Tee's White Medium $26.50 $26.50 0% $26.50 $0.00 $0.00" at bounding box center [329, 206] width 418 height 20
paste input "45"
drag, startPoint x: 516, startPoint y: 226, endPoint x: 462, endPoint y: 229, distance: 53.4
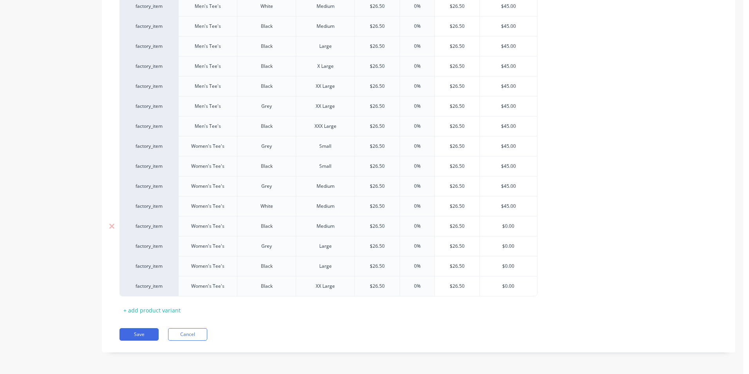
click at [462, 229] on div "factory_item Women's Tee's Black Medium $26.50 $26.50 0% $26.50 $0.00 $0.00" at bounding box center [329, 226] width 418 height 20
paste input "45"
drag, startPoint x: 518, startPoint y: 244, endPoint x: 460, endPoint y: 255, distance: 59.4
click at [460, 255] on div "factory_item Women's Tee's Grey Large $26.50 $26.50 0% $26.50 $0.00 $0.00" at bounding box center [329, 246] width 418 height 20
paste input "45"
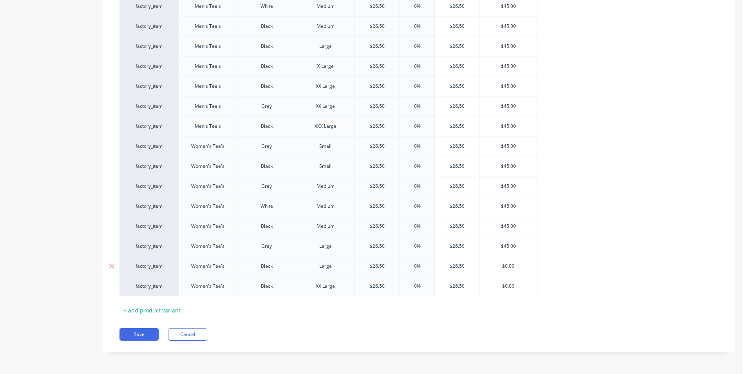
drag, startPoint x: 518, startPoint y: 265, endPoint x: 462, endPoint y: 267, distance: 55.7
click at [462, 267] on div "factory_item Women's Tee's Black Large $26.50 $26.50 0% $26.50 $0.00 $0.00" at bounding box center [329, 266] width 418 height 20
paste input "45"
drag, startPoint x: 517, startPoint y: 286, endPoint x: 467, endPoint y: 288, distance: 50.2
click at [467, 288] on div "factory_item Women's Tee's Black XX Large $26.50 $26.50 0% $26.50 $0.00 $0.00" at bounding box center [329, 286] width 418 height 20
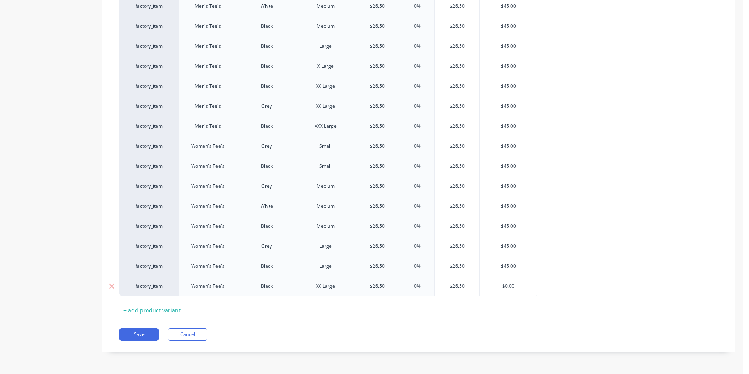
paste input "45"
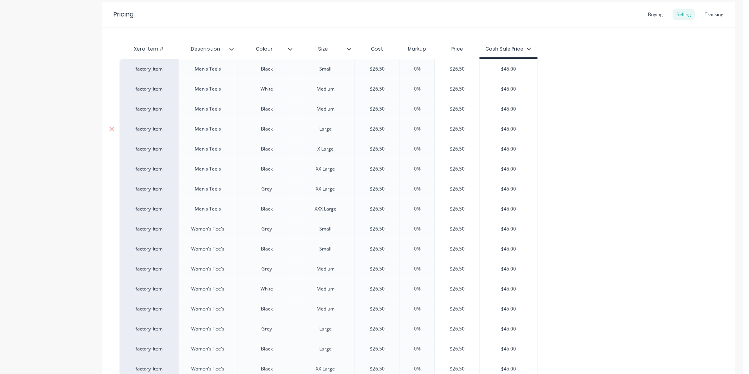
scroll to position [77, 0]
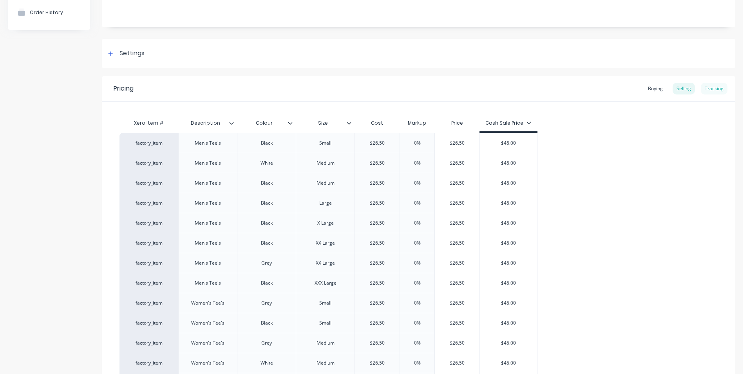
click at [716, 91] on div "Tracking" at bounding box center [714, 89] width 27 height 12
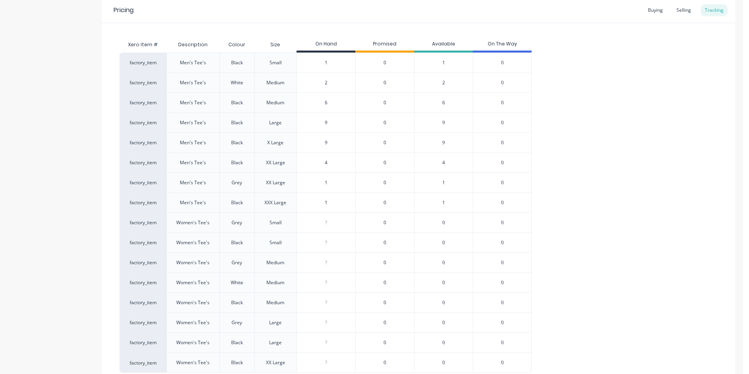
scroll to position [194, 0]
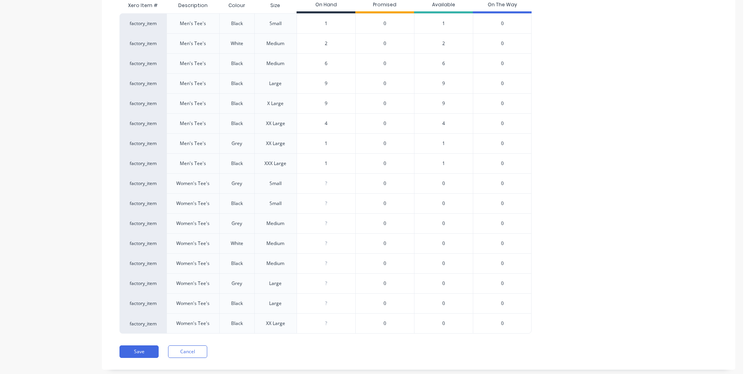
click at [332, 185] on input "0" at bounding box center [326, 183] width 58 height 7
drag, startPoint x: 327, startPoint y: 184, endPoint x: 318, endPoint y: 184, distance: 9.4
click at [318, 184] on input "0" at bounding box center [326, 183] width 58 height 7
drag, startPoint x: 325, startPoint y: 205, endPoint x: 306, endPoint y: 205, distance: 19.2
click at [306, 205] on input "0" at bounding box center [326, 203] width 58 height 7
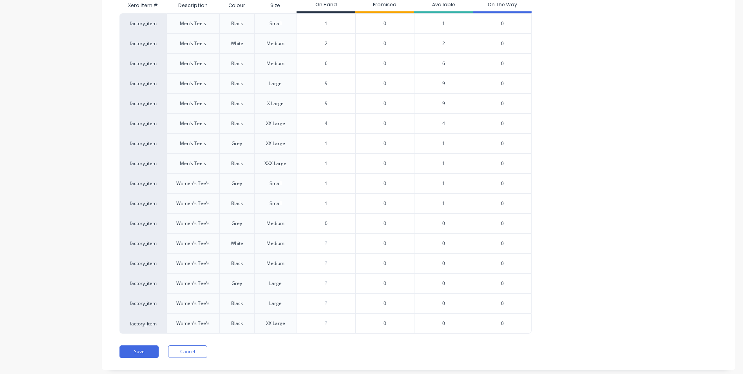
drag, startPoint x: 328, startPoint y: 221, endPoint x: 299, endPoint y: 219, distance: 28.7
click at [302, 219] on div "? 0" at bounding box center [326, 224] width 58 height 20
drag, startPoint x: 329, startPoint y: 243, endPoint x: 285, endPoint y: 251, distance: 44.6
click at [285, 251] on div "factory_item Women's Tee's White Medium ? 0 0 0 0" at bounding box center [326, 243] width 412 height 20
drag, startPoint x: 327, startPoint y: 263, endPoint x: 308, endPoint y: 261, distance: 18.9
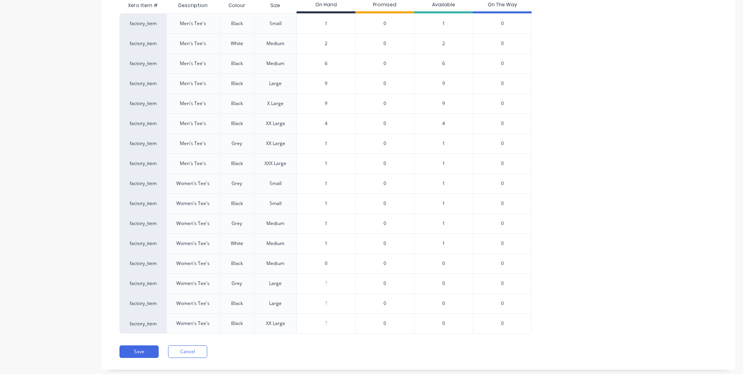
click at [315, 263] on input "0" at bounding box center [326, 263] width 58 height 7
drag, startPoint x: 331, startPoint y: 281, endPoint x: 298, endPoint y: 282, distance: 32.5
click at [301, 282] on input "0" at bounding box center [326, 283] width 58 height 7
drag, startPoint x: 329, startPoint y: 305, endPoint x: 285, endPoint y: 300, distance: 43.8
click at [285, 300] on div "factory_item Women's Tee's Black Large ? 0 0 0 0" at bounding box center [326, 303] width 412 height 20
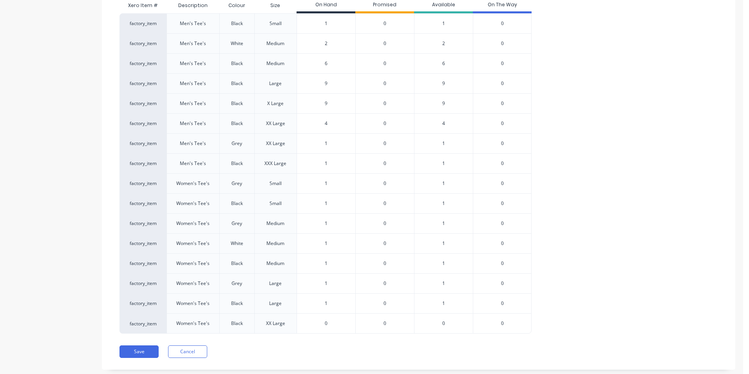
drag, startPoint x: 328, startPoint y: 322, endPoint x: 301, endPoint y: 319, distance: 26.4
click at [324, 322] on input "0" at bounding box center [326, 323] width 58 height 7
click at [564, 272] on div "factory_item Men's Tee's Black Small 1 0 1 0 factory_item Men's Tee's White Med…" at bounding box center [419, 173] width 598 height 320
click at [143, 352] on button "Save" at bounding box center [139, 351] width 39 height 13
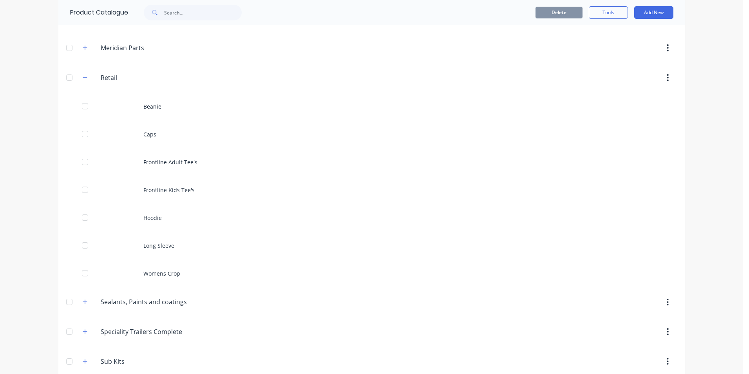
scroll to position [314, 0]
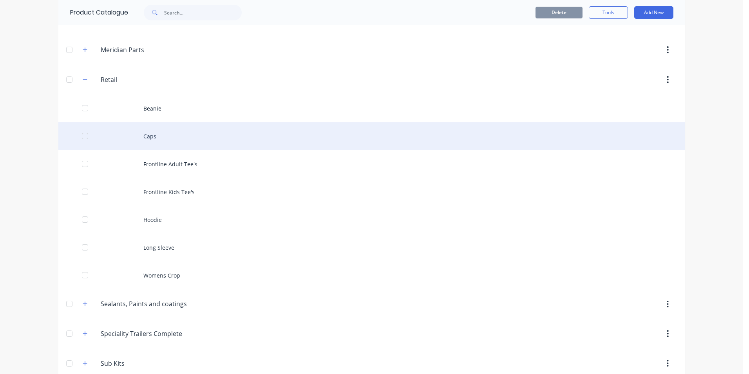
click at [171, 132] on div "Caps" at bounding box center [371, 136] width 627 height 28
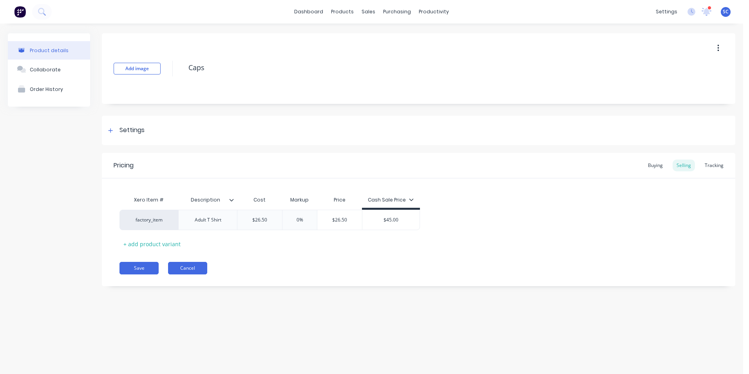
click at [186, 269] on button "Cancel" at bounding box center [187, 268] width 39 height 13
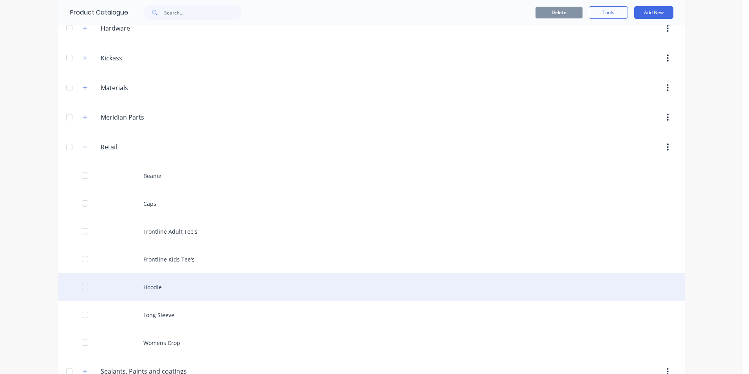
scroll to position [274, 0]
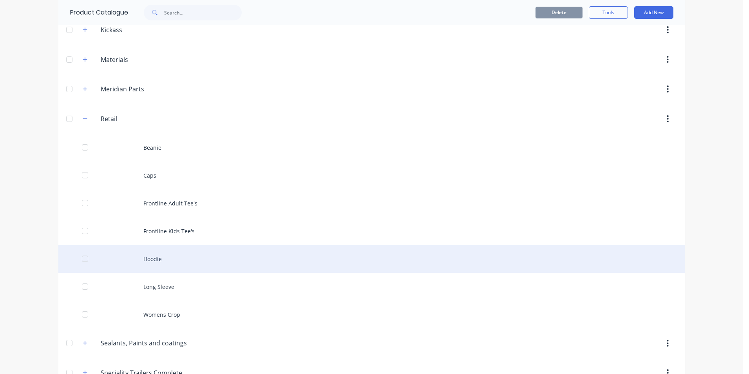
click at [167, 263] on div "Hoodie" at bounding box center [371, 259] width 627 height 28
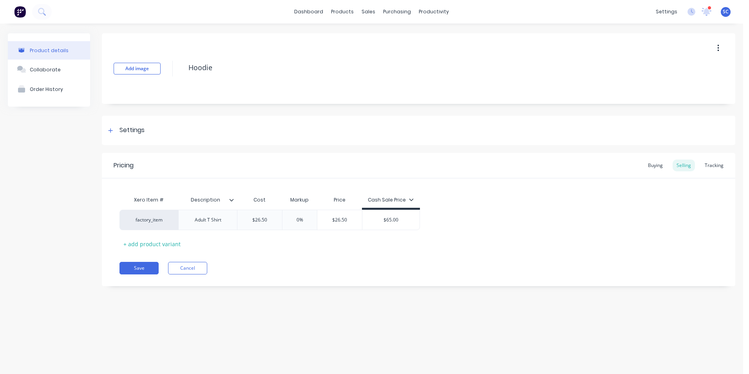
drag, startPoint x: 227, startPoint y: 69, endPoint x: 104, endPoint y: 83, distance: 124.3
click at [104, 83] on div "Add image Hoodie" at bounding box center [419, 68] width 634 height 71
click at [159, 245] on div "+ add product variant" at bounding box center [152, 244] width 65 height 12
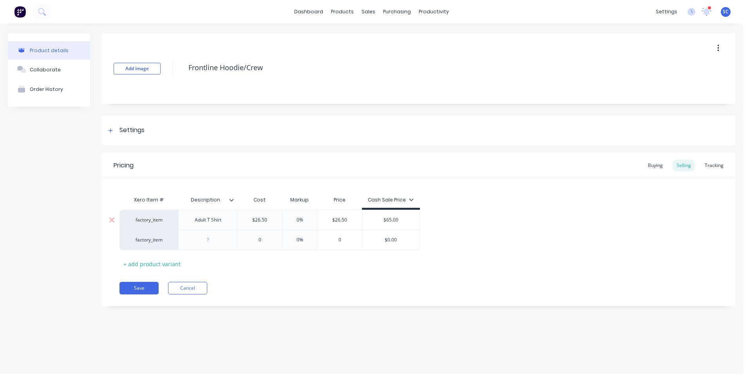
click at [218, 221] on div "Adult T Shirt" at bounding box center [208, 220] width 39 height 10
drag, startPoint x: 223, startPoint y: 220, endPoint x: 182, endPoint y: 223, distance: 40.8
click at [182, 223] on div "Adult T Shirt" at bounding box center [207, 220] width 59 height 20
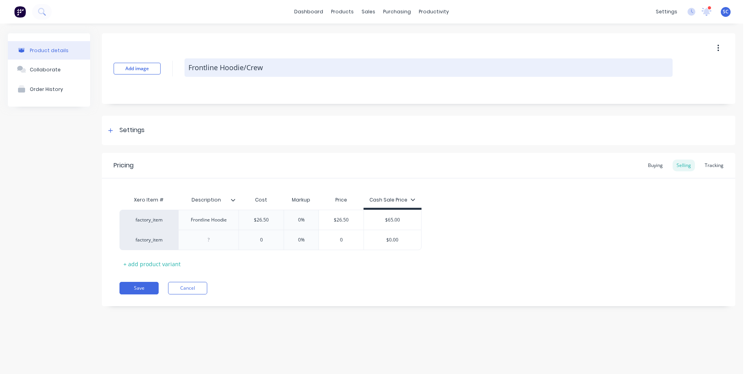
drag, startPoint x: 219, startPoint y: 67, endPoint x: 225, endPoint y: 66, distance: 5.6
click at [219, 67] on textarea "Frontline Hoodie/Crew" at bounding box center [429, 67] width 488 height 18
click at [266, 69] on textarea "Frontline Hoodie/Crew" at bounding box center [429, 67] width 488 height 18
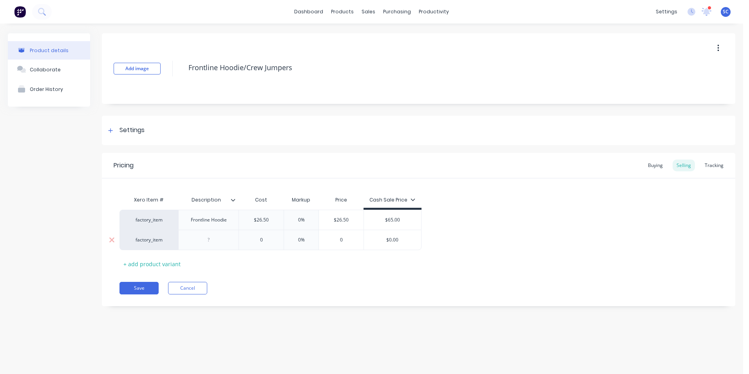
click at [218, 241] on div at bounding box center [208, 240] width 39 height 10
click at [163, 261] on div "+ add product variant" at bounding box center [152, 264] width 65 height 12
click at [152, 286] on div "+ add product variant" at bounding box center [152, 284] width 65 height 12
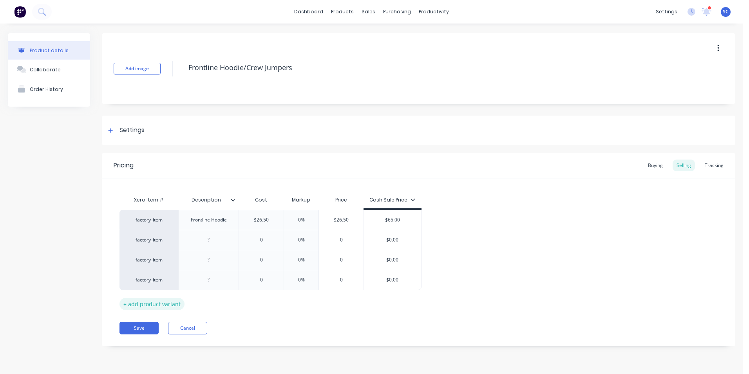
click at [150, 305] on div "+ add product variant" at bounding box center [152, 304] width 65 height 12
click at [225, 221] on div "Frontline Hoodie" at bounding box center [209, 220] width 49 height 10
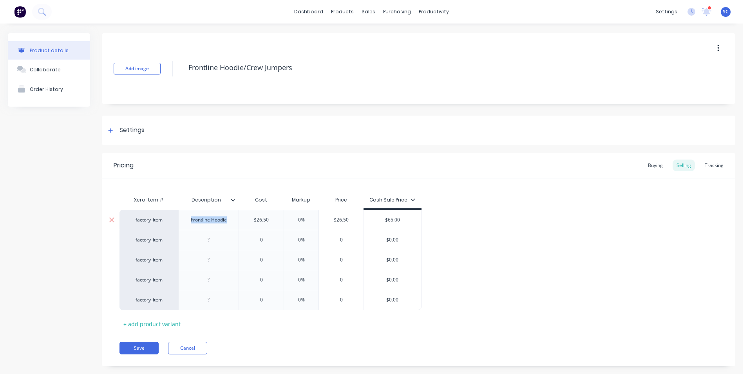
drag, startPoint x: 230, startPoint y: 220, endPoint x: 189, endPoint y: 221, distance: 40.8
click at [189, 221] on div "Frontline Hoodie" at bounding box center [209, 220] width 49 height 10
copy div "Frontline Hoodie"
click at [208, 240] on div at bounding box center [208, 240] width 39 height 10
paste div
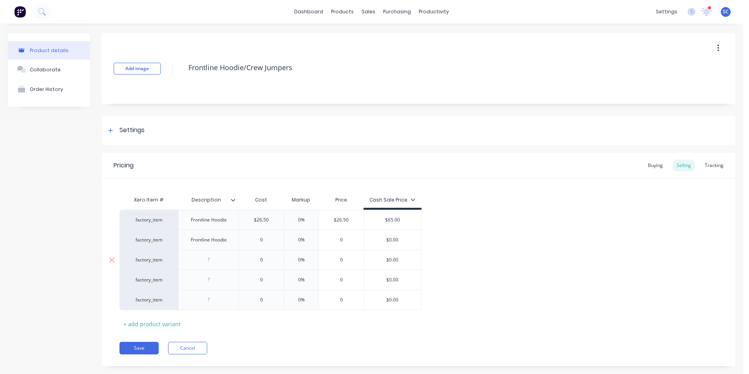
click at [210, 261] on div at bounding box center [208, 260] width 39 height 10
paste div
click at [208, 280] on div at bounding box center [208, 280] width 39 height 10
paste div
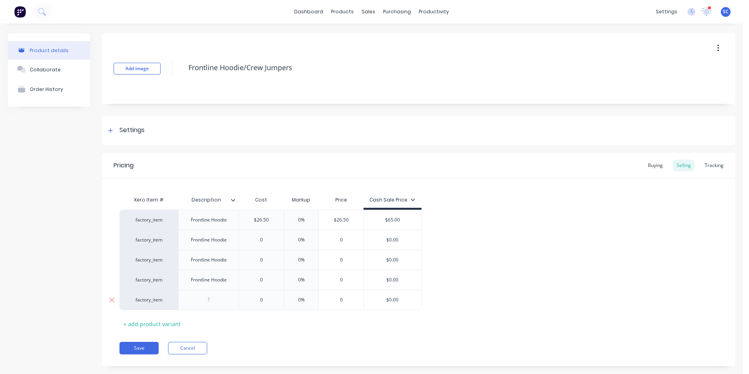
click at [209, 302] on div at bounding box center [208, 300] width 39 height 10
paste div
click at [234, 201] on icon at bounding box center [233, 200] width 5 height 5
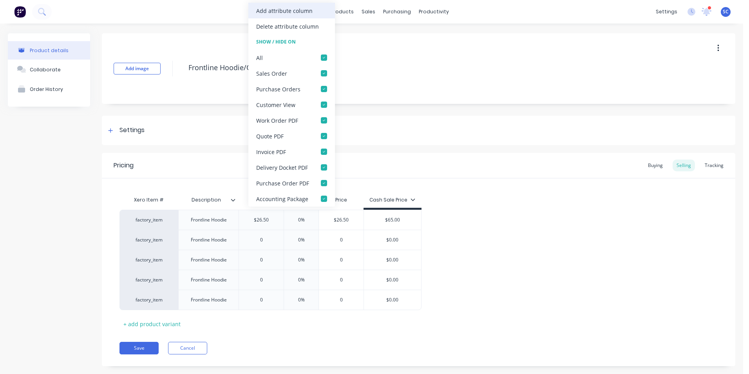
click at [288, 11] on div "Add attribute column" at bounding box center [284, 11] width 56 height 8
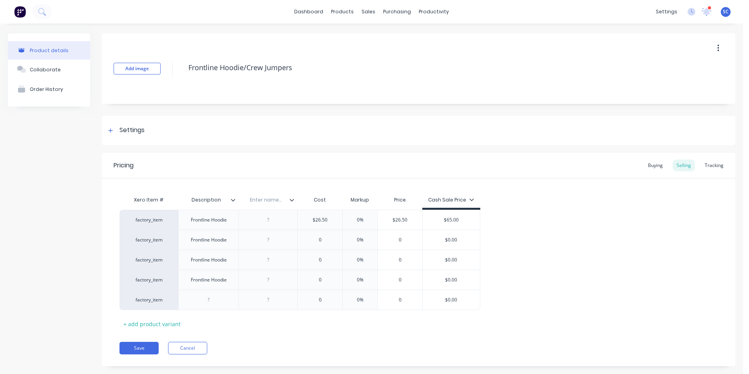
click at [260, 199] on input "text" at bounding box center [266, 199] width 54 height 7
click at [156, 324] on div "+ add product variant" at bounding box center [152, 324] width 65 height 12
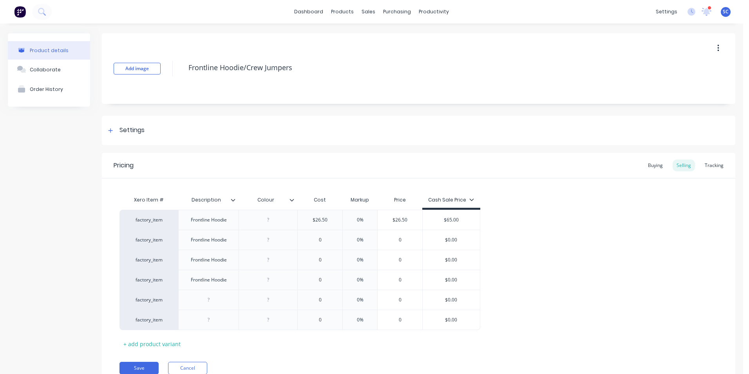
click at [232, 199] on icon at bounding box center [233, 200] width 5 height 5
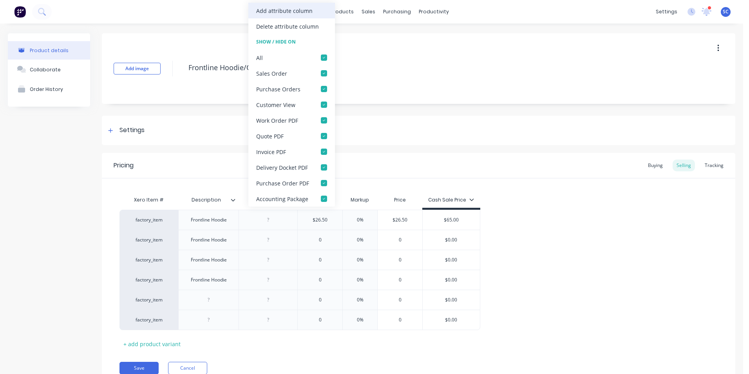
click at [288, 11] on div "Add attribute column" at bounding box center [284, 11] width 56 height 8
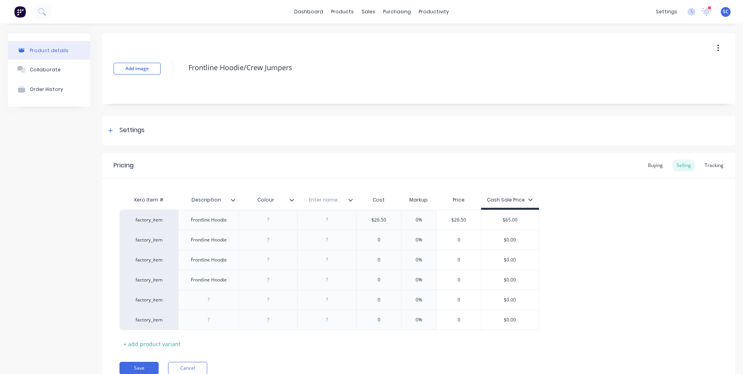
click at [328, 202] on input "text" at bounding box center [324, 199] width 54 height 7
click at [339, 161] on div "Pricing Buying Selling Tracking" at bounding box center [419, 165] width 634 height 25
click at [272, 220] on div at bounding box center [268, 220] width 39 height 10
drag, startPoint x: 257, startPoint y: 228, endPoint x: 246, endPoint y: 230, distance: 11.5
click at [246, 230] on div "factory_item Frontline Hoodie Black $26.50 0% $26.50 $65.00 factory_item Frontl…" at bounding box center [419, 270] width 598 height 120
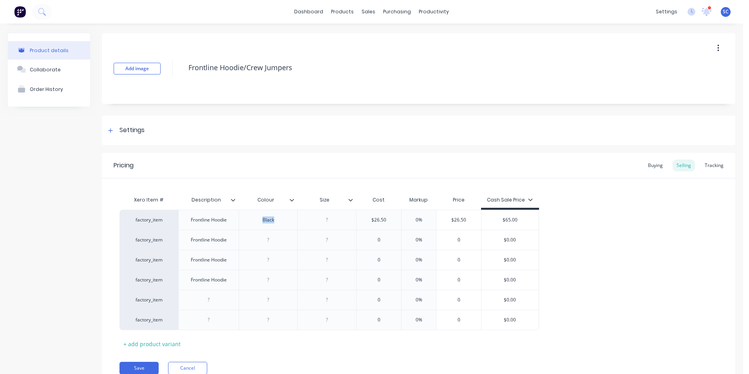
copy div "Black"
click at [268, 241] on div at bounding box center [268, 240] width 39 height 10
paste div
click at [266, 262] on div at bounding box center [268, 260] width 39 height 10
paste div
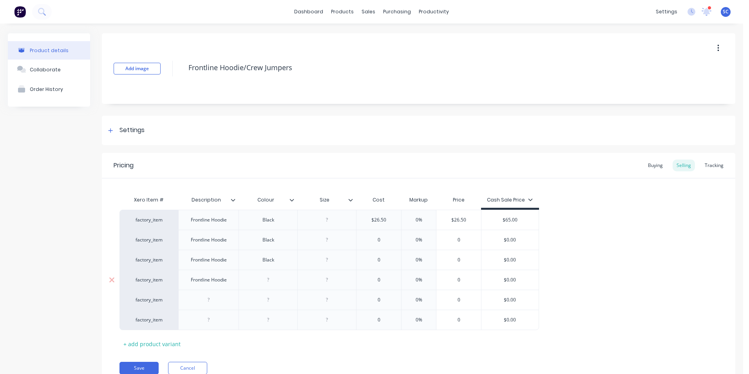
click at [268, 279] on div at bounding box center [268, 280] width 39 height 10
paste div
drag, startPoint x: 228, startPoint y: 281, endPoint x: 183, endPoint y: 283, distance: 45.5
click at [183, 283] on div "Frontline Hoodie" at bounding box center [208, 280] width 60 height 20
click at [210, 300] on div at bounding box center [208, 300] width 39 height 10
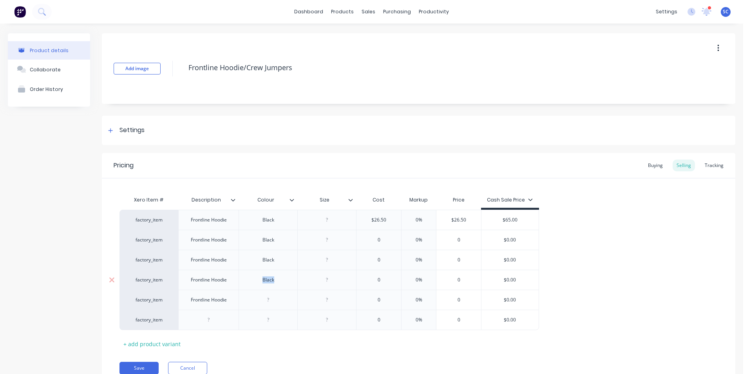
drag, startPoint x: 280, startPoint y: 282, endPoint x: 253, endPoint y: 280, distance: 27.1
click at [253, 279] on div "Black" at bounding box center [268, 280] width 39 height 10
copy div "Black"
click at [268, 299] on div at bounding box center [268, 300] width 39 height 10
paste div
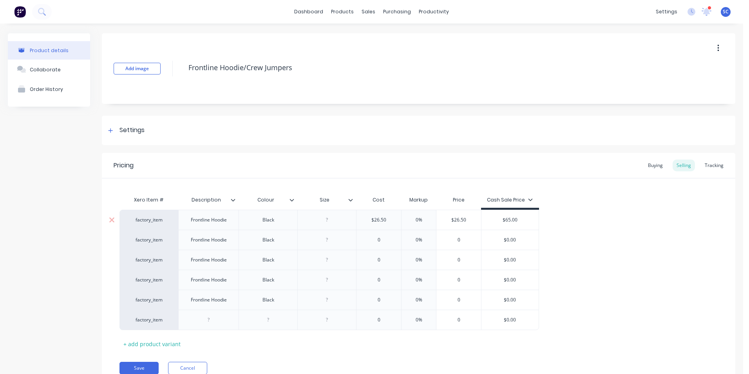
click at [340, 220] on div at bounding box center [327, 220] width 39 height 10
click at [329, 241] on div at bounding box center [327, 240] width 39 height 10
click at [327, 258] on div at bounding box center [327, 260] width 39 height 10
click at [328, 277] on div at bounding box center [327, 280] width 39 height 10
click at [327, 298] on div at bounding box center [327, 300] width 39 height 10
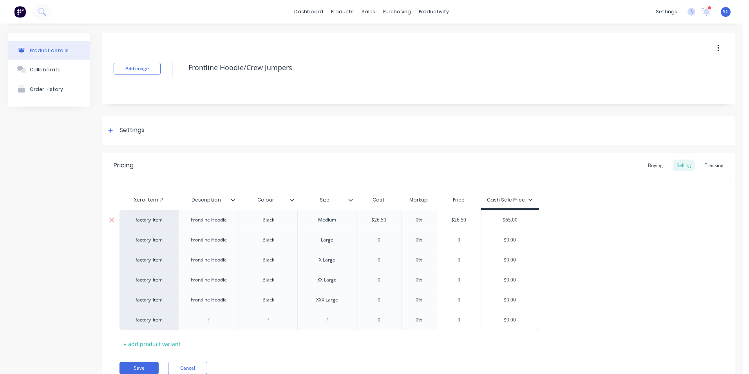
drag, startPoint x: 526, startPoint y: 220, endPoint x: 478, endPoint y: 218, distance: 48.2
click at [479, 218] on div "factory_item Frontline Hoodie Black Medium $26.50 0% $26.50 $65.00 $65.00" at bounding box center [330, 220] width 420 height 20
drag, startPoint x: 518, startPoint y: 240, endPoint x: 426, endPoint y: 238, distance: 92.1
click at [426, 239] on div "factory_item Frontline Hoodie Black Large 0 0% 0 $0.00 $0.00" at bounding box center [330, 240] width 420 height 20
paste input "65"
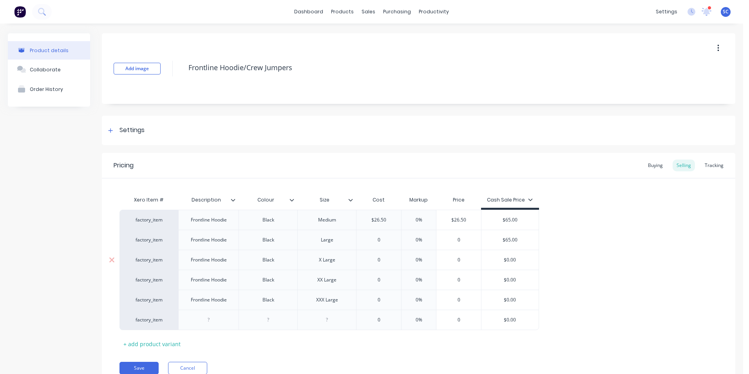
drag, startPoint x: 515, startPoint y: 258, endPoint x: 490, endPoint y: 259, distance: 25.5
click at [489, 259] on input "$0.00" at bounding box center [510, 259] width 57 height 7
paste input "65"
drag, startPoint x: 515, startPoint y: 279, endPoint x: 488, endPoint y: 277, distance: 27.8
click at [488, 277] on input "$0.00" at bounding box center [510, 279] width 57 height 7
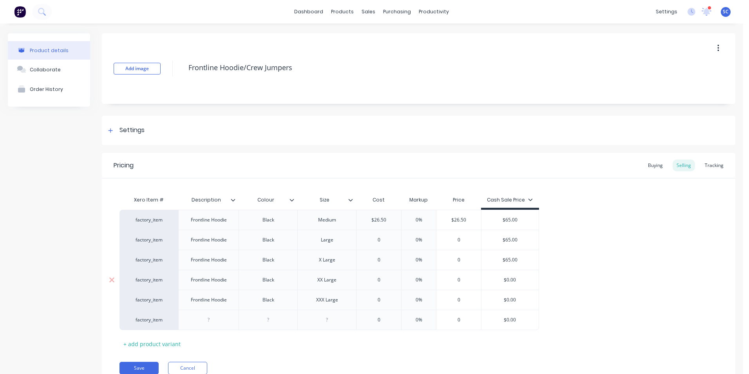
paste input "65"
drag, startPoint x: 517, startPoint y: 299, endPoint x: 482, endPoint y: 297, distance: 35.0
click at [482, 297] on input "$0.00" at bounding box center [510, 299] width 57 height 7
paste input "65"
drag, startPoint x: 518, startPoint y: 318, endPoint x: 501, endPoint y: 318, distance: 16.9
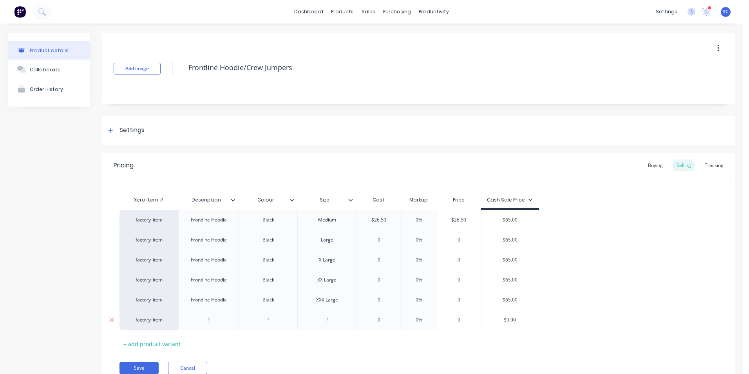
click at [501, 318] on input "$0.00" at bounding box center [510, 319] width 57 height 7
paste input "65"
drag, startPoint x: 392, startPoint y: 221, endPoint x: 308, endPoint y: 230, distance: 84.3
click at [308, 230] on div "factory_item Frontline Hoodie Black Medium $26.50 $26.50 0% $26.50 $65.00 $65.0…" at bounding box center [419, 270] width 598 height 120
click at [381, 170] on div "Pricing Buying Selling Tracking" at bounding box center [419, 165] width 634 height 25
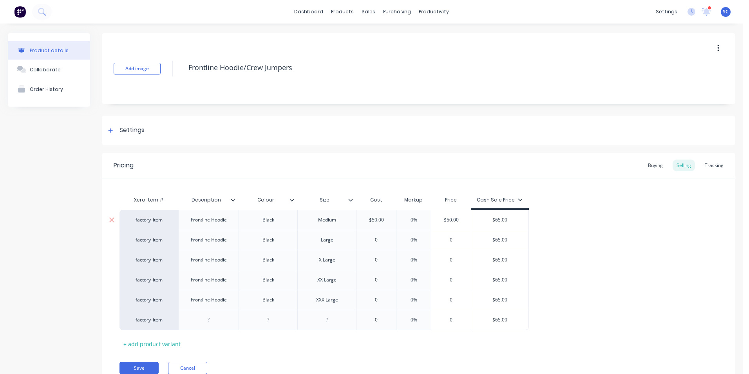
drag, startPoint x: 385, startPoint y: 219, endPoint x: 353, endPoint y: 220, distance: 32.2
click at [353, 220] on div "factory_item Frontline Hoodie Black Medium $50.00 $50.00 0% $50.00 $65.00 $65.00" at bounding box center [325, 220] width 410 height 20
drag, startPoint x: 374, startPoint y: 240, endPoint x: 353, endPoint y: 240, distance: 21.2
click at [353, 240] on div "factory_item Frontline Hoodie Black Large 0 0 0% 0 $65.00 $65.00" at bounding box center [325, 240] width 410 height 20
paste input "$50.0"
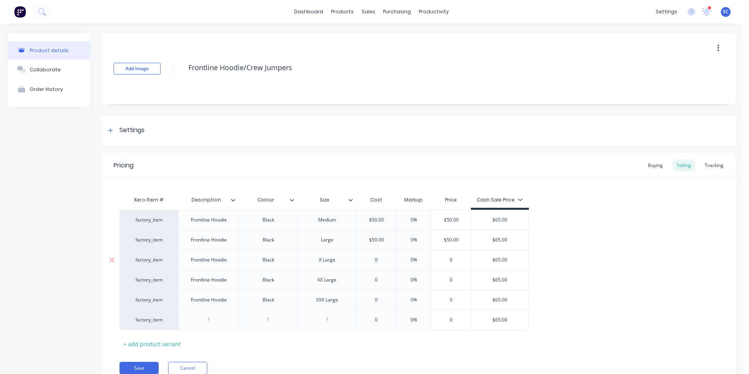
drag, startPoint x: 381, startPoint y: 256, endPoint x: 337, endPoint y: 257, distance: 44.7
click at [337, 257] on div "factory_item Frontline Hoodie Black X Large 0 0 0% 0 $65.00 $65.00" at bounding box center [325, 260] width 410 height 20
paste input "$50.0"
drag, startPoint x: 382, startPoint y: 278, endPoint x: 362, endPoint y: 278, distance: 20.4
click at [362, 278] on input "0" at bounding box center [377, 279] width 40 height 7
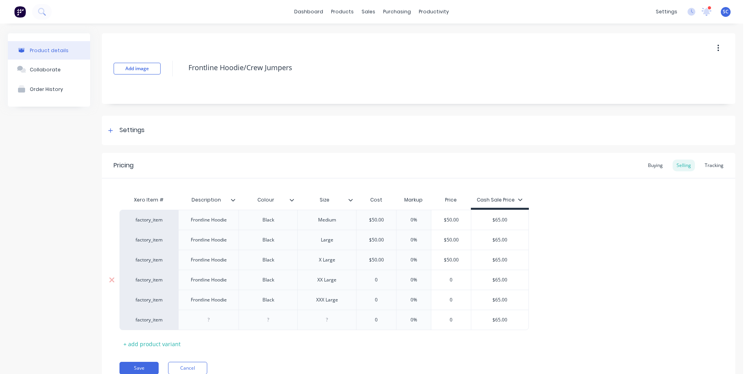
paste input "$50.0"
drag, startPoint x: 381, startPoint y: 298, endPoint x: 365, endPoint y: 299, distance: 15.7
click at [365, 299] on input "0" at bounding box center [377, 299] width 40 height 7
paste input "$50.0"
click at [527, 175] on div "Pricing Buying Selling Tracking" at bounding box center [419, 165] width 634 height 25
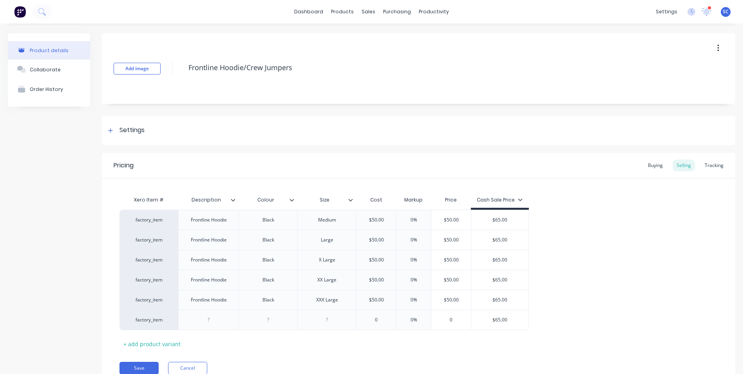
click at [461, 180] on div "Xero Item # Description Colour Size Cost Markup Price Cash Sale Price factory_i…" at bounding box center [419, 264] width 634 height 172
click at [712, 167] on div "Tracking" at bounding box center [714, 166] width 27 height 12
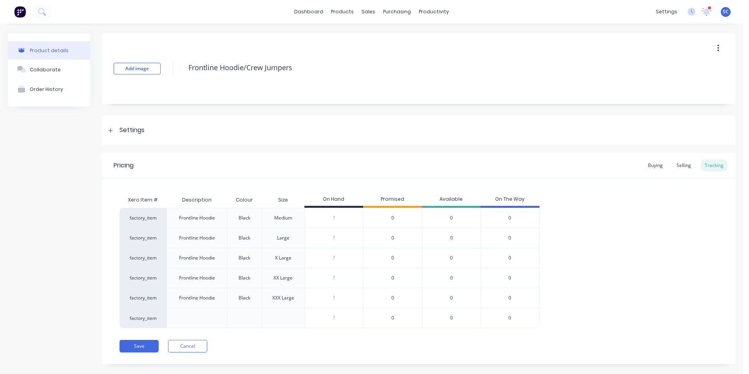
drag, startPoint x: 339, startPoint y: 218, endPoint x: 331, endPoint y: 218, distance: 8.2
click at [332, 218] on input "0" at bounding box center [334, 217] width 58 height 7
drag, startPoint x: 339, startPoint y: 242, endPoint x: 308, endPoint y: 238, distance: 31.6
click at [308, 238] on div "?" at bounding box center [334, 238] width 58 height 20
click at [332, 238] on input "0" at bounding box center [334, 237] width 58 height 7
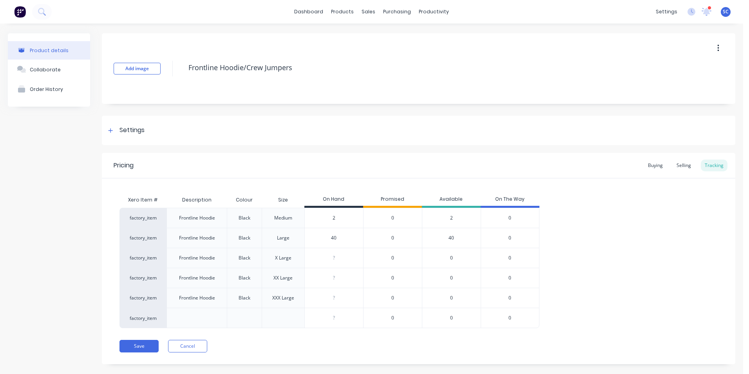
drag, startPoint x: 339, startPoint y: 236, endPoint x: 327, endPoint y: 237, distance: 11.8
click at [330, 237] on input "40" at bounding box center [334, 237] width 58 height 7
click at [326, 257] on input "0" at bounding box center [334, 257] width 58 height 7
drag, startPoint x: 336, startPoint y: 258, endPoint x: 325, endPoint y: 258, distance: 11.0
click at [325, 258] on input "0" at bounding box center [334, 257] width 58 height 7
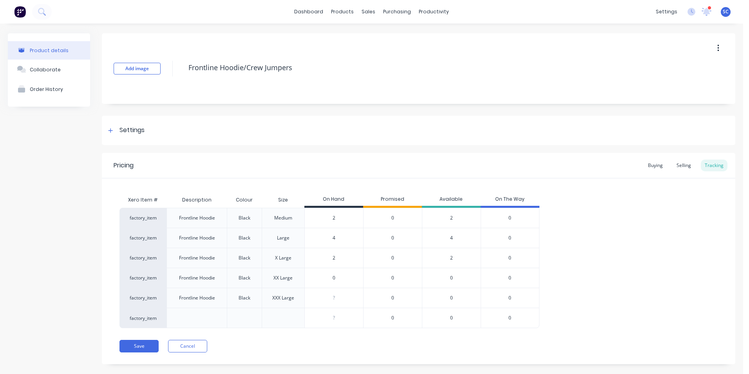
click at [330, 277] on input "0" at bounding box center [334, 277] width 58 height 7
drag, startPoint x: 335, startPoint y: 298, endPoint x: 324, endPoint y: 297, distance: 11.4
click at [324, 297] on input "0" at bounding box center [334, 297] width 58 height 7
click at [411, 151] on div "Add image Frontline Hoodie/Crew Jumpers Settings Product Options I buy this ite…" at bounding box center [419, 204] width 634 height 343
click at [607, 269] on div "factory_item Frontline Hoodie Black Medium 2 2 0 2 0 factory_item Frontline Hoo…" at bounding box center [419, 268] width 598 height 120
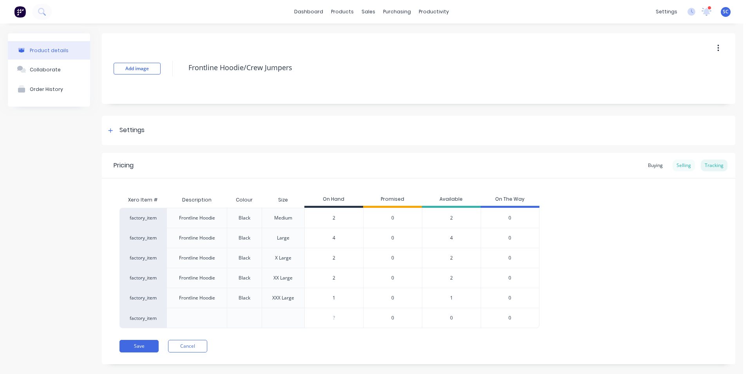
click at [679, 166] on div "Selling" at bounding box center [684, 166] width 22 height 12
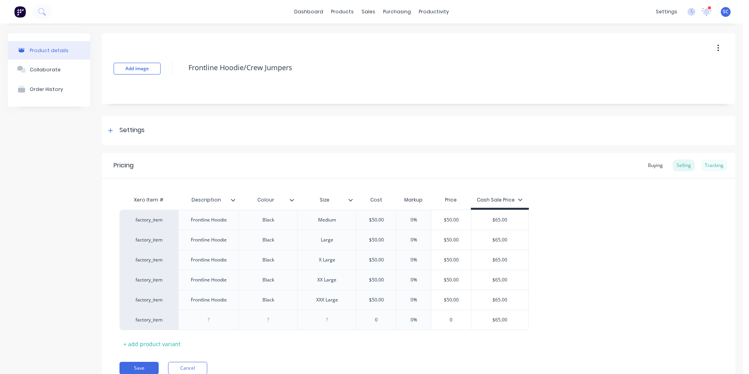
click at [706, 163] on div "Tracking" at bounding box center [714, 166] width 27 height 12
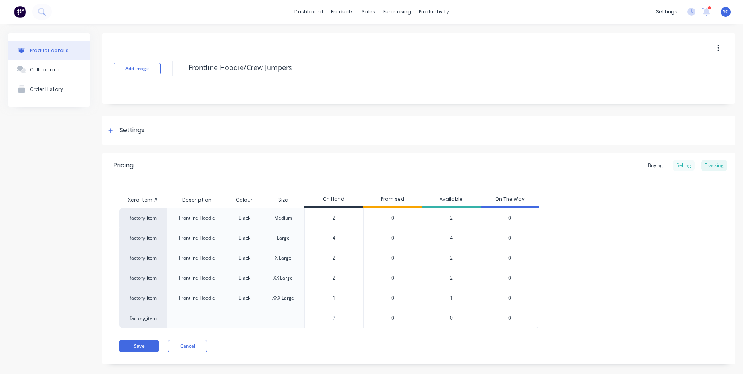
click at [683, 165] on div "Selling" at bounding box center [684, 166] width 22 height 12
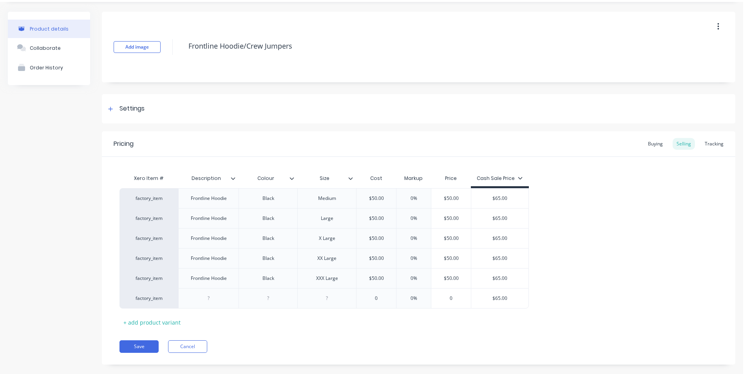
scroll to position [34, 0]
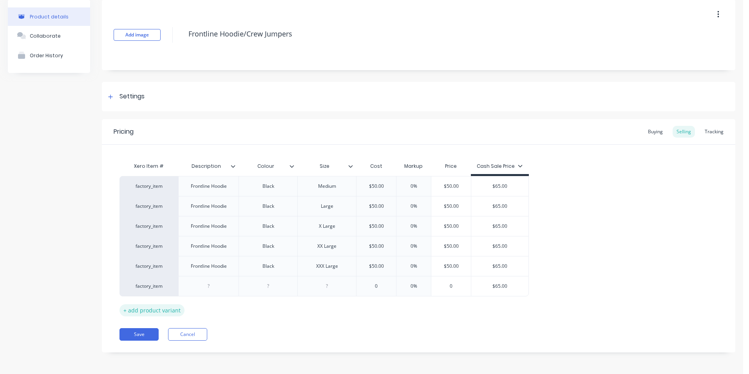
click at [147, 311] on div "+ add product variant" at bounding box center [152, 310] width 65 height 12
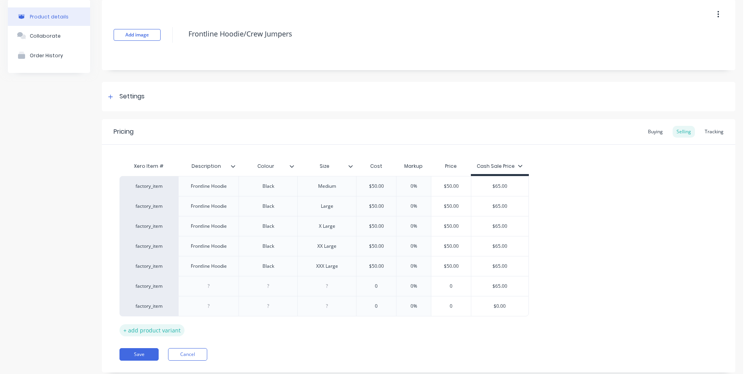
click at [147, 332] on div "+ add product variant" at bounding box center [152, 330] width 65 height 12
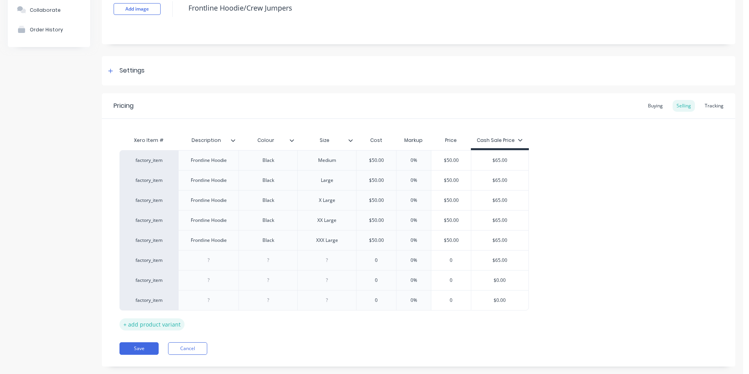
scroll to position [74, 0]
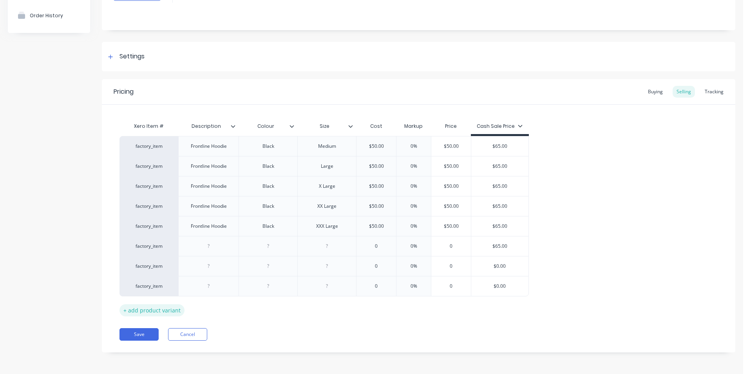
click at [149, 312] on div "+ add product variant" at bounding box center [152, 310] width 65 height 12
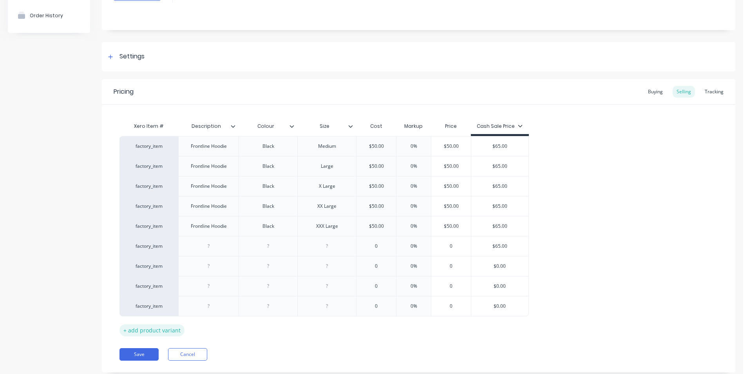
click at [145, 332] on div "+ add product variant" at bounding box center [152, 330] width 65 height 12
click at [140, 351] on div "+ add product variant" at bounding box center [152, 350] width 65 height 12
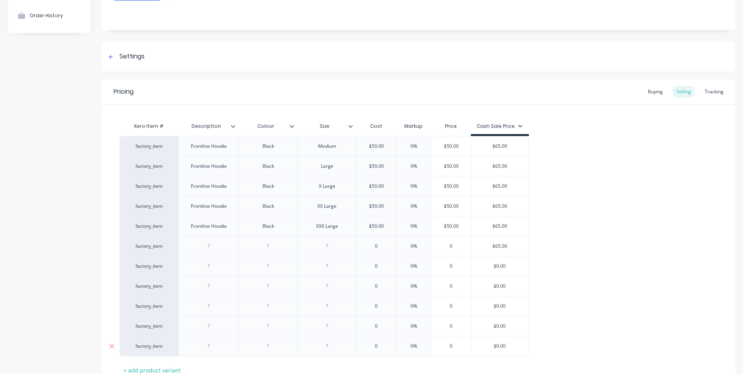
scroll to position [134, 0]
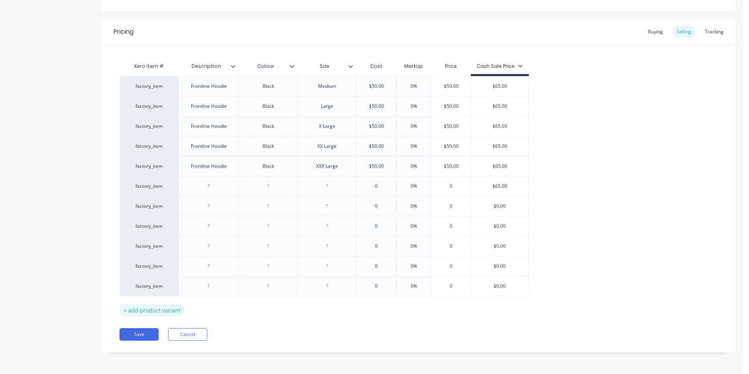
click at [149, 312] on div "+ add product variant" at bounding box center [152, 310] width 65 height 12
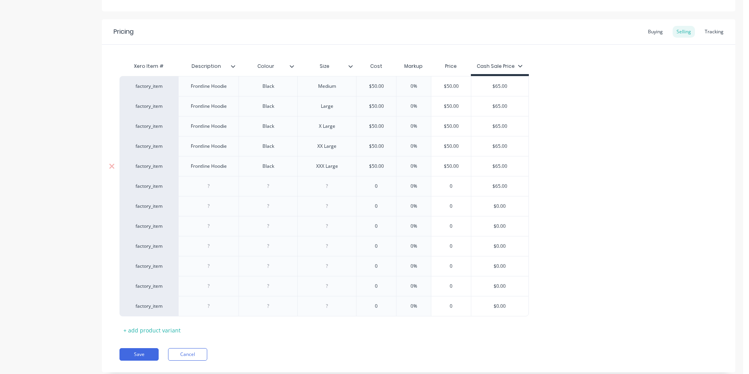
click at [230, 166] on div "Frontline Hoodie" at bounding box center [209, 166] width 49 height 10
drag, startPoint x: 227, startPoint y: 167, endPoint x: 188, endPoint y: 166, distance: 39.2
click at [188, 166] on div "Frontline Hoodie" at bounding box center [209, 166] width 49 height 10
copy div "Frontline Hoodie"
click at [214, 187] on div at bounding box center [208, 186] width 39 height 10
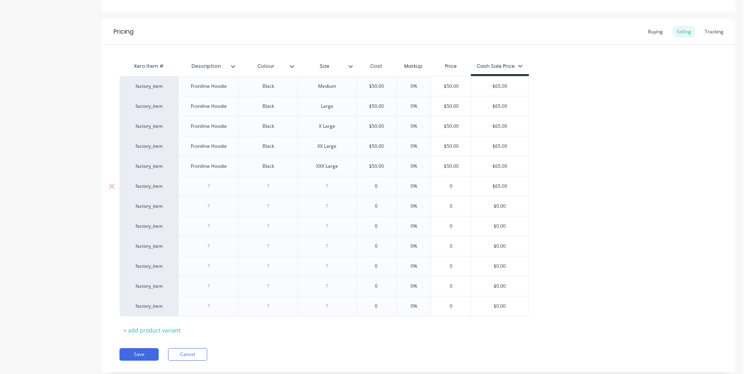
paste div
drag, startPoint x: 226, startPoint y: 187, endPoint x: 136, endPoint y: 196, distance: 90.2
click at [136, 196] on div "factory_item Frontline Hoodie Black Medium $50.00 0% $50.00 $65.00 factory_item…" at bounding box center [419, 196] width 598 height 240
copy div "Frontline Crew"
click at [211, 204] on div at bounding box center [208, 206] width 39 height 10
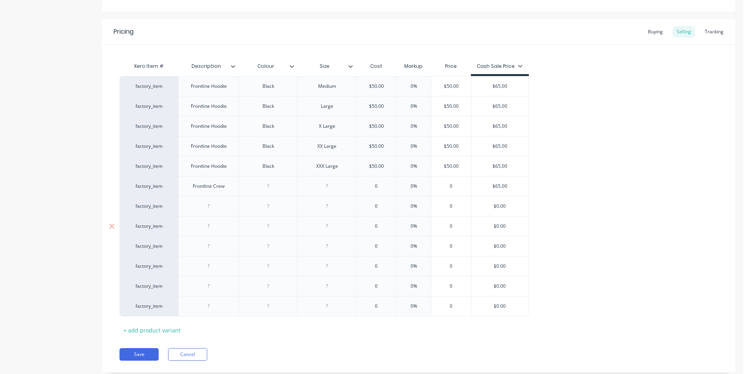
paste div
click at [210, 226] on div at bounding box center [208, 226] width 39 height 10
paste div
click at [210, 251] on div at bounding box center [208, 246] width 39 height 10
paste div
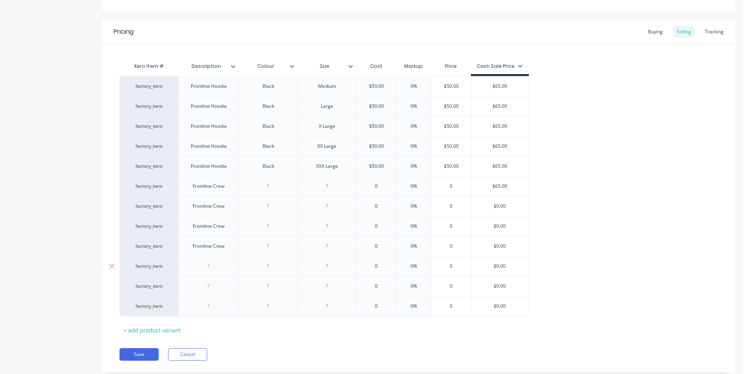
click at [208, 265] on div at bounding box center [208, 266] width 39 height 10
paste div
click at [208, 288] on div at bounding box center [208, 286] width 39 height 10
paste div
click at [207, 309] on div at bounding box center [208, 306] width 39 height 10
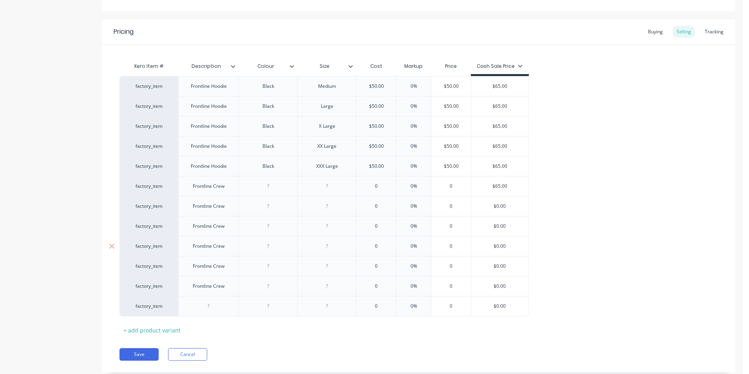
paste
click at [269, 183] on div at bounding box center [268, 186] width 39 height 10
click at [270, 204] on div at bounding box center [268, 206] width 39 height 10
click at [272, 227] on div at bounding box center [268, 226] width 39 height 10
click at [268, 245] on div at bounding box center [268, 246] width 39 height 10
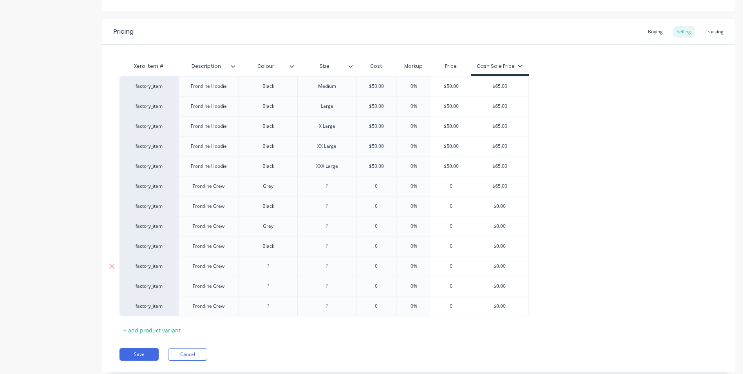
click at [268, 266] on div at bounding box center [268, 266] width 39 height 10
click at [268, 288] on div at bounding box center [268, 286] width 39 height 10
click at [269, 307] on div at bounding box center [268, 306] width 39 height 10
click at [553, 213] on div "factory_item Frontline Hoodie Black Medium $50.00 0% $50.00 $65.00 factory_item…" at bounding box center [419, 196] width 598 height 240
click at [333, 184] on div at bounding box center [327, 186] width 39 height 10
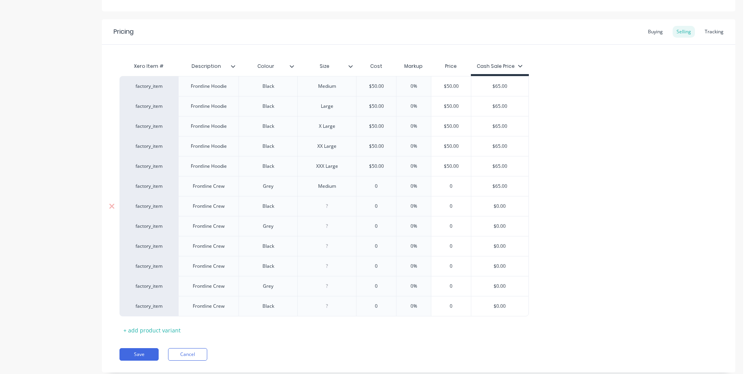
click at [329, 207] on div at bounding box center [327, 206] width 39 height 10
click at [328, 227] on div at bounding box center [327, 226] width 39 height 10
click at [329, 244] on div at bounding box center [327, 246] width 39 height 10
click at [329, 263] on div at bounding box center [327, 266] width 39 height 10
click at [328, 283] on div at bounding box center [327, 286] width 39 height 10
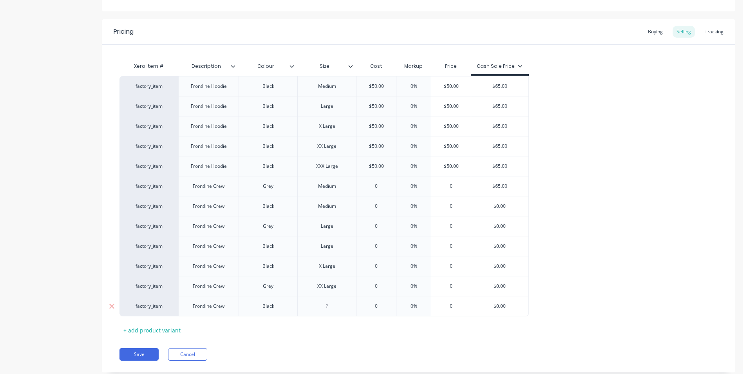
click at [332, 307] on div at bounding box center [327, 306] width 39 height 10
drag, startPoint x: 386, startPoint y: 165, endPoint x: 363, endPoint y: 167, distance: 24.0
click at [363, 167] on input "$50.00" at bounding box center [377, 166] width 40 height 7
drag, startPoint x: 376, startPoint y: 187, endPoint x: 369, endPoint y: 187, distance: 7.5
click at [369, 187] on input "0" at bounding box center [377, 186] width 40 height 7
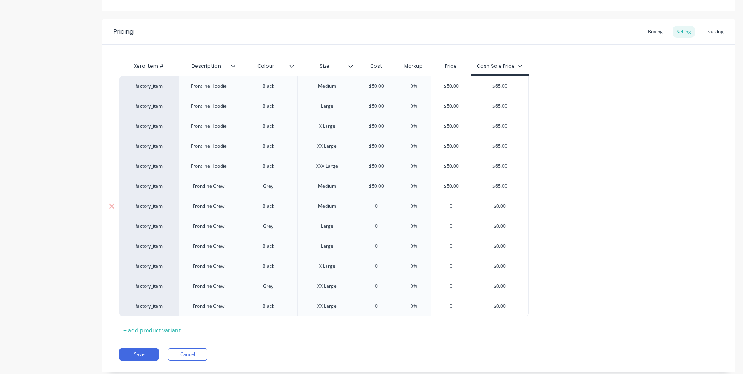
drag, startPoint x: 377, startPoint y: 208, endPoint x: 361, endPoint y: 207, distance: 16.5
click at [363, 207] on input "0" at bounding box center [377, 206] width 40 height 7
drag, startPoint x: 379, startPoint y: 228, endPoint x: 366, endPoint y: 226, distance: 13.1
click at [367, 226] on input "0" at bounding box center [377, 226] width 40 height 7
drag, startPoint x: 381, startPoint y: 247, endPoint x: 369, endPoint y: 247, distance: 11.8
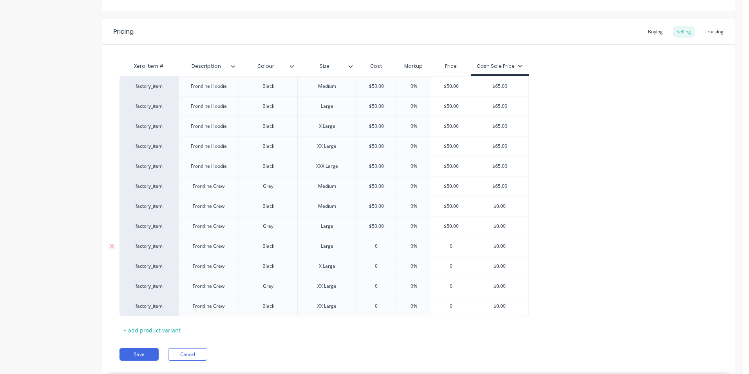
click at [370, 247] on input "0" at bounding box center [377, 246] width 40 height 7
drag, startPoint x: 380, startPoint y: 263, endPoint x: 367, endPoint y: 267, distance: 13.4
click at [367, 267] on input "0" at bounding box center [377, 266] width 40 height 7
drag, startPoint x: 379, startPoint y: 287, endPoint x: 366, endPoint y: 286, distance: 13.0
click at [369, 287] on input "0" at bounding box center [377, 286] width 40 height 7
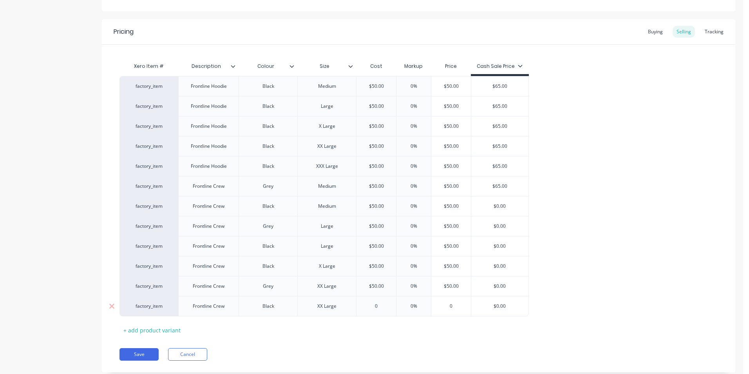
drag, startPoint x: 379, startPoint y: 309, endPoint x: 346, endPoint y: 306, distance: 33.1
click at [346, 306] on div "factory_item Frontline Crew Black XX Large 0 0 0% 0 $0.00" at bounding box center [325, 306] width 410 height 20
click at [582, 252] on div "factory_item Frontline Hoodie Black Medium $50.00 0% $50.00 $65.00 factory_item…" at bounding box center [419, 196] width 598 height 240
drag, startPoint x: 513, startPoint y: 183, endPoint x: 413, endPoint y: 181, distance: 99.2
click at [413, 181] on div "factory_item Frontline Crew Grey Medium $50.00 $50.00 0% $50.00 $65.00 $65.00" at bounding box center [325, 186] width 410 height 20
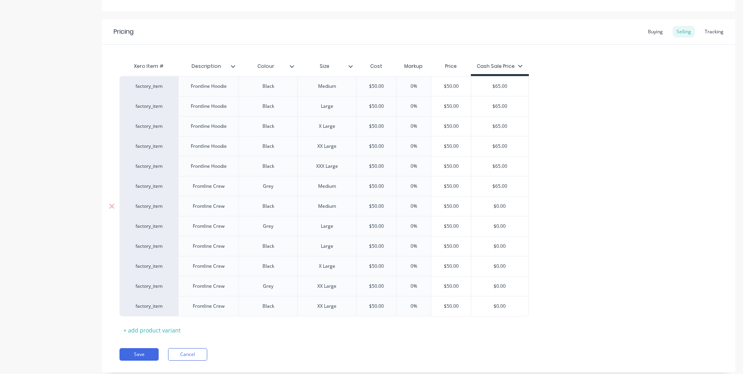
drag, startPoint x: 518, startPoint y: 207, endPoint x: 470, endPoint y: 210, distance: 47.9
click at [470, 210] on div "factory_item Frontline Crew Black Medium $50.00 $50.00 0% $50.00 $0.00 $0.00" at bounding box center [325, 206] width 410 height 20
drag, startPoint x: 502, startPoint y: 225, endPoint x: 469, endPoint y: 225, distance: 32.9
click at [469, 225] on div "factory_item Frontline Crew Grey Large $50.00 $50.00 0% $50.00 $0.00 $0.00" at bounding box center [325, 226] width 410 height 20
drag, startPoint x: 510, startPoint y: 246, endPoint x: 462, endPoint y: 247, distance: 47.8
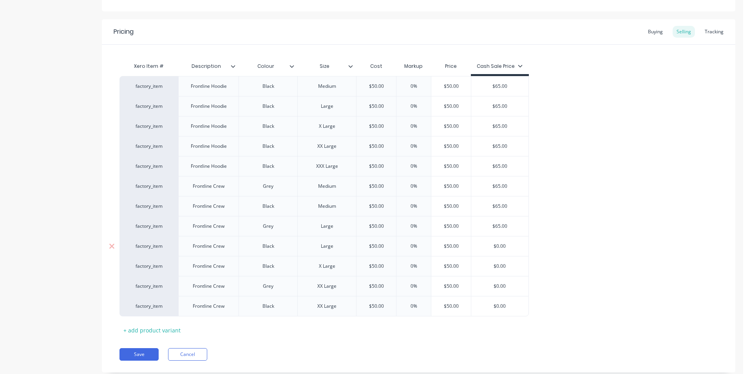
click at [462, 247] on div "factory_item Frontline Crew Black Large $50.00 $50.00 0% $50.00 $0.00 $0.00" at bounding box center [325, 246] width 410 height 20
drag, startPoint x: 507, startPoint y: 264, endPoint x: 458, endPoint y: 259, distance: 49.3
click at [458, 259] on div "factory_item Frontline Crew Black X Large $50.00 $50.00 0% $50.00 $0.00 $0.00" at bounding box center [325, 266] width 410 height 20
drag, startPoint x: 509, startPoint y: 288, endPoint x: 466, endPoint y: 288, distance: 43.1
click at [466, 288] on div "factory_item Frontline Crew Grey XX Large $50.00 $50.00 0% $50.00 $0.00 $0.00" at bounding box center [325, 286] width 410 height 20
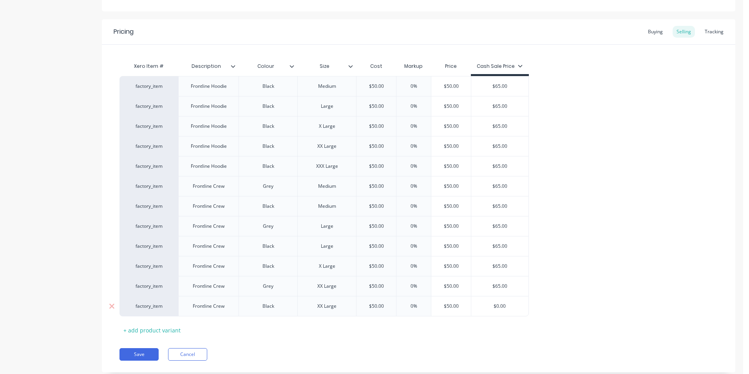
drag, startPoint x: 507, startPoint y: 305, endPoint x: 482, endPoint y: 304, distance: 25.5
click at [482, 304] on input "$0.00" at bounding box center [499, 306] width 57 height 7
click at [566, 254] on div "factory_item Frontline Hoodie Black Medium $50.00 0% $50.00 $65.00 factory_item…" at bounding box center [419, 196] width 598 height 240
click at [705, 35] on div "Tracking" at bounding box center [714, 32] width 27 height 12
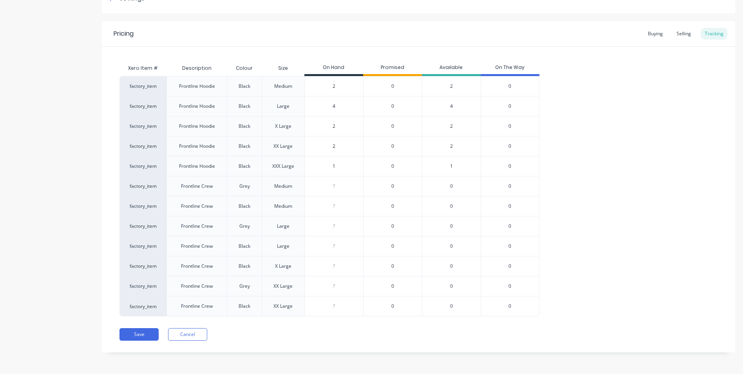
scroll to position [132, 0]
click at [336, 185] on input "0" at bounding box center [334, 186] width 58 height 7
drag, startPoint x: 335, startPoint y: 188, endPoint x: 317, endPoint y: 183, distance: 18.5
click at [317, 183] on input "0" at bounding box center [334, 186] width 58 height 7
drag, startPoint x: 335, startPoint y: 208, endPoint x: 297, endPoint y: 207, distance: 38.0
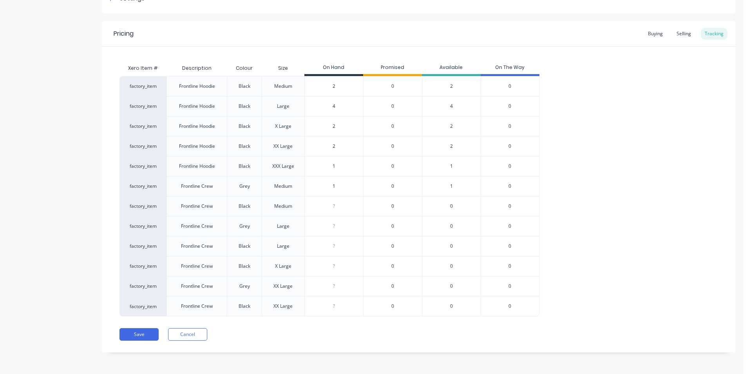
click at [297, 207] on div "factory_item Frontline Crew Black Medium ? 0 0 0 0" at bounding box center [330, 206] width 420 height 20
drag, startPoint x: 334, startPoint y: 227, endPoint x: 301, endPoint y: 222, distance: 33.3
click at [318, 224] on input "0" at bounding box center [334, 226] width 58 height 7
drag, startPoint x: 340, startPoint y: 249, endPoint x: 333, endPoint y: 248, distance: 7.1
click at [333, 248] on input "0" at bounding box center [334, 246] width 58 height 7
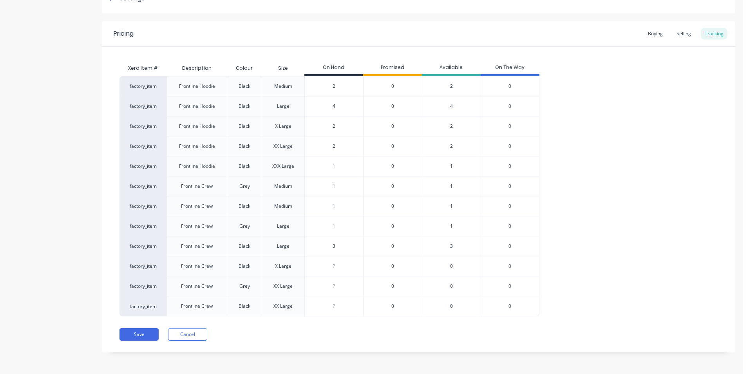
drag, startPoint x: 334, startPoint y: 266, endPoint x: 326, endPoint y: 268, distance: 7.8
click at [326, 268] on input "0" at bounding box center [334, 266] width 58 height 7
drag, startPoint x: 337, startPoint y: 286, endPoint x: 328, endPoint y: 286, distance: 8.6
click at [328, 286] on input "0" at bounding box center [334, 286] width 58 height 7
drag, startPoint x: 338, startPoint y: 305, endPoint x: 303, endPoint y: 305, distance: 35.3
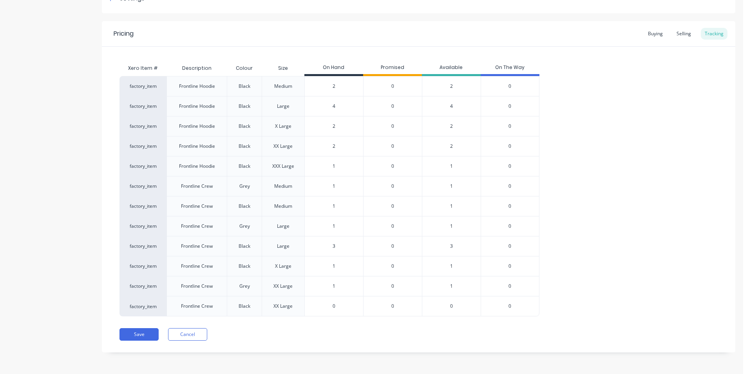
click at [303, 305] on div "factory_item Frontline Crew Black XX Large ? 0 0 0 0" at bounding box center [330, 306] width 420 height 20
click at [678, 37] on div "Selling" at bounding box center [684, 34] width 22 height 12
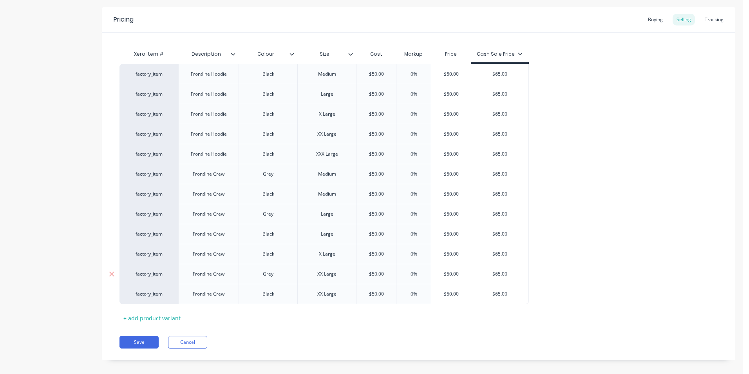
scroll to position [154, 0]
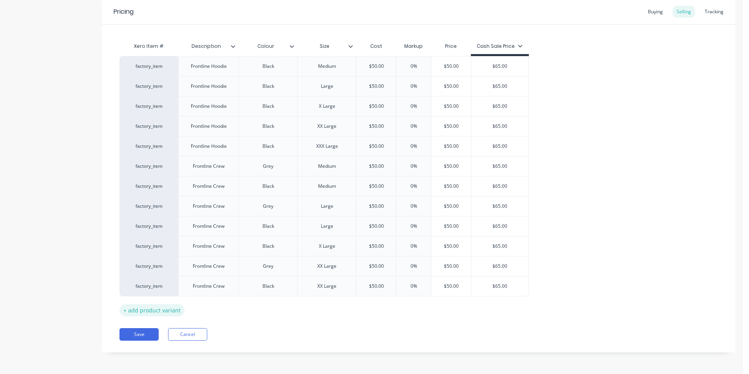
click at [152, 309] on div "+ add product variant" at bounding box center [152, 310] width 65 height 12
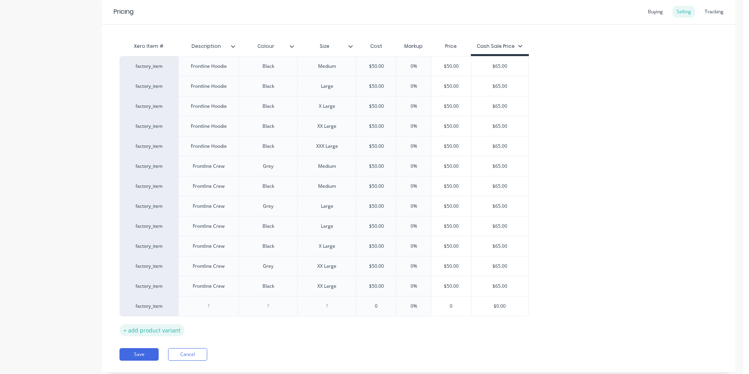
click at [152, 334] on div "+ add product variant" at bounding box center [152, 330] width 65 height 12
click at [216, 309] on div at bounding box center [208, 306] width 39 height 10
drag, startPoint x: 223, startPoint y: 308, endPoint x: 195, endPoint y: 309, distance: 28.2
click at [195, 309] on div "Kids Crew" at bounding box center [208, 306] width 39 height 10
copy div "Kids Crew"
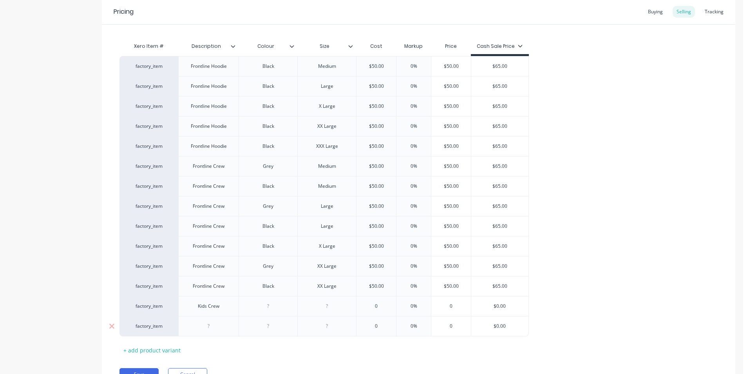
drag, startPoint x: 212, startPoint y: 329, endPoint x: 194, endPoint y: 330, distance: 17.7
click at [194, 330] on div at bounding box center [208, 326] width 39 height 10
click at [270, 305] on div at bounding box center [268, 306] width 39 height 10
click at [272, 326] on div at bounding box center [268, 326] width 39 height 10
drag, startPoint x: 334, startPoint y: 304, endPoint x: 346, endPoint y: 312, distance: 14.8
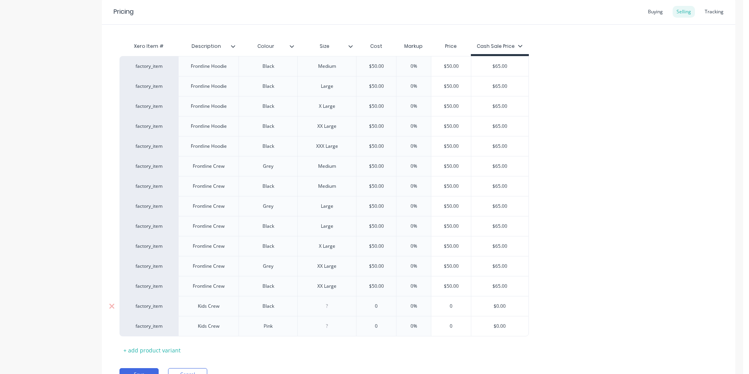
click at [334, 304] on div at bounding box center [327, 306] width 39 height 10
click at [334, 327] on div at bounding box center [327, 326] width 39 height 10
click at [378, 306] on input "0" at bounding box center [377, 306] width 40 height 7
click at [370, 307] on input "0" at bounding box center [377, 306] width 40 height 7
drag, startPoint x: 369, startPoint y: 305, endPoint x: 357, endPoint y: 306, distance: 11.8
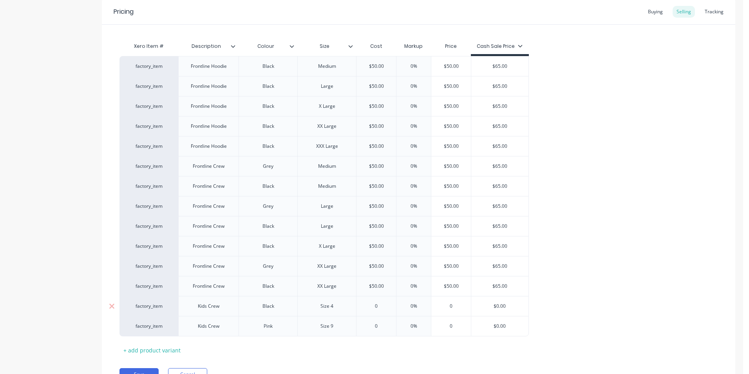
click at [357, 306] on input "0" at bounding box center [377, 306] width 40 height 7
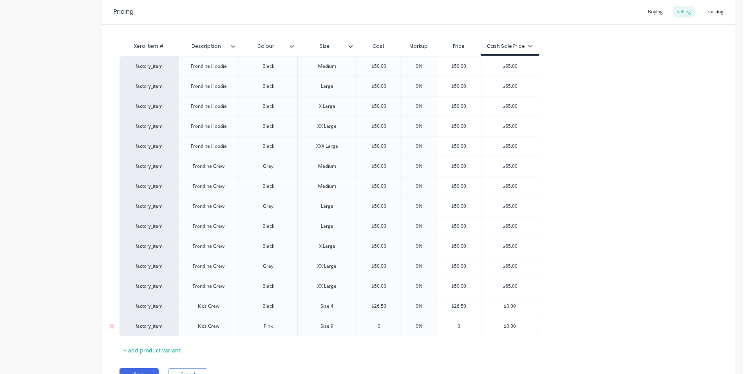
drag, startPoint x: 384, startPoint y: 325, endPoint x: 361, endPoint y: 326, distance: 23.9
click at [361, 326] on input "0" at bounding box center [379, 326] width 45 height 7
click at [600, 324] on div "factory_item Frontline Hoodie Black Medium $50.00 0% $50.00 $65.00 factory_item…" at bounding box center [419, 196] width 598 height 280
click at [511, 303] on input "$0.00" at bounding box center [510, 306] width 57 height 7
drag, startPoint x: 511, startPoint y: 305, endPoint x: 499, endPoint y: 305, distance: 11.4
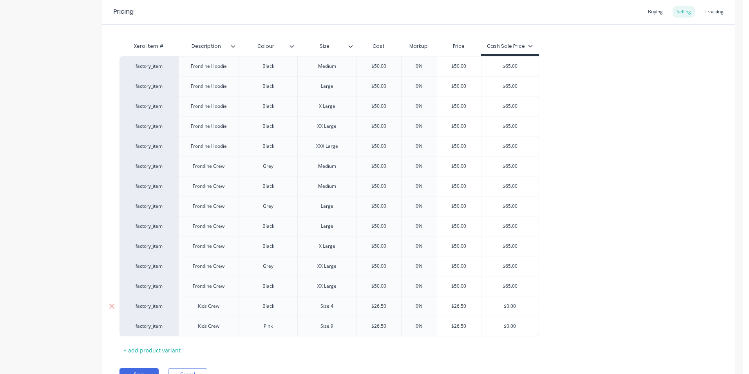
click at [499, 305] on input "$0.00" at bounding box center [510, 306] width 57 height 7
click at [526, 330] on div "$0.00" at bounding box center [510, 326] width 57 height 20
drag, startPoint x: 517, startPoint y: 327, endPoint x: 483, endPoint y: 331, distance: 33.9
click at [483, 331] on div "$0.00 $0.00" at bounding box center [510, 326] width 57 height 20
click at [576, 281] on div "factory_item Frontline Hoodie Black Medium $50.00 0% $50.00 $65.00 factory_item…" at bounding box center [419, 196] width 598 height 280
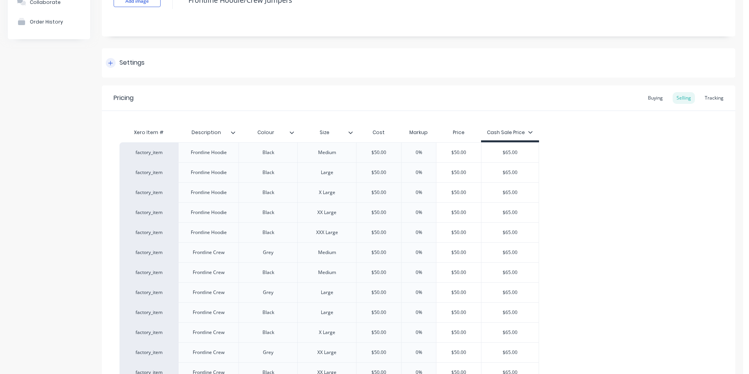
scroll to position [37, 0]
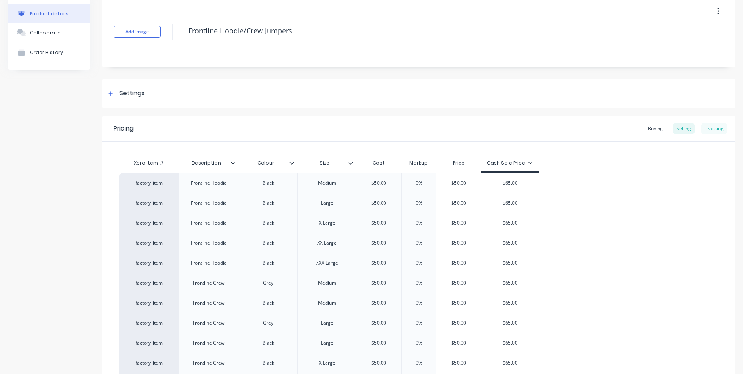
click at [710, 131] on div "Tracking" at bounding box center [714, 129] width 27 height 12
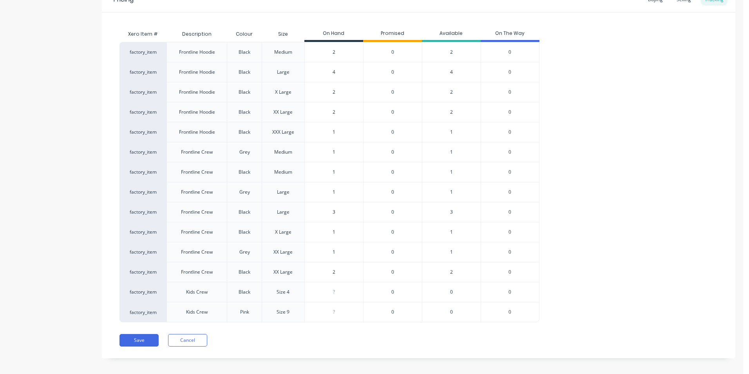
scroll to position [172, 0]
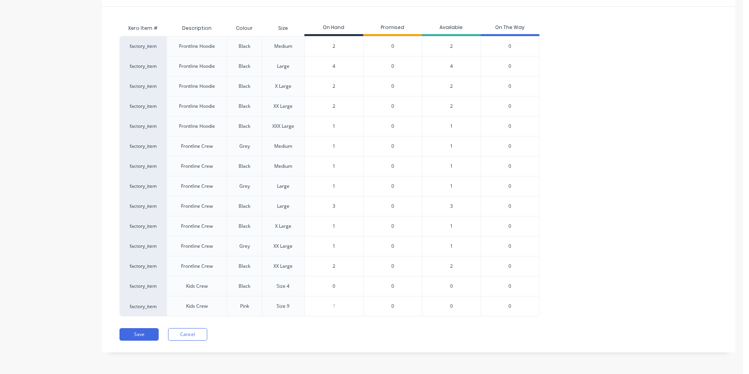
click at [330, 288] on input "0" at bounding box center [334, 286] width 58 height 7
drag, startPoint x: 334, startPoint y: 286, endPoint x: 323, endPoint y: 286, distance: 10.2
click at [323, 286] on input "0" at bounding box center [334, 286] width 58 height 7
drag, startPoint x: 323, startPoint y: 310, endPoint x: 319, endPoint y: 311, distance: 4.8
click at [320, 311] on div "? 0" at bounding box center [334, 306] width 58 height 20
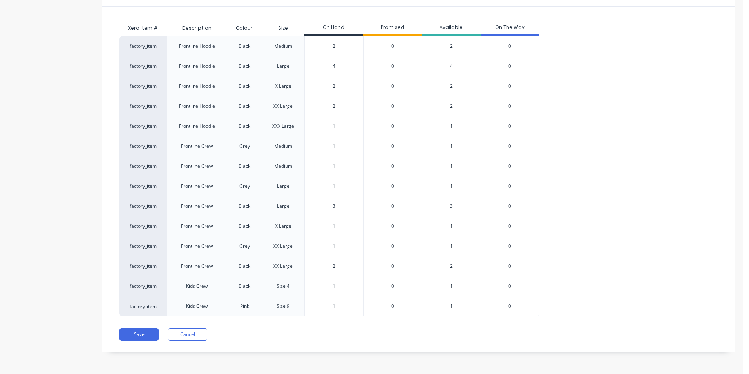
click at [344, 323] on div "Pricing Buying Selling Tracking Xero Item # Description Colour Size On Hand Pro…" at bounding box center [419, 166] width 634 height 371
click at [141, 335] on button "Save" at bounding box center [139, 334] width 39 height 13
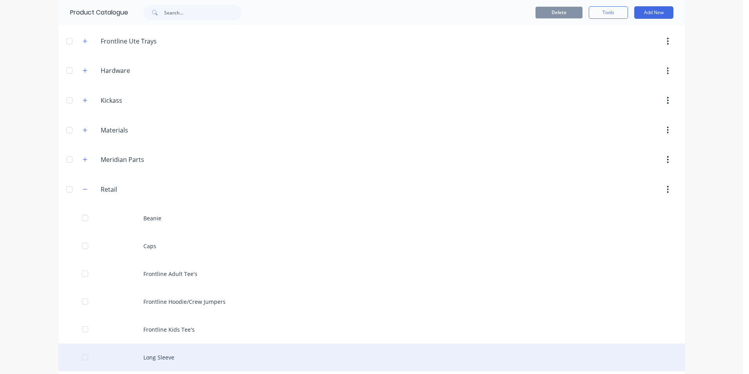
scroll to position [274, 0]
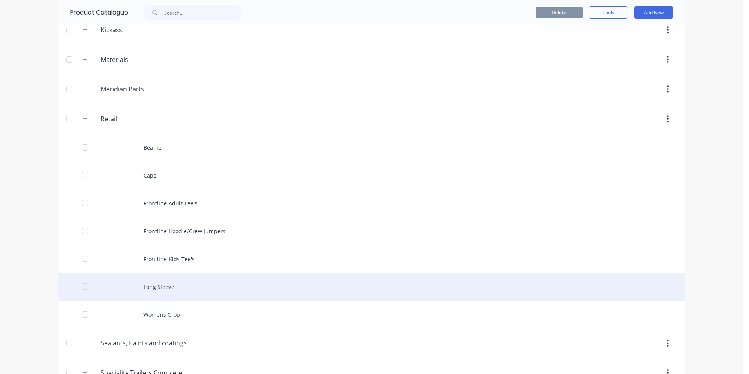
click at [177, 287] on div "Long Sleeve" at bounding box center [371, 287] width 627 height 28
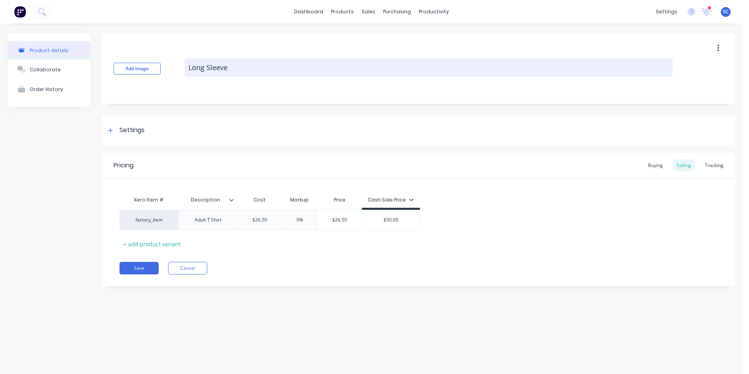
click at [188, 68] on textarea "Long Sleeve" at bounding box center [429, 67] width 488 height 18
click at [268, 67] on textarea "Frontline Long Sleeve" at bounding box center [429, 67] width 488 height 18
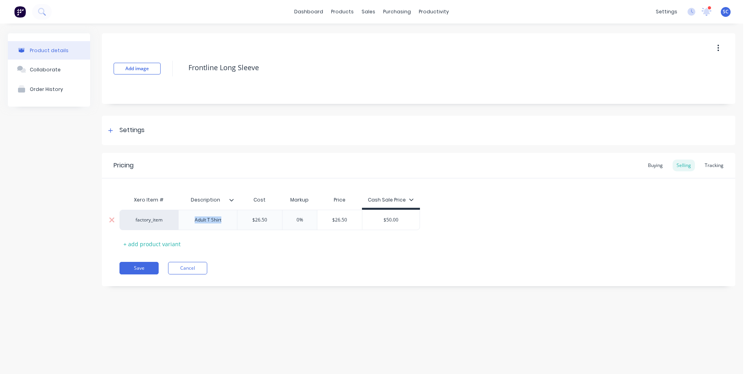
drag, startPoint x: 227, startPoint y: 222, endPoint x: 189, endPoint y: 219, distance: 38.1
click at [189, 219] on div "Adult T Shirt" at bounding box center [208, 220] width 39 height 10
click at [152, 247] on div "+ add product variant" at bounding box center [152, 248] width 65 height 12
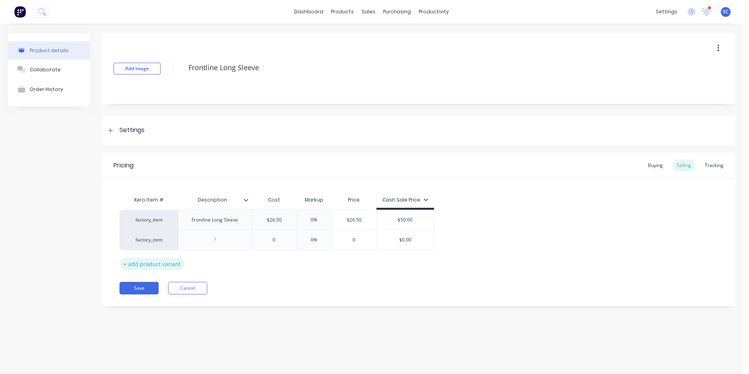
click at [160, 266] on div "+ add product variant" at bounding box center [152, 264] width 65 height 12
click at [158, 280] on div "+ add product variant" at bounding box center [152, 284] width 65 height 12
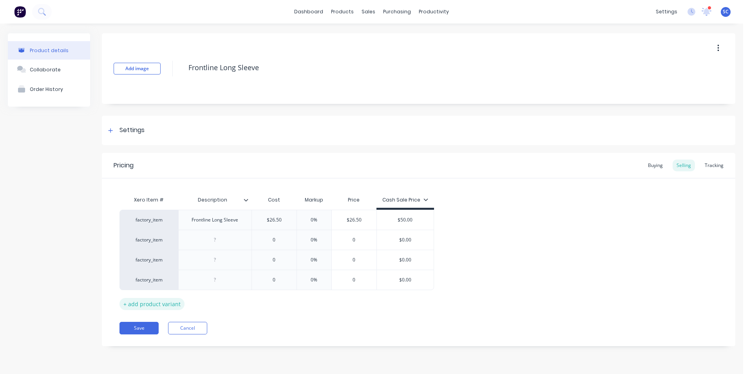
click at [151, 305] on div "+ add product variant" at bounding box center [152, 304] width 65 height 12
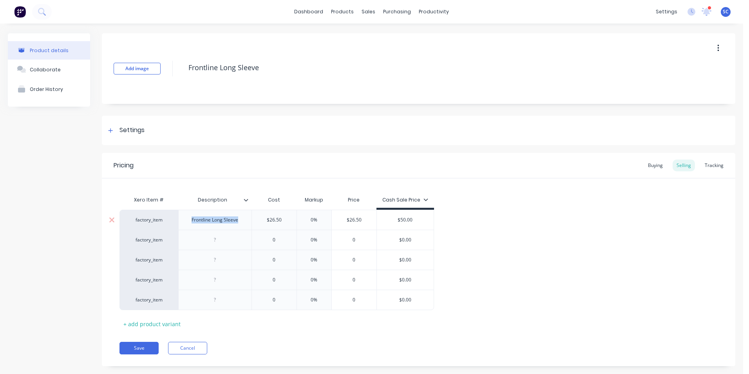
drag, startPoint x: 241, startPoint y: 222, endPoint x: 186, endPoint y: 225, distance: 55.0
click at [186, 225] on div "Frontline Long Sleeve" at bounding box center [214, 220] width 73 height 20
copy div "Frontline Long Sleeve"
click at [228, 237] on div at bounding box center [215, 240] width 39 height 10
click at [216, 265] on div at bounding box center [215, 260] width 39 height 10
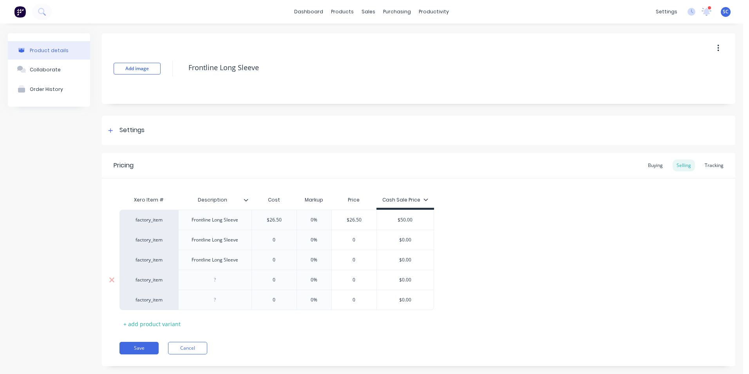
click at [217, 283] on div at bounding box center [215, 280] width 39 height 10
click at [216, 301] on div at bounding box center [215, 300] width 39 height 10
click at [246, 206] on div "Description" at bounding box center [212, 200] width 69 height 20
click at [245, 201] on icon at bounding box center [246, 200] width 4 height 2
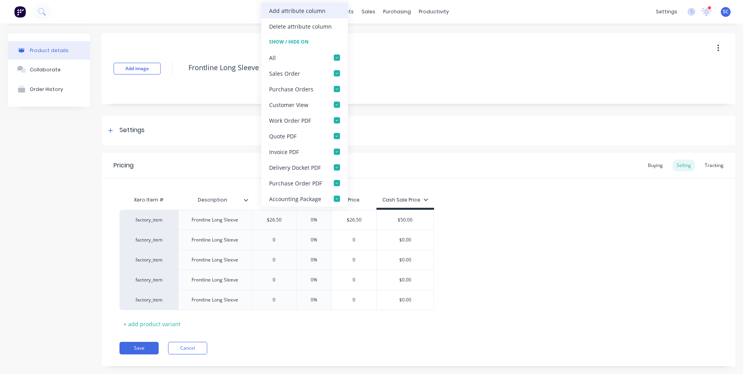
click at [292, 10] on div "Add attribute column" at bounding box center [297, 11] width 56 height 8
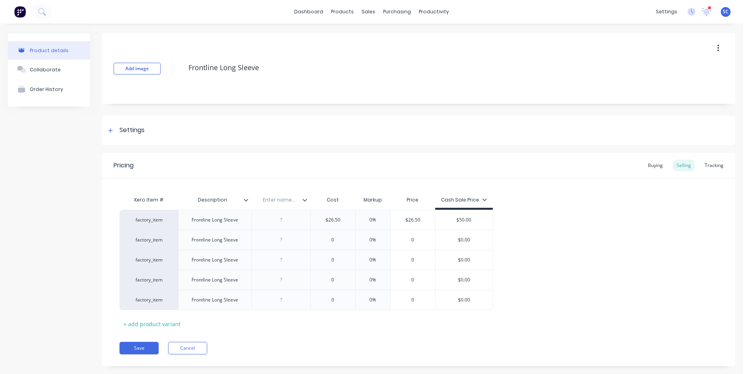
click at [279, 200] on input "text" at bounding box center [279, 199] width 54 height 7
click at [247, 200] on icon at bounding box center [246, 200] width 4 height 2
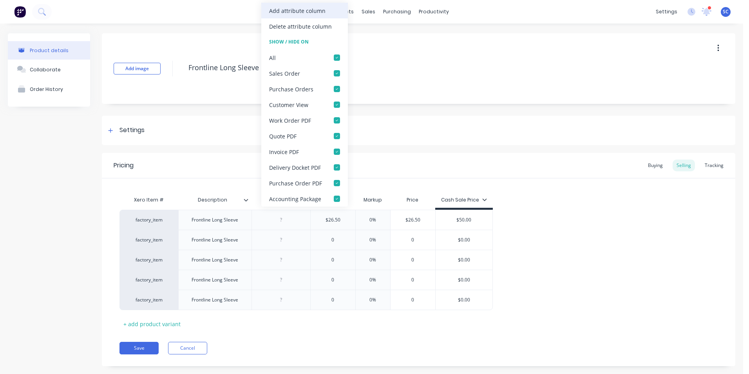
click at [295, 13] on div "Add attribute column" at bounding box center [297, 11] width 56 height 8
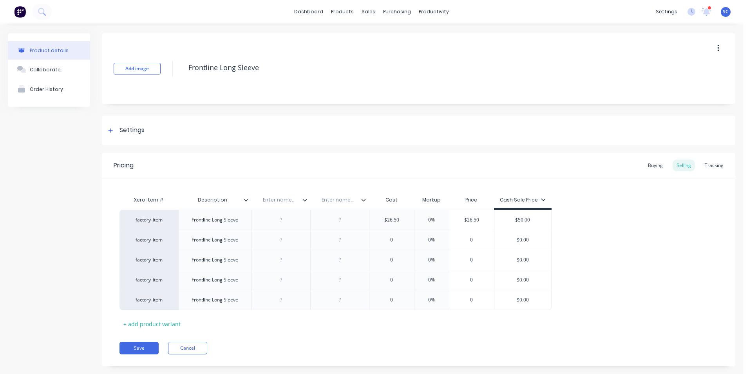
click at [277, 199] on input "text" at bounding box center [279, 199] width 54 height 7
click at [343, 200] on input "text" at bounding box center [337, 199] width 54 height 7
click at [284, 221] on div at bounding box center [280, 220] width 39 height 10
drag, startPoint x: 291, startPoint y: 223, endPoint x: 264, endPoint y: 224, distance: 27.4
click at [264, 224] on div "Black" at bounding box center [280, 220] width 39 height 10
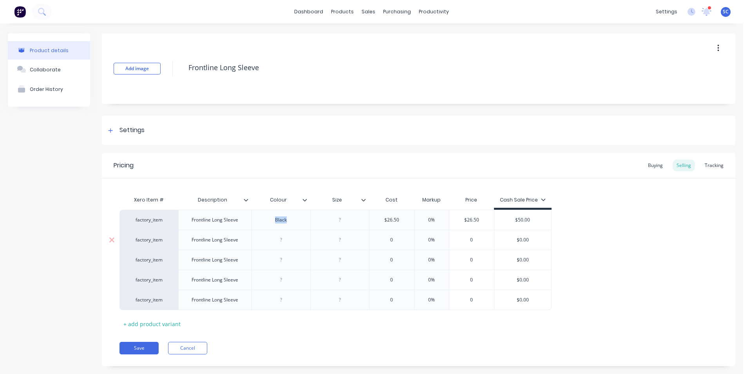
click at [282, 241] on div at bounding box center [280, 240] width 39 height 10
click at [279, 258] on div at bounding box center [280, 260] width 39 height 10
click at [282, 279] on div at bounding box center [280, 280] width 39 height 10
click at [283, 300] on div at bounding box center [280, 300] width 39 height 10
click at [344, 222] on div at bounding box center [339, 220] width 39 height 10
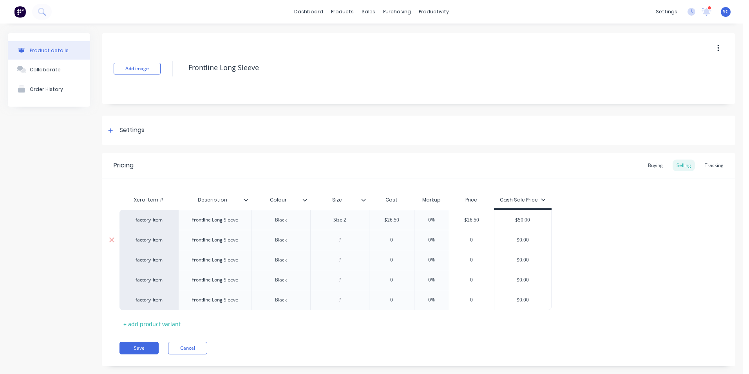
click at [342, 239] on div at bounding box center [339, 240] width 39 height 10
click at [343, 261] on div at bounding box center [339, 260] width 39 height 10
click at [339, 280] on div at bounding box center [339, 280] width 39 height 10
click at [342, 302] on div at bounding box center [339, 300] width 39 height 10
drag, startPoint x: 530, startPoint y: 219, endPoint x: 511, endPoint y: 218, distance: 18.5
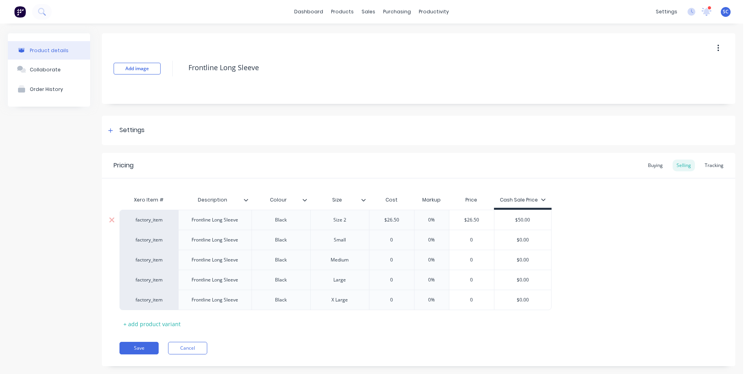
click at [511, 218] on input "$50.00" at bounding box center [523, 219] width 57 height 7
drag, startPoint x: 535, startPoint y: 239, endPoint x: 468, endPoint y: 252, distance: 67.4
click at [468, 252] on div "factory_item Frontline Long Sleeve Black Size 2 $26.50 0% $26.50 $50.00 $50.00 …" at bounding box center [419, 260] width 598 height 100
drag, startPoint x: 516, startPoint y: 259, endPoint x: 466, endPoint y: 265, distance: 50.6
click at [465, 265] on div "factory_item Frontline Long Sleeve Black Medium 0 0% 0 $0.00 $0.00" at bounding box center [336, 260] width 432 height 20
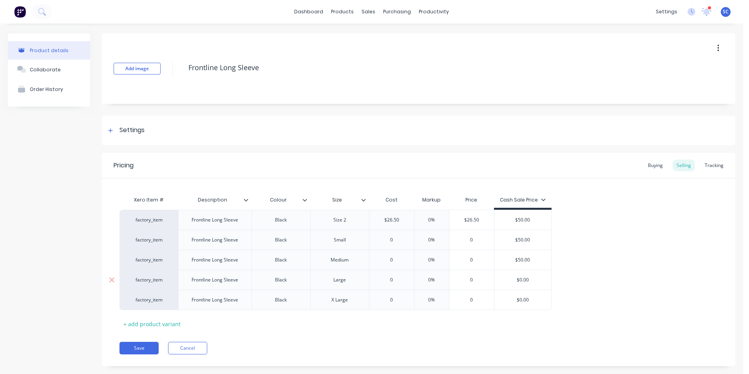
drag, startPoint x: 529, startPoint y: 278, endPoint x: 517, endPoint y: 279, distance: 11.8
click at [517, 279] on input "$0.00" at bounding box center [523, 279] width 57 height 7
drag, startPoint x: 528, startPoint y: 302, endPoint x: 479, endPoint y: 301, distance: 49.0
click at [479, 301] on div "factory_item Frontline Long Sleeve Black X Large 0 0% 0 $0.00 $0.00" at bounding box center [336, 300] width 432 height 20
click at [396, 239] on input "0" at bounding box center [392, 239] width 45 height 7
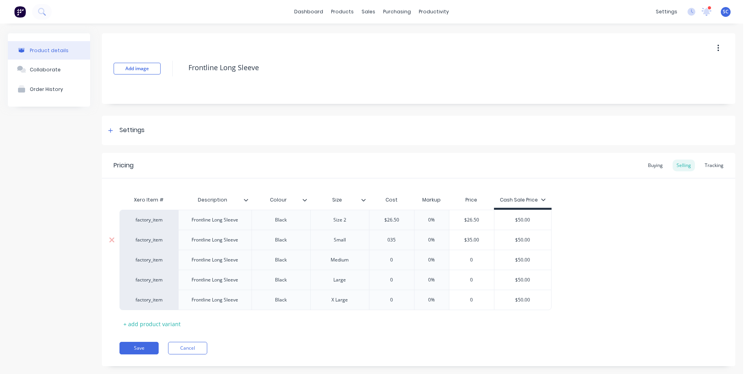
click at [399, 240] on input "035" at bounding box center [392, 239] width 45 height 7
click at [623, 241] on div "factory_item Frontline Long Sleeve Black Size 2 $26.50 0% $26.50 $50.00 $50.00 …" at bounding box center [419, 260] width 598 height 100
drag, startPoint x: 403, startPoint y: 242, endPoint x: 364, endPoint y: 252, distance: 40.8
click at [364, 252] on div "factory_item Frontline Long Sleeve Black Size 2 $26.50 0% $26.50 $50.00 $50.00 …" at bounding box center [419, 260] width 598 height 100
drag, startPoint x: 391, startPoint y: 260, endPoint x: 379, endPoint y: 260, distance: 12.5
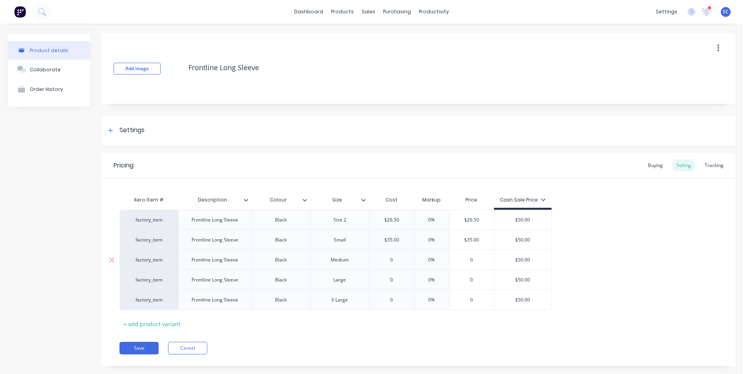
click at [379, 260] on input "0" at bounding box center [392, 259] width 45 height 7
drag, startPoint x: 395, startPoint y: 281, endPoint x: 374, endPoint y: 283, distance: 21.6
click at [374, 283] on div "0 0" at bounding box center [392, 280] width 45 height 20
drag, startPoint x: 396, startPoint y: 297, endPoint x: 360, endPoint y: 298, distance: 36.1
click at [361, 297] on div "factory_item Frontline Long Sleeve Black X Large 0 0 0% 0 $50.00 $50.00" at bounding box center [336, 300] width 432 height 20
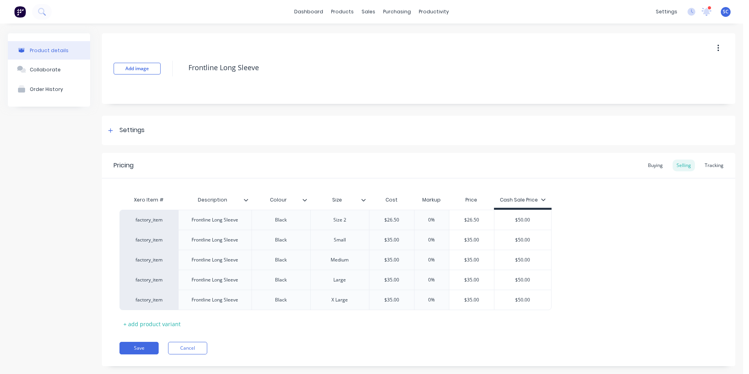
click at [619, 256] on div "factory_item Frontline Long Sleeve Black Size 2 $26.50 0% $26.50 $50.00 $50.00 …" at bounding box center [419, 260] width 598 height 100
drag, startPoint x: 403, startPoint y: 221, endPoint x: 367, endPoint y: 212, distance: 36.7
click at [367, 212] on div "factory_item Frontline Long Sleeve Black Size 2 $26.50 $26.50 0% $26.50 $50.00 …" at bounding box center [336, 220] width 432 height 20
click at [619, 238] on div "factory_item Frontline Long Sleeve Black Size 2 $20.00 20 0% $20.00 $50.00 $50.…" at bounding box center [419, 260] width 598 height 100
click at [514, 221] on input "$50.00" at bounding box center [512, 219] width 57 height 7
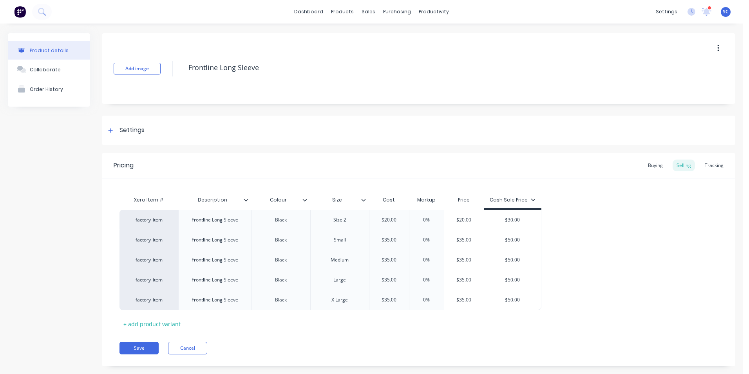
click at [566, 230] on div "factory_item Frontline Long Sleeve Black Size 2 $20.00 20 0% $20.00 $30.00 $30.…" at bounding box center [419, 260] width 598 height 100
click at [703, 167] on div "Tracking" at bounding box center [714, 166] width 27 height 12
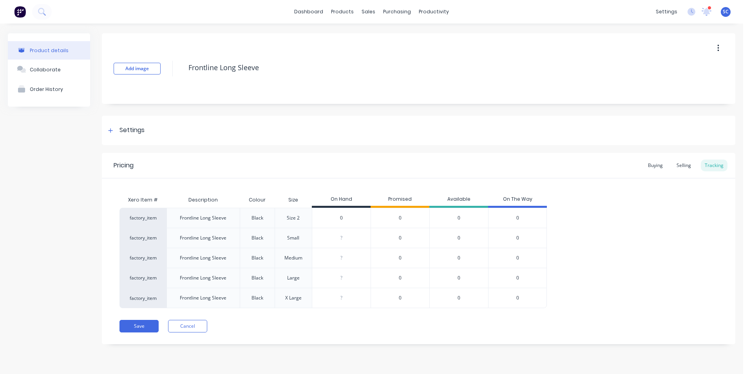
drag, startPoint x: 348, startPoint y: 219, endPoint x: 323, endPoint y: 217, distance: 24.4
click at [323, 217] on input "0" at bounding box center [341, 217] width 58 height 7
drag, startPoint x: 346, startPoint y: 236, endPoint x: 318, endPoint y: 239, distance: 28.5
click at [318, 239] on input "0" at bounding box center [341, 237] width 58 height 7
drag, startPoint x: 345, startPoint y: 258, endPoint x: 323, endPoint y: 260, distance: 22.4
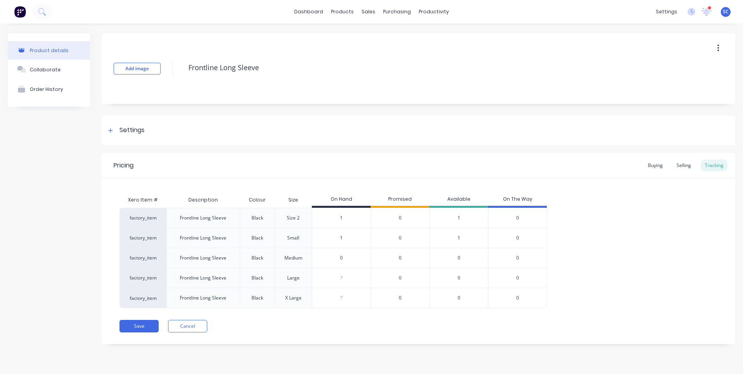
click at [323, 260] on input "0" at bounding box center [341, 257] width 58 height 7
drag, startPoint x: 303, startPoint y: 285, endPoint x: 296, endPoint y: 285, distance: 7.4
click at [297, 285] on div "factory_item Frontline Long Sleeve Black Large ? 0 0 0 0" at bounding box center [334, 278] width 428 height 20
drag, startPoint x: 342, startPoint y: 301, endPoint x: 295, endPoint y: 301, distance: 46.6
click at [305, 301] on div "factory_item Frontline Long Sleeve Black X Large ? 0 0 0 0" at bounding box center [334, 298] width 428 height 20
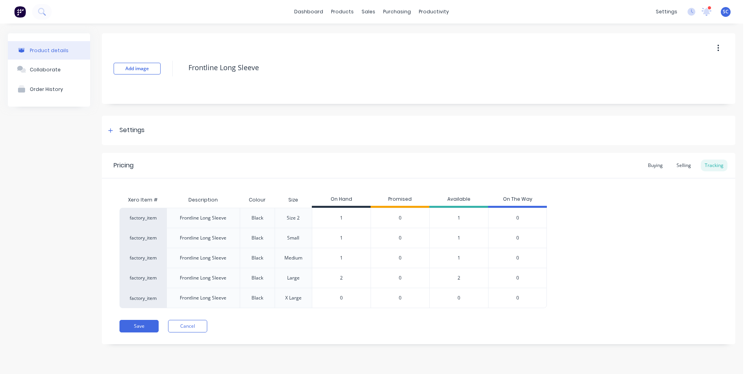
click at [287, 300] on div "X Large" at bounding box center [293, 297] width 16 height 7
drag, startPoint x: 354, startPoint y: 299, endPoint x: 281, endPoint y: 301, distance: 72.9
click at [281, 301] on div "factory_item Frontline Long Sleeve Black X Large ? 0 0 0 0" at bounding box center [334, 298] width 428 height 20
click at [687, 167] on div "Selling" at bounding box center [684, 166] width 22 height 12
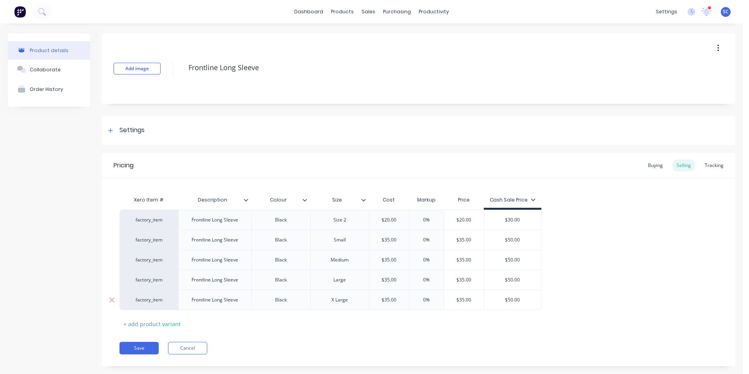
click at [332, 301] on div "X Large" at bounding box center [339, 300] width 39 height 10
click at [633, 268] on div "factory_item Frontline Long Sleeve Black Size 2 $20.00 0% $20.00 $30.00 factory…" at bounding box center [419, 260] width 598 height 100
click at [142, 347] on button "Save" at bounding box center [139, 348] width 39 height 13
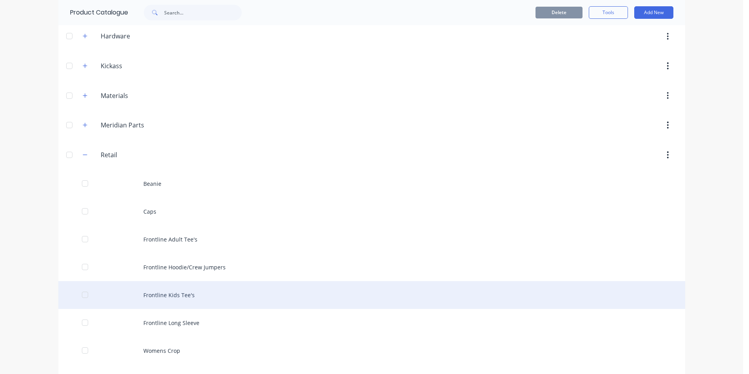
scroll to position [274, 0]
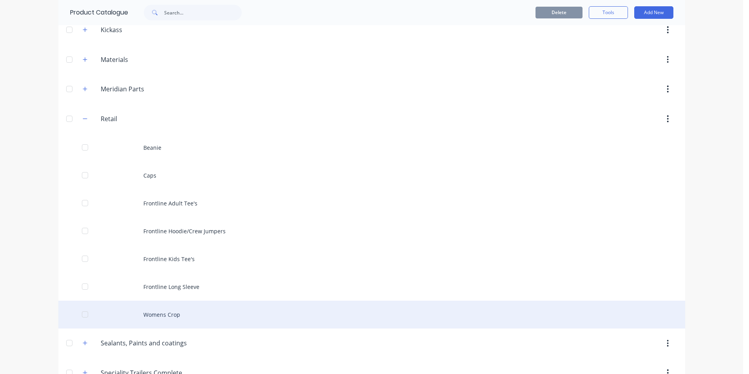
click at [155, 313] on div "Womens Crop" at bounding box center [371, 315] width 627 height 28
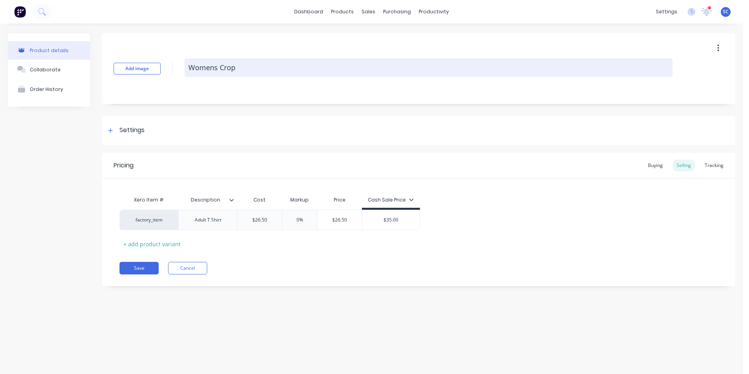
click at [228, 72] on textarea "Womens Crop" at bounding box center [429, 67] width 488 height 18
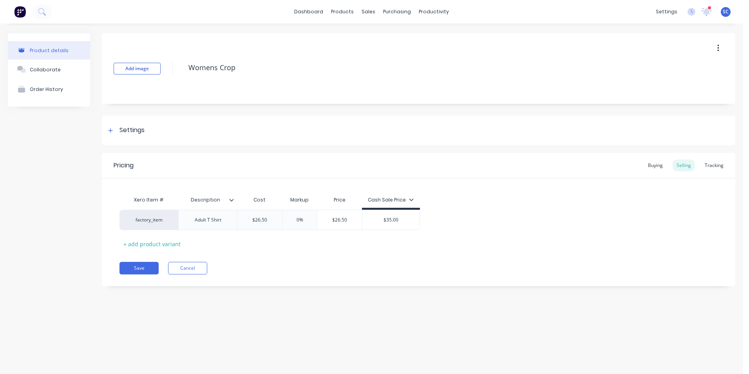
drag, startPoint x: 239, startPoint y: 67, endPoint x: 164, endPoint y: 67, distance: 74.9
click at [164, 67] on div "Add image Womens Crop" at bounding box center [419, 68] width 634 height 71
click at [224, 221] on div "Adult T Shirt" at bounding box center [208, 220] width 39 height 10
drag, startPoint x: 225, startPoint y: 221, endPoint x: 172, endPoint y: 223, distance: 53.3
click at [172, 223] on div "factory_item Adult T Shirt $26.50 0% $26.50 $35.00" at bounding box center [270, 220] width 301 height 20
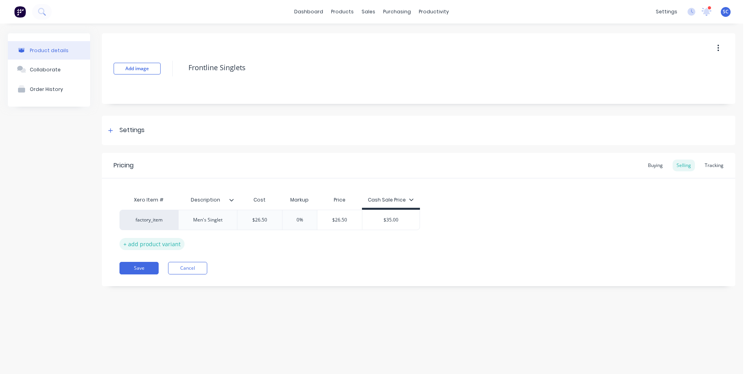
click at [172, 246] on div "+ add product variant" at bounding box center [152, 244] width 65 height 12
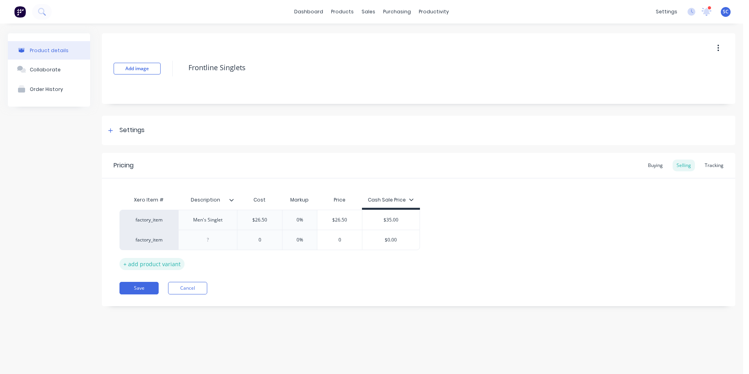
click at [172, 246] on div "factory_item" at bounding box center [149, 240] width 59 height 20
click at [168, 266] on div "+ add product variant" at bounding box center [152, 264] width 65 height 12
click at [150, 287] on div "+ add product variant" at bounding box center [152, 284] width 65 height 12
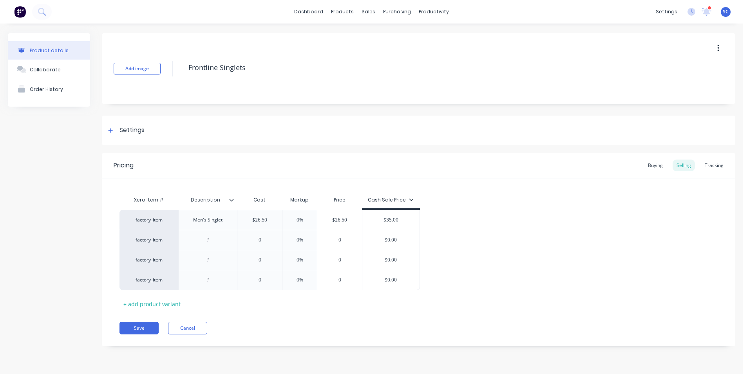
click at [230, 198] on icon at bounding box center [231, 200] width 5 height 5
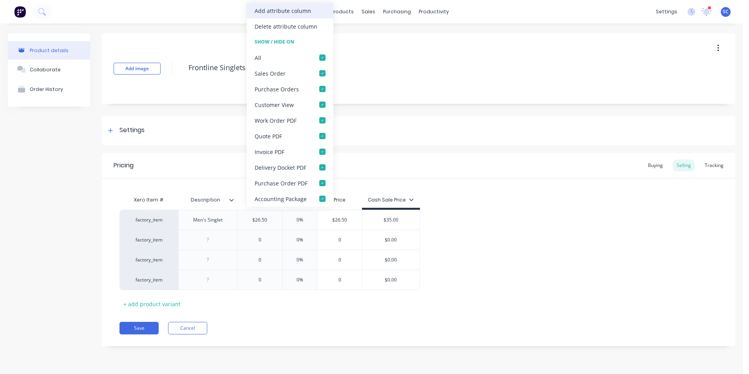
click at [273, 12] on div "Add attribute column" at bounding box center [283, 11] width 56 height 8
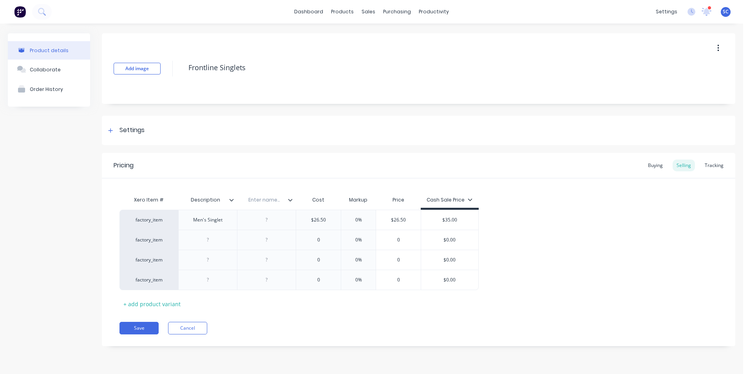
click at [265, 204] on div "Enter name..." at bounding box center [264, 200] width 54 height 20
click at [266, 221] on div at bounding box center [266, 220] width 39 height 10
click at [291, 200] on icon at bounding box center [290, 200] width 4 height 2
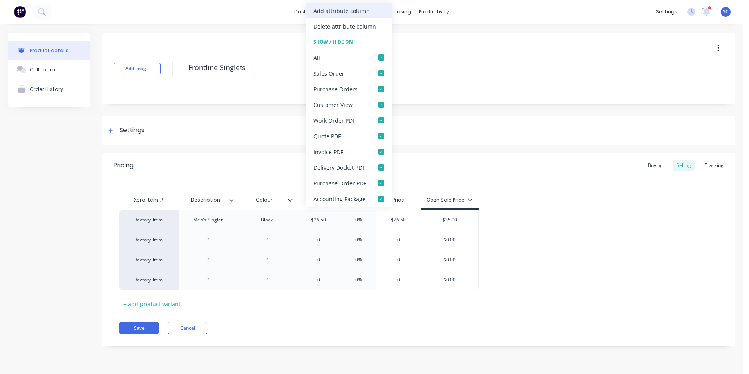
click at [347, 13] on div "Add attribute column" at bounding box center [342, 11] width 56 height 8
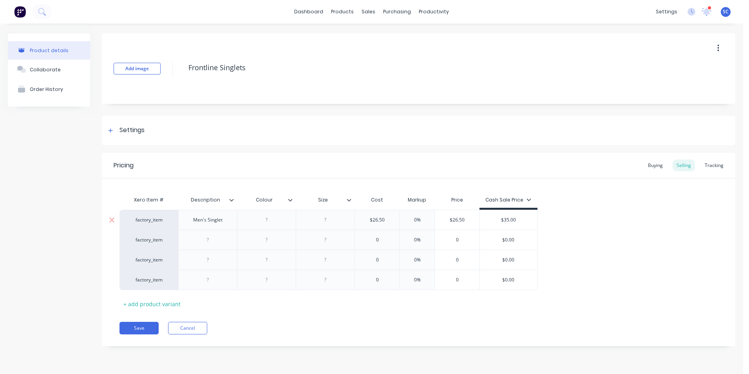
click at [268, 224] on div at bounding box center [266, 220] width 39 height 10
click at [323, 218] on div at bounding box center [325, 220] width 39 height 10
click at [207, 241] on div at bounding box center [208, 240] width 39 height 10
drag, startPoint x: 222, startPoint y: 220, endPoint x: 181, endPoint y: 221, distance: 41.6
click at [181, 221] on div "Men's Singlet" at bounding box center [207, 220] width 59 height 20
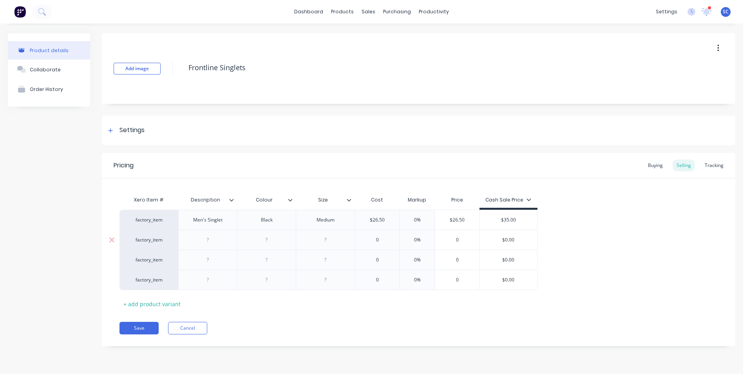
click at [212, 240] on div at bounding box center [208, 240] width 39 height 10
click at [212, 262] on div at bounding box center [208, 260] width 39 height 10
click at [208, 280] on div at bounding box center [208, 280] width 39 height 10
click at [267, 241] on div at bounding box center [266, 240] width 39 height 10
drag, startPoint x: 263, startPoint y: 221, endPoint x: 252, endPoint y: 223, distance: 11.3
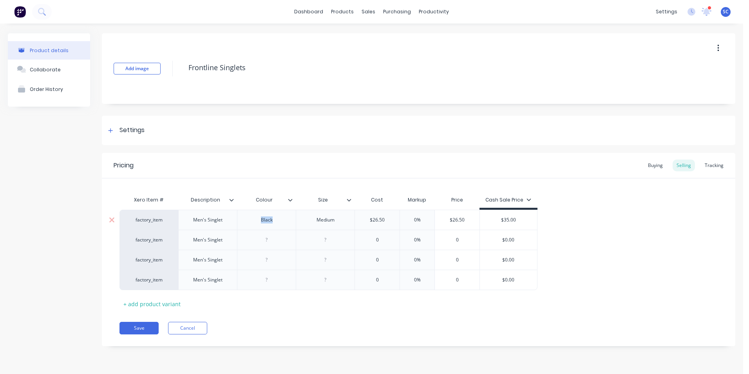
click at [252, 220] on div "Black" at bounding box center [266, 220] width 39 height 10
click at [266, 241] on div at bounding box center [266, 240] width 39 height 10
click at [270, 258] on div at bounding box center [266, 260] width 39 height 10
click at [268, 277] on div at bounding box center [266, 280] width 39 height 10
click at [328, 236] on div at bounding box center [325, 240] width 39 height 10
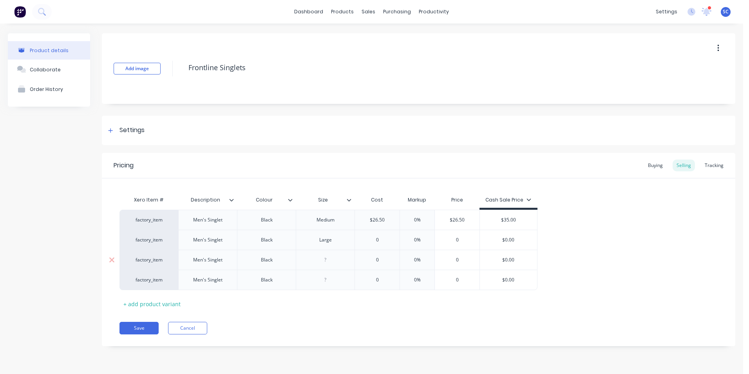
click at [326, 261] on div at bounding box center [325, 260] width 39 height 10
click at [325, 279] on div at bounding box center [325, 280] width 39 height 10
click at [388, 216] on div "$26.50" at bounding box center [377, 220] width 45 height 20
click at [377, 219] on input "$26.50" at bounding box center [377, 219] width 45 height 7
click at [424, 165] on div "Pricing Buying Selling Tracking" at bounding box center [419, 165] width 634 height 25
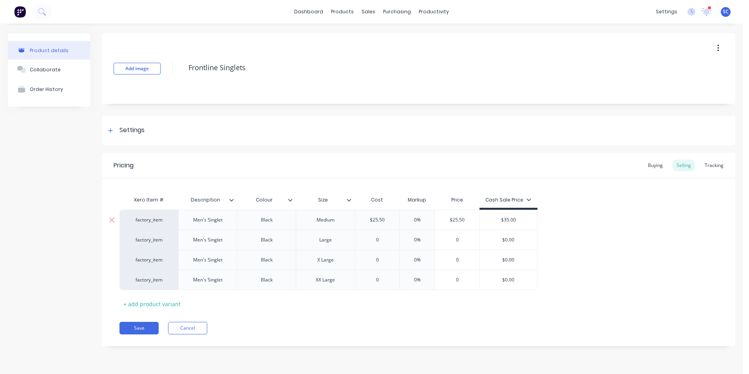
drag, startPoint x: 516, startPoint y: 218, endPoint x: 504, endPoint y: 219, distance: 12.2
click at [504, 219] on input "$35.00" at bounding box center [508, 219] width 57 height 7
click at [564, 225] on div "factory_item Men's Singlet Black Medium $25.50 $25.50 0% $25.50 $40.00 $40 fact…" at bounding box center [419, 250] width 598 height 80
drag, startPoint x: 388, startPoint y: 220, endPoint x: 359, endPoint y: 221, distance: 29.4
click at [359, 221] on input "$25.50" at bounding box center [377, 219] width 45 height 7
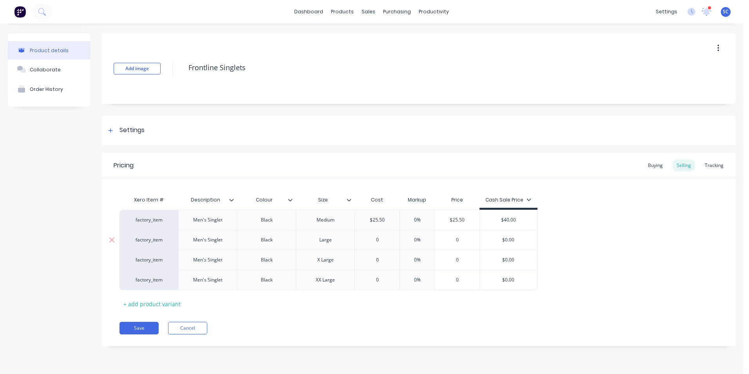
click at [384, 242] on input "0" at bounding box center [377, 239] width 45 height 7
drag, startPoint x: 381, startPoint y: 240, endPoint x: 373, endPoint y: 241, distance: 7.8
click at [374, 241] on input "0" at bounding box center [377, 239] width 45 height 7
drag, startPoint x: 377, startPoint y: 261, endPoint x: 371, endPoint y: 261, distance: 5.9
click at [371, 261] on input "0" at bounding box center [377, 259] width 45 height 7
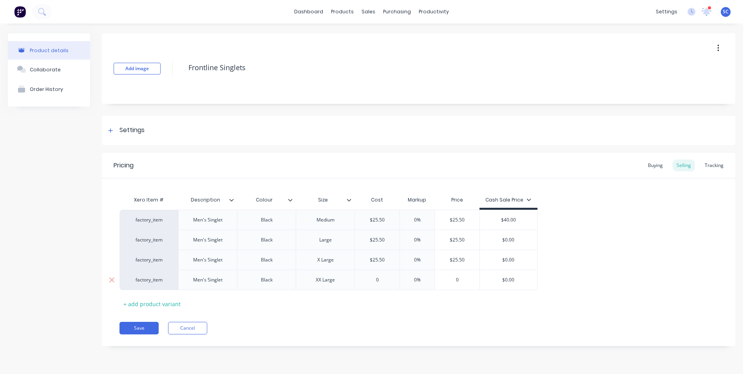
drag, startPoint x: 383, startPoint y: 281, endPoint x: 362, endPoint y: 282, distance: 21.2
click at [362, 282] on input "0" at bounding box center [377, 279] width 45 height 7
drag, startPoint x: 523, startPoint y: 219, endPoint x: 478, endPoint y: 223, distance: 45.6
click at [478, 223] on div "factory_item Men's Singlet Black Medium $25.50 $25.50 0% $25.50 $40.00 $40.00" at bounding box center [329, 220] width 418 height 20
click at [506, 234] on div "$0.00" at bounding box center [508, 240] width 57 height 20
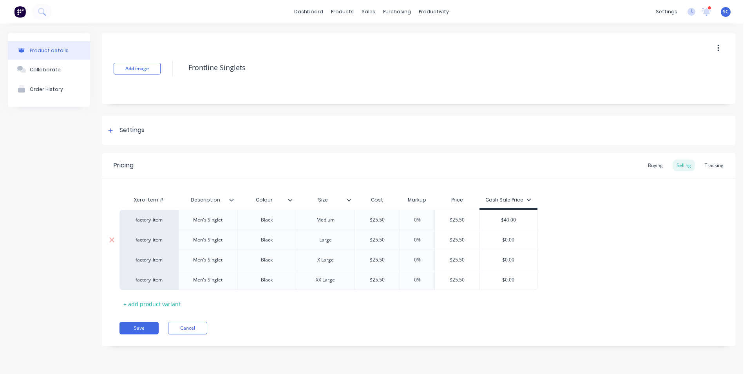
drag, startPoint x: 520, startPoint y: 239, endPoint x: 462, endPoint y: 243, distance: 58.1
click at [462, 243] on div "factory_item Men's Singlet Black Large $25.50 $25.50 0% $25.50 $0.00 $0.00" at bounding box center [329, 240] width 418 height 20
drag, startPoint x: 518, startPoint y: 259, endPoint x: 476, endPoint y: 264, distance: 42.9
click at [476, 264] on div "factory_item Men's Singlet Black X Large $25.50 $25.50 0% $25.50 $0.00 $0.00" at bounding box center [329, 260] width 418 height 20
drag, startPoint x: 522, startPoint y: 278, endPoint x: 501, endPoint y: 279, distance: 20.8
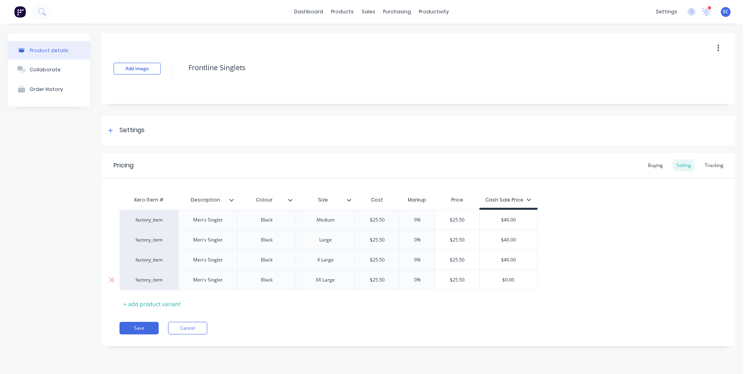
click at [501, 279] on input "$0.00" at bounding box center [508, 279] width 57 height 7
click at [617, 259] on div "factory_item Men's Singlet Black Medium $25.50 $25.50 0% $25.50 $40.00 $40.00 f…" at bounding box center [419, 250] width 598 height 80
click at [716, 165] on div "Tracking" at bounding box center [714, 166] width 27 height 12
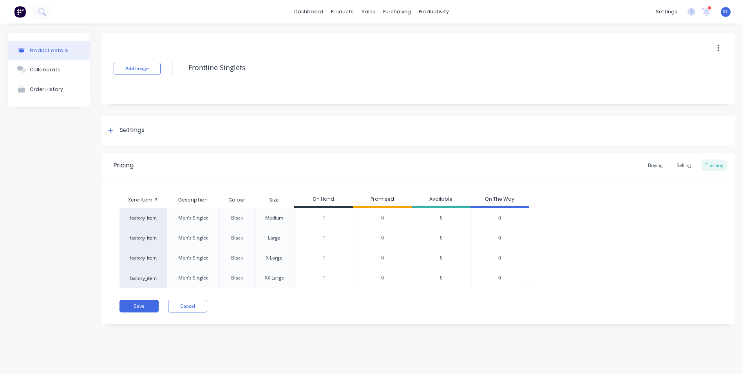
click at [323, 219] on input "0" at bounding box center [324, 217] width 58 height 7
drag, startPoint x: 327, startPoint y: 216, endPoint x: 299, endPoint y: 219, distance: 28.0
click at [299, 219] on input "0" at bounding box center [324, 217] width 58 height 7
drag, startPoint x: 328, startPoint y: 238, endPoint x: 309, endPoint y: 238, distance: 18.8
click at [309, 238] on input "0" at bounding box center [324, 237] width 58 height 7
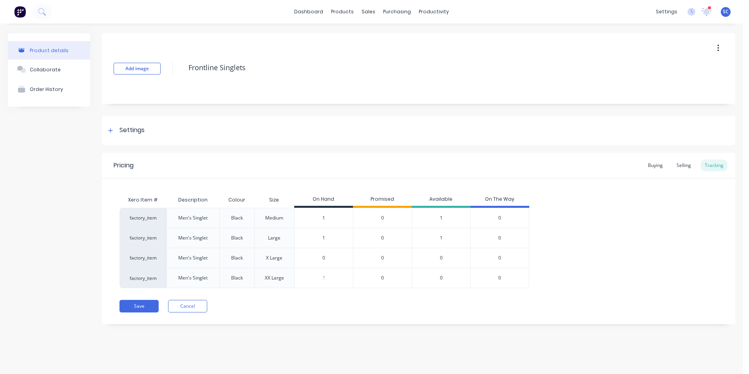
drag, startPoint x: 320, startPoint y: 257, endPoint x: 259, endPoint y: 257, distance: 61.1
click at [259, 257] on div "factory_item Men's Singlet Black X Large ? 0 0 0 0" at bounding box center [325, 258] width 410 height 20
drag, startPoint x: 293, startPoint y: 283, endPoint x: 285, endPoint y: 283, distance: 7.8
click at [286, 283] on div "factory_item Men's Singlet Black XX Large ? 0 0 0 0" at bounding box center [325, 278] width 410 height 20
click at [424, 162] on div "Pricing Buying Selling Tracking" at bounding box center [419, 165] width 634 height 25
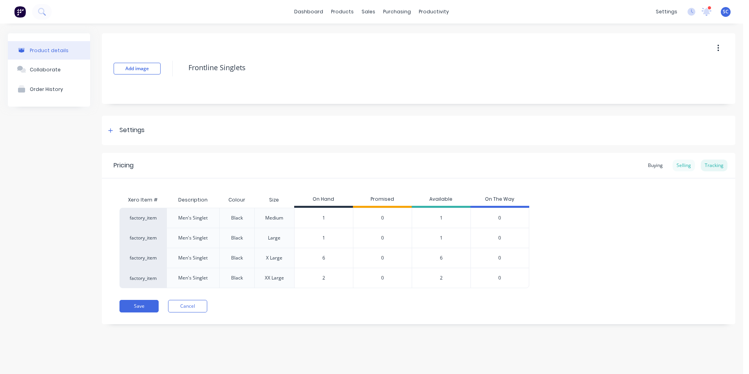
click at [679, 166] on div "Selling" at bounding box center [684, 166] width 22 height 12
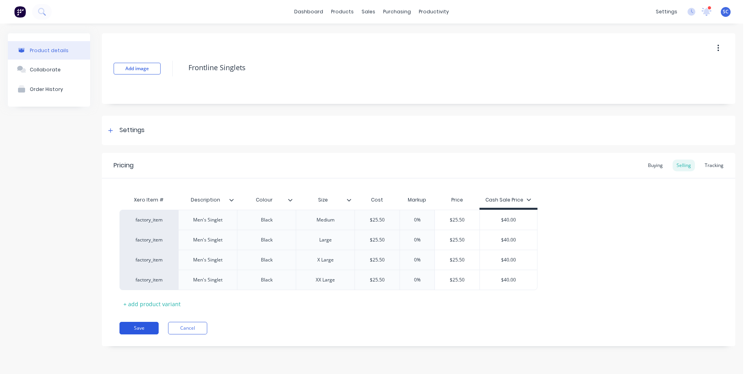
click at [141, 330] on button "Save" at bounding box center [139, 328] width 39 height 13
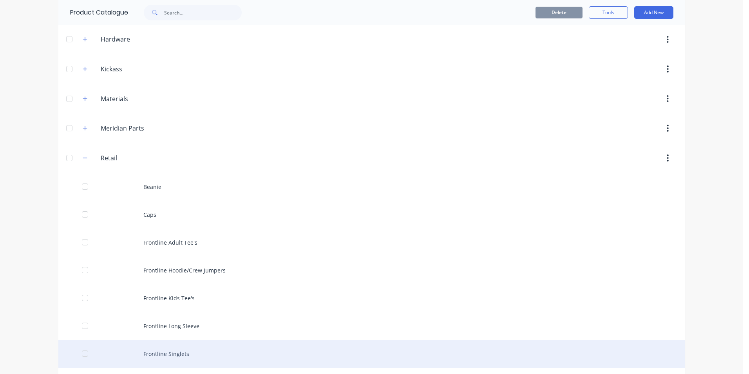
scroll to position [353, 0]
